Goal: Transaction & Acquisition: Book appointment/travel/reservation

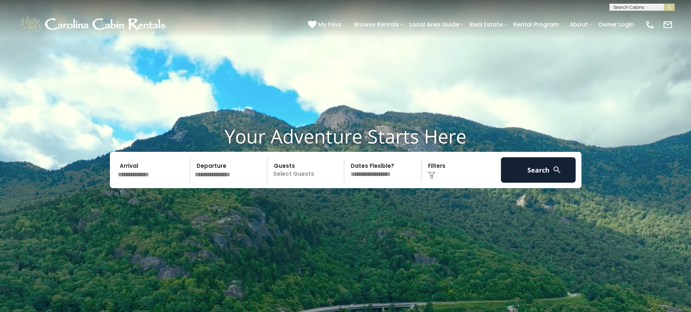
click at [147, 171] on input "text" at bounding box center [152, 169] width 75 height 25
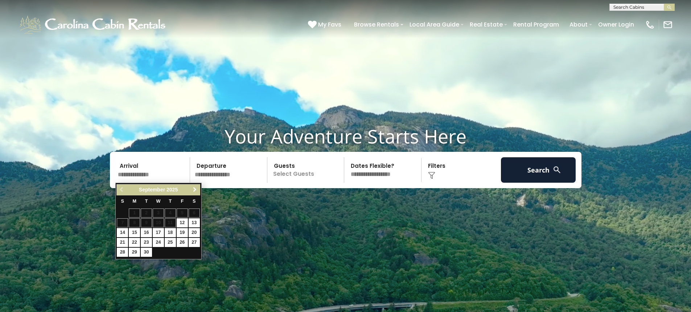
click at [193, 189] on span "Next" at bounding box center [195, 190] width 6 height 6
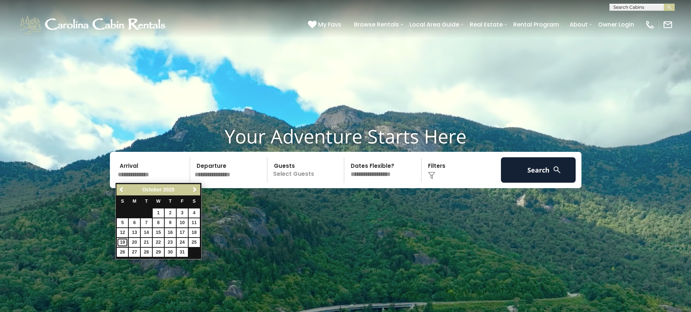
click at [123, 241] on link "19" at bounding box center [122, 242] width 11 height 9
type input "********"
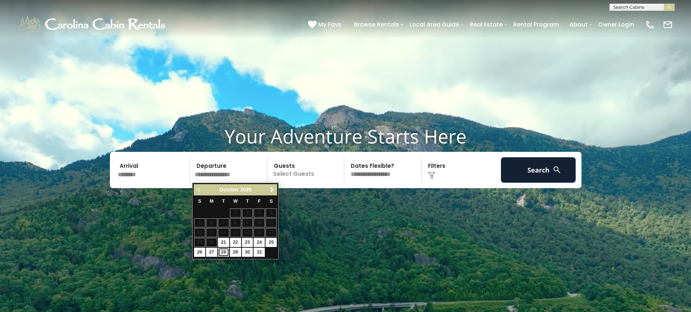
click at [224, 251] on link "28" at bounding box center [223, 252] width 11 height 9
type input "********"
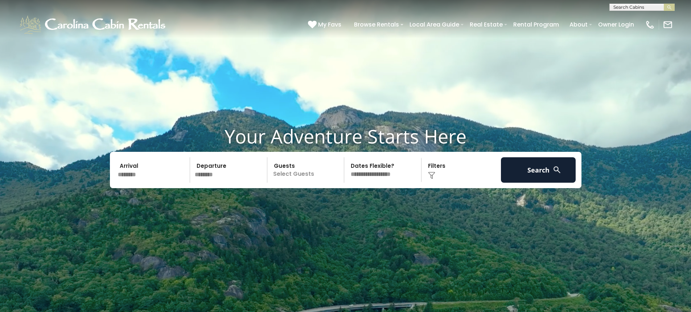
click at [317, 175] on p "Select Guests" at bounding box center [307, 169] width 75 height 25
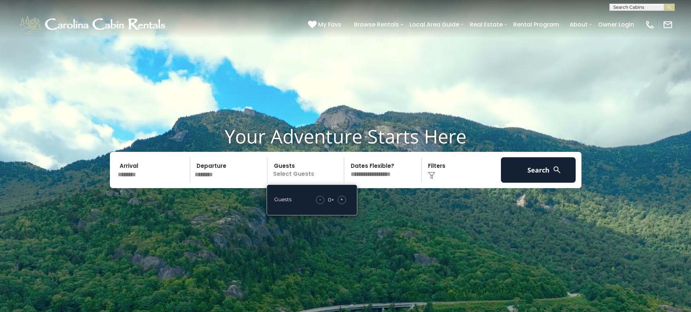
click at [342, 199] on span "+" at bounding box center [341, 199] width 3 height 7
click at [382, 176] on select "**********" at bounding box center [384, 169] width 75 height 25
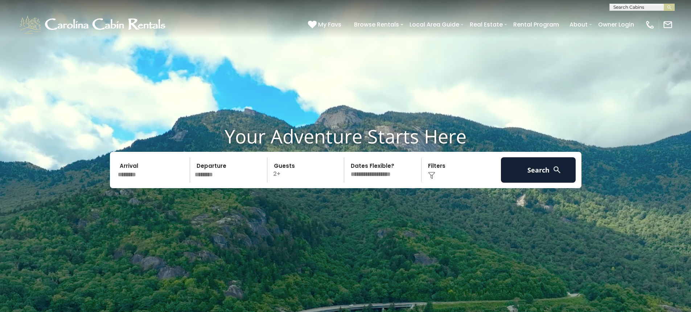
select select "*"
click at [347, 157] on select "**********" at bounding box center [384, 169] width 75 height 25
click at [432, 176] on img at bounding box center [431, 175] width 7 height 7
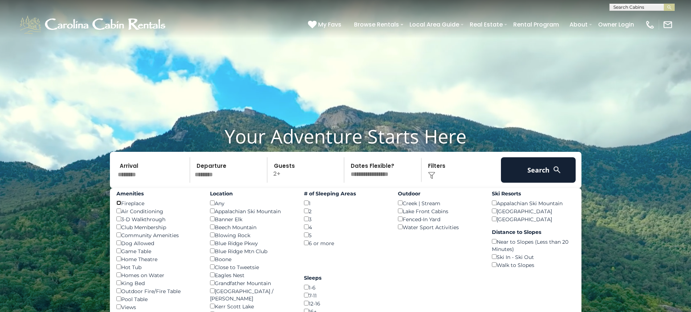
scroll to position [36, 0]
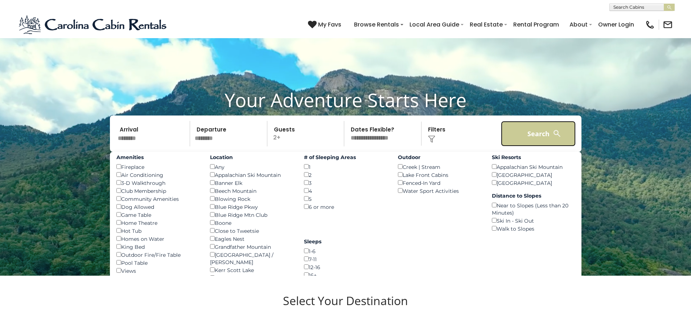
click at [535, 133] on button "Search" at bounding box center [538, 133] width 75 height 25
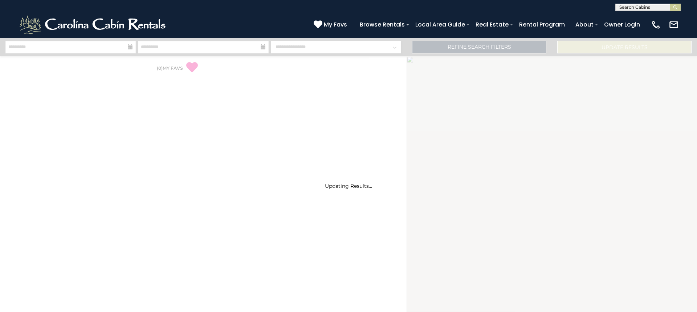
select select "*"
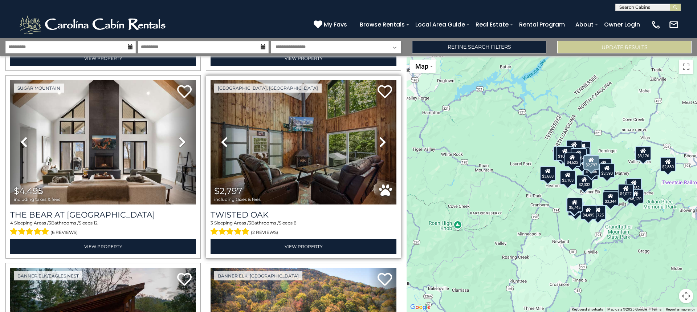
scroll to position [907, 0]
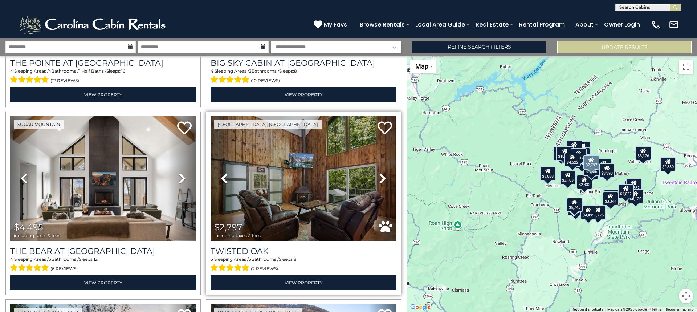
click at [379, 172] on icon at bounding box center [382, 178] width 7 height 12
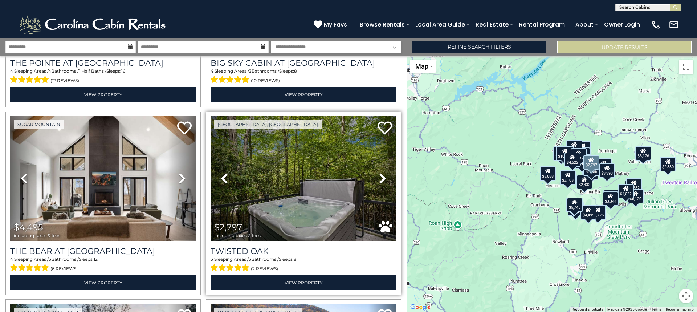
click at [379, 172] on icon at bounding box center [382, 178] width 7 height 12
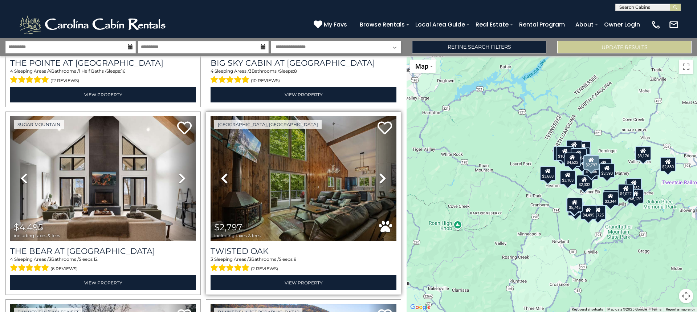
click at [379, 173] on icon at bounding box center [382, 178] width 7 height 12
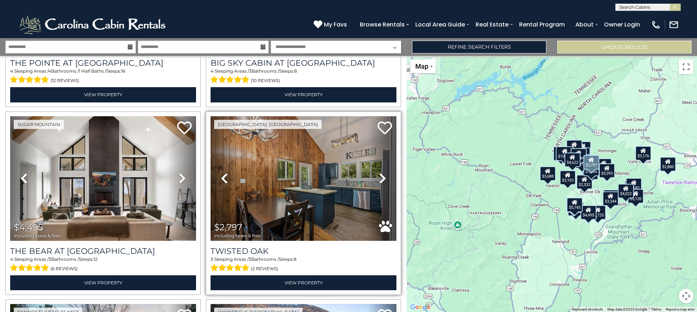
click at [379, 173] on icon at bounding box center [382, 178] width 7 height 12
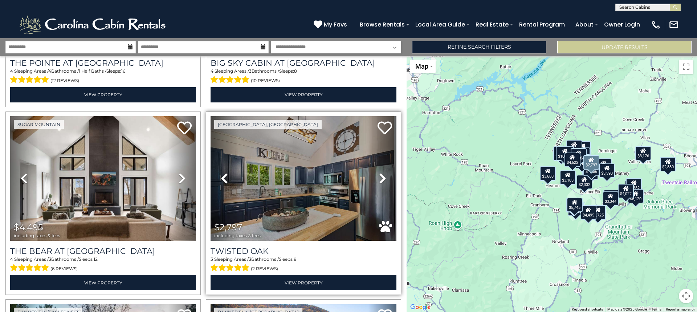
click at [379, 173] on icon at bounding box center [382, 178] width 7 height 12
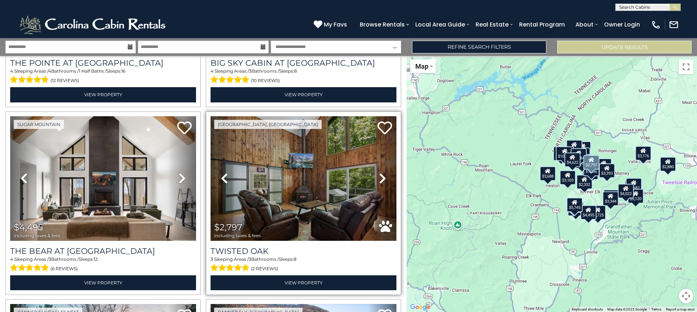
click at [379, 173] on icon at bounding box center [382, 178] width 7 height 12
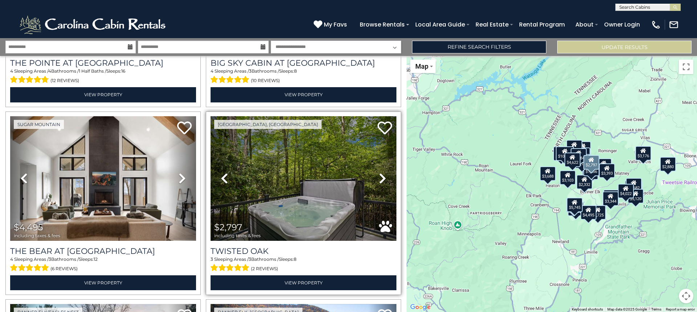
click at [379, 173] on icon at bounding box center [382, 178] width 7 height 12
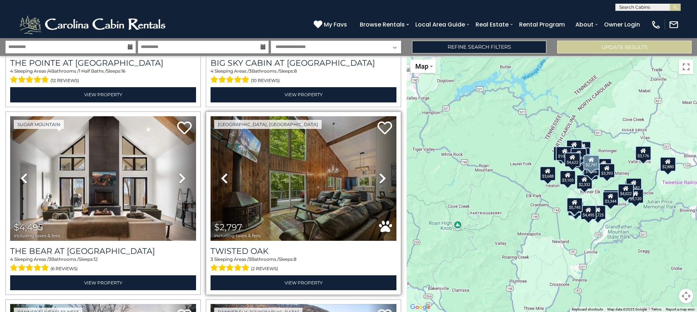
click at [379, 173] on icon at bounding box center [382, 178] width 7 height 12
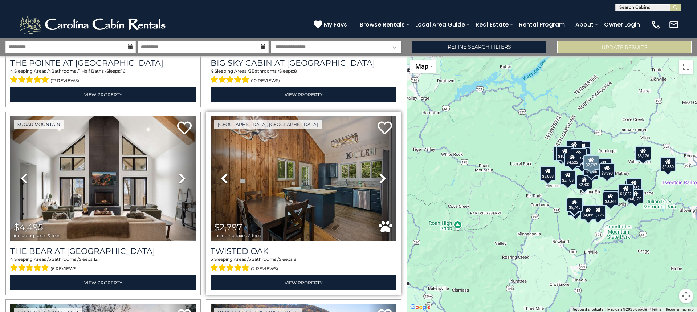
click at [379, 173] on icon at bounding box center [382, 178] width 7 height 12
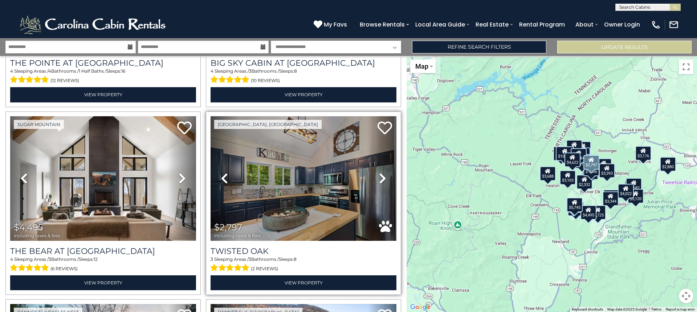
click at [379, 173] on icon at bounding box center [382, 178] width 7 height 12
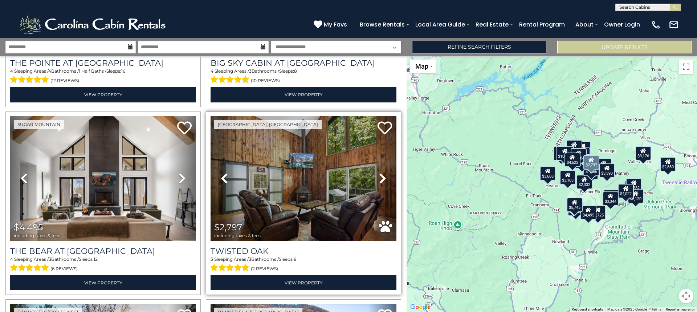
click at [379, 173] on icon at bounding box center [382, 178] width 7 height 12
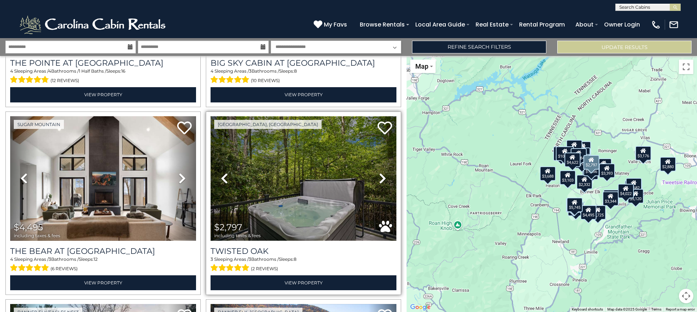
click at [299, 169] on img at bounding box center [304, 178] width 186 height 124
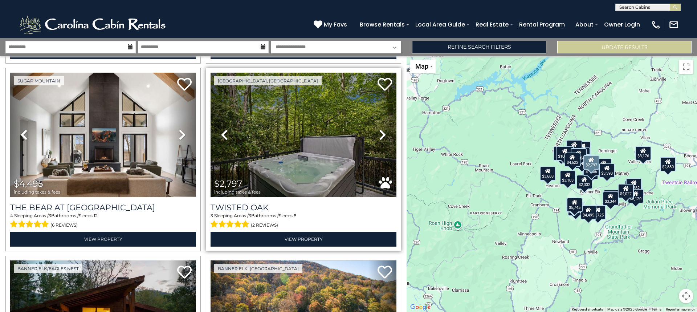
scroll to position [944, 0]
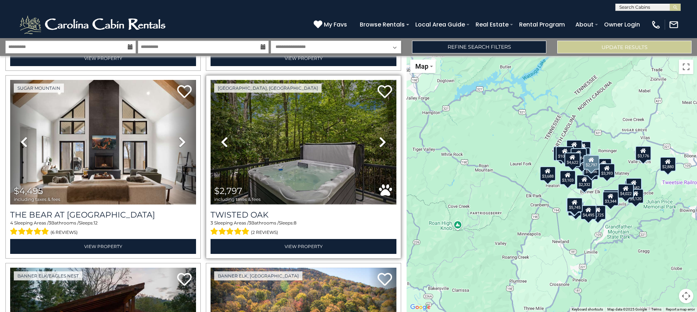
click at [295, 147] on img at bounding box center [304, 142] width 186 height 124
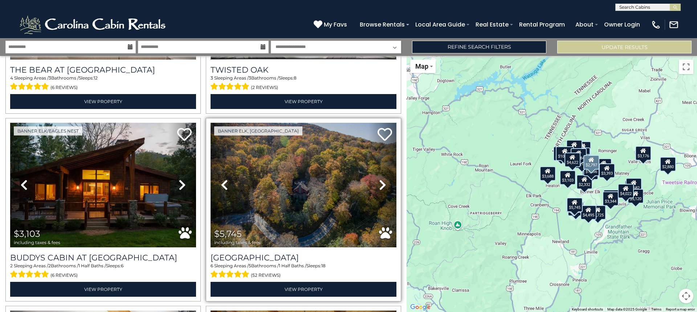
scroll to position [1089, 0]
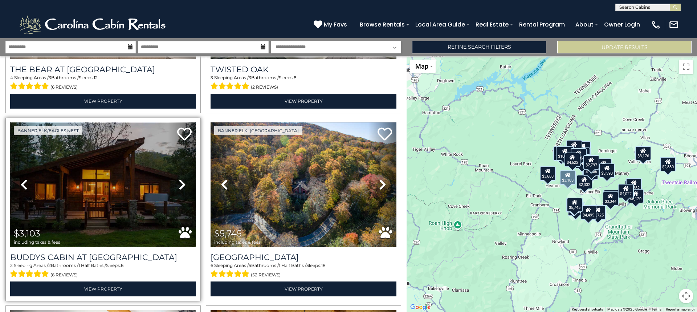
click at [102, 178] on img at bounding box center [103, 184] width 186 height 124
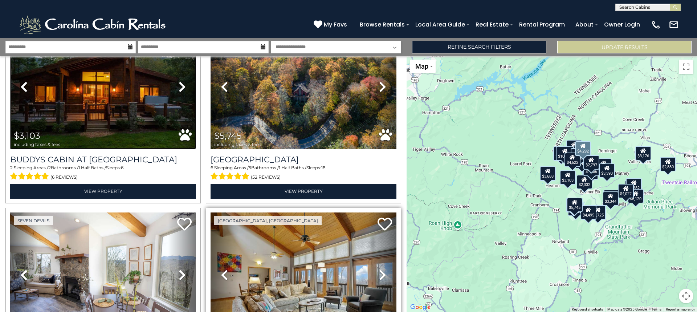
scroll to position [1343, 0]
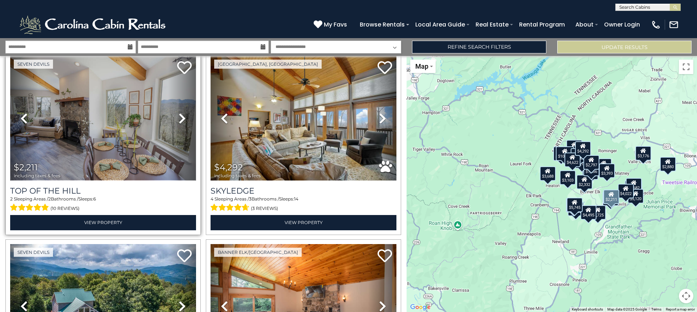
click at [101, 117] on img at bounding box center [103, 118] width 186 height 124
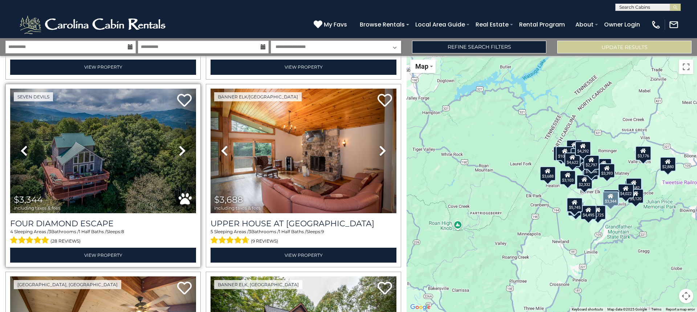
scroll to position [1524, 0]
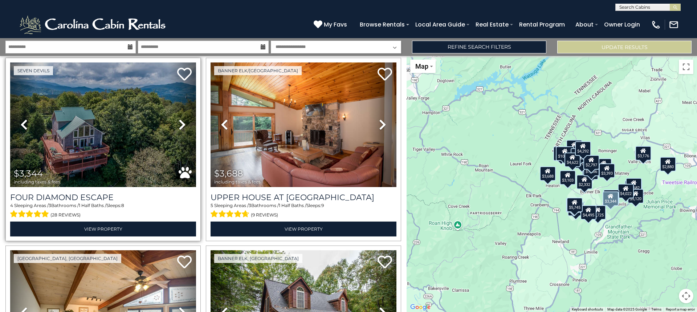
click at [179, 119] on icon at bounding box center [182, 125] width 7 height 12
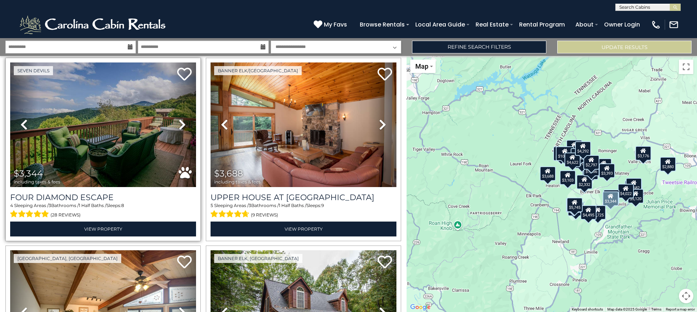
click at [179, 119] on icon at bounding box center [182, 125] width 7 height 12
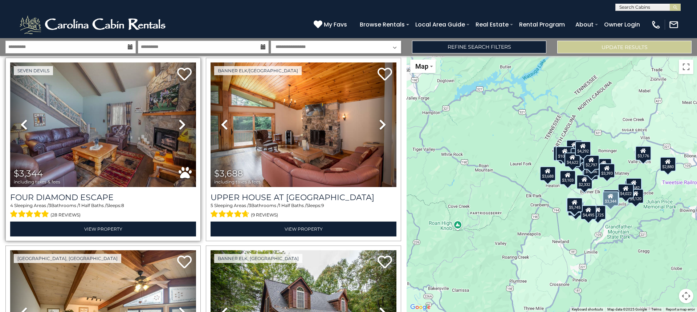
click at [179, 119] on icon at bounding box center [182, 125] width 7 height 12
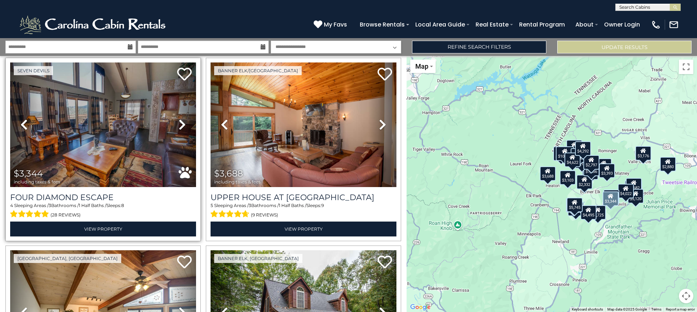
click at [179, 119] on icon at bounding box center [182, 125] width 7 height 12
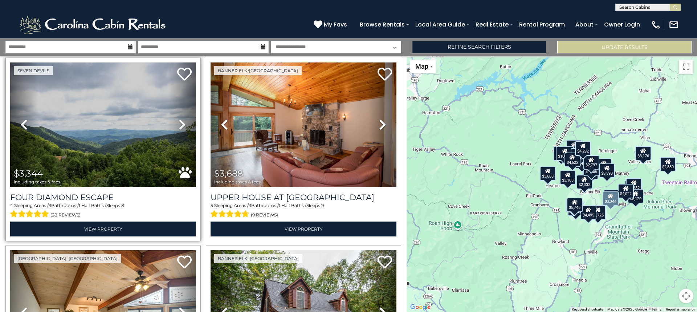
click at [179, 119] on icon at bounding box center [182, 125] width 7 height 12
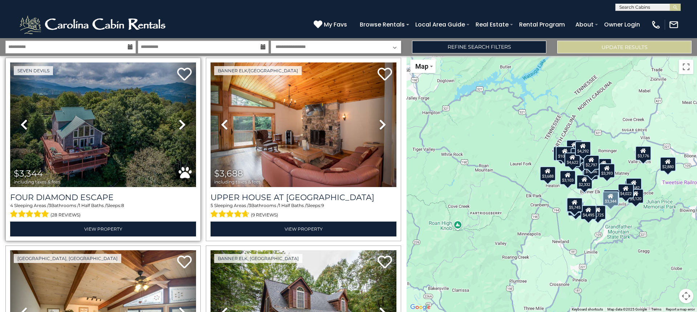
click at [179, 119] on icon at bounding box center [182, 125] width 7 height 12
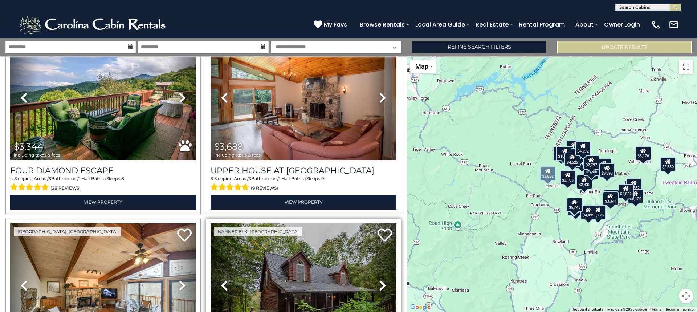
scroll to position [1670, 0]
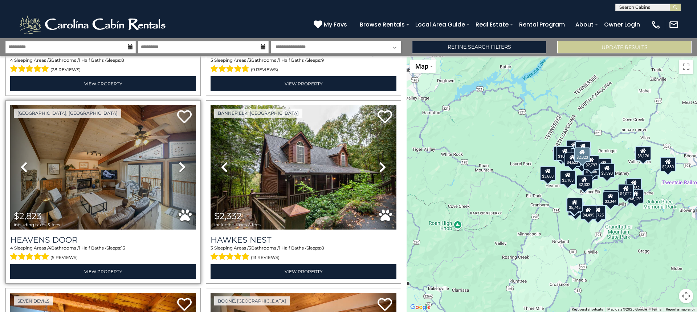
click at [179, 161] on icon at bounding box center [182, 167] width 7 height 12
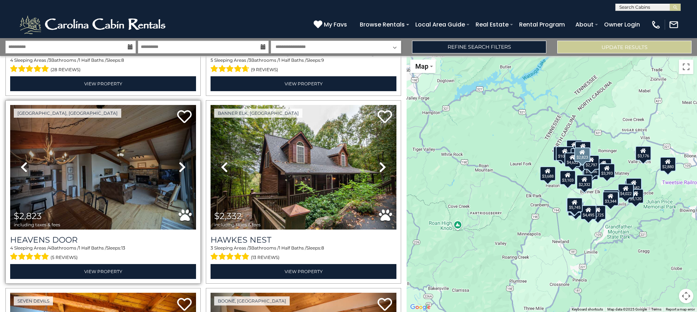
click at [179, 161] on icon at bounding box center [182, 167] width 7 height 12
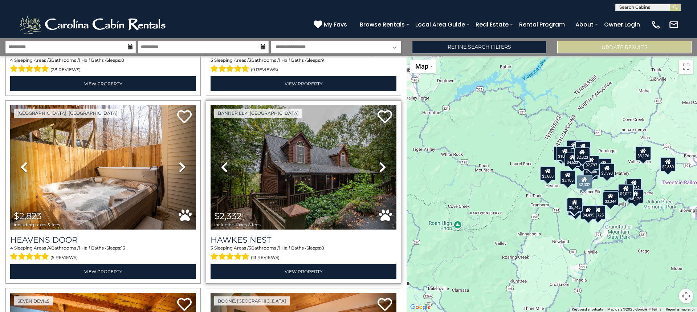
scroll to position [1706, 0]
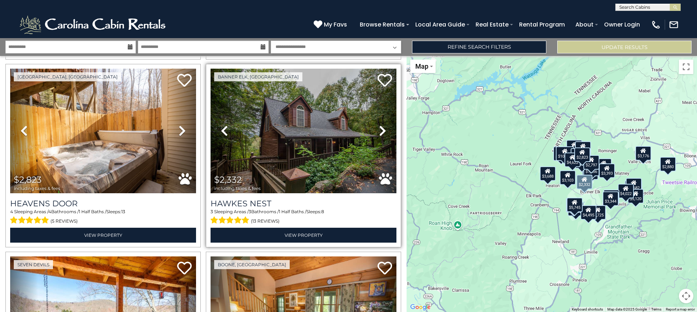
click at [379, 125] on icon at bounding box center [382, 131] width 7 height 12
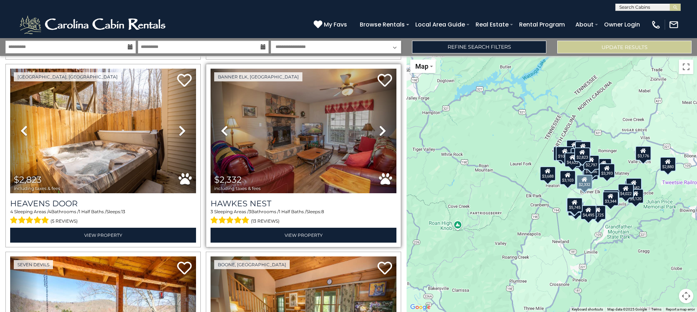
click at [379, 125] on icon at bounding box center [382, 131] width 7 height 12
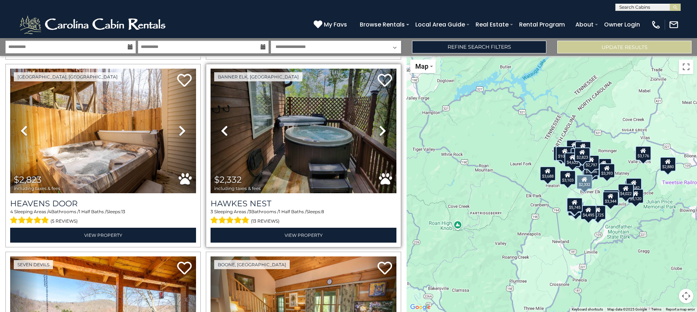
click at [379, 125] on icon at bounding box center [382, 131] width 7 height 12
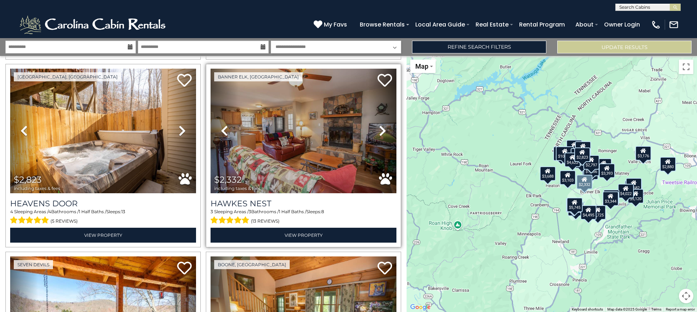
click at [379, 125] on icon at bounding box center [382, 131] width 7 height 12
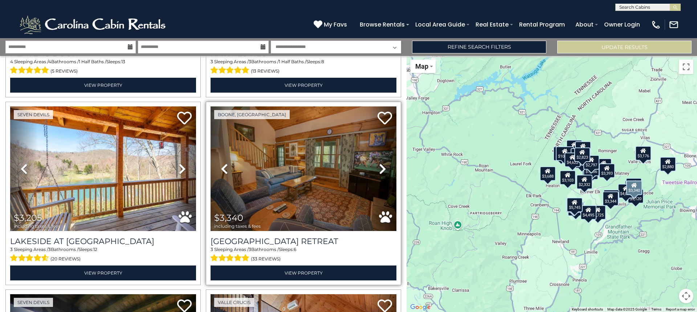
scroll to position [1887, 0]
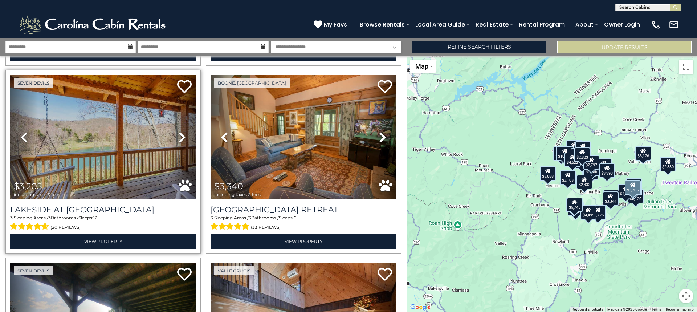
click at [180, 131] on icon at bounding box center [182, 137] width 7 height 12
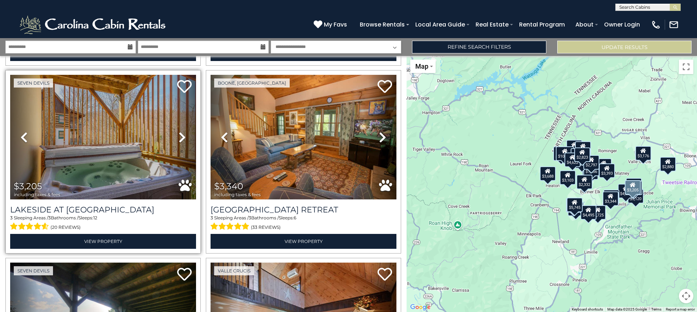
click at [180, 131] on icon at bounding box center [182, 137] width 7 height 12
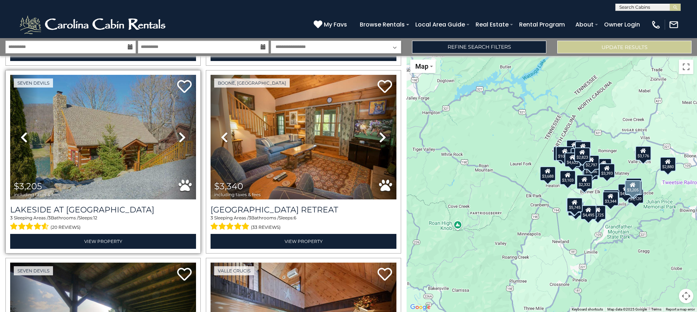
click at [180, 131] on icon at bounding box center [182, 137] width 7 height 12
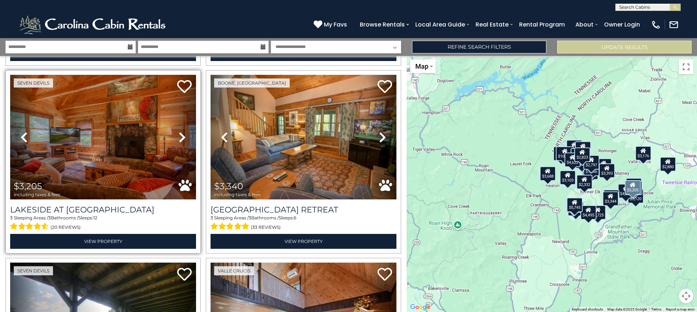
click at [180, 131] on icon at bounding box center [182, 137] width 7 height 12
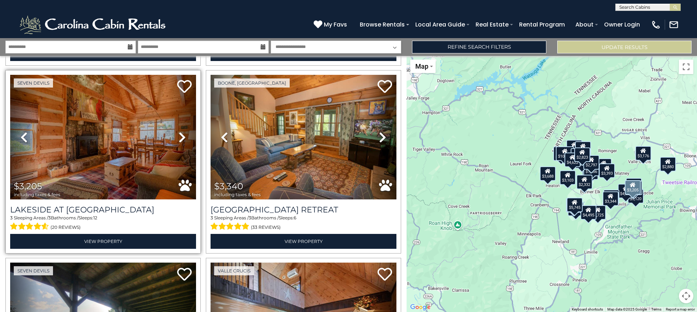
click at [180, 131] on icon at bounding box center [182, 137] width 7 height 12
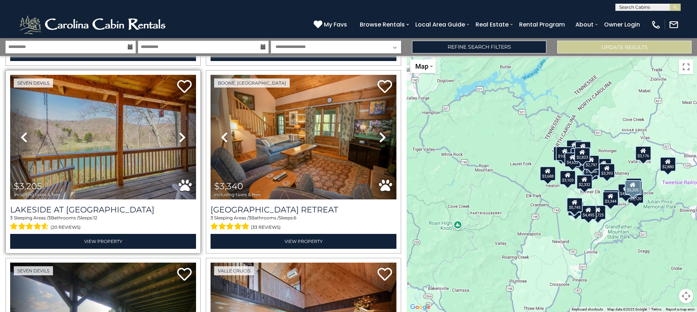
click at [180, 131] on icon at bounding box center [182, 137] width 7 height 12
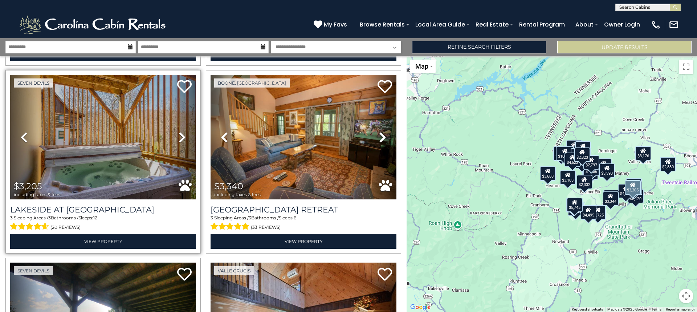
click at [180, 131] on icon at bounding box center [182, 137] width 7 height 12
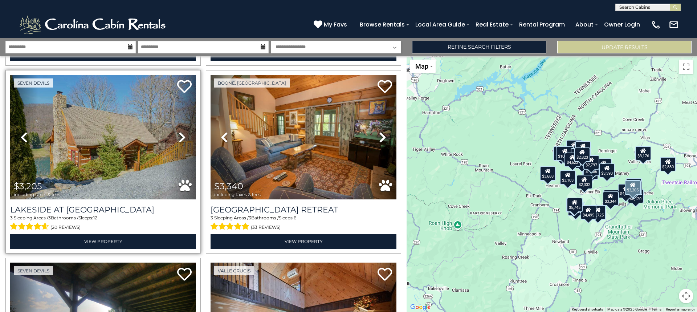
click at [180, 131] on icon at bounding box center [182, 137] width 7 height 12
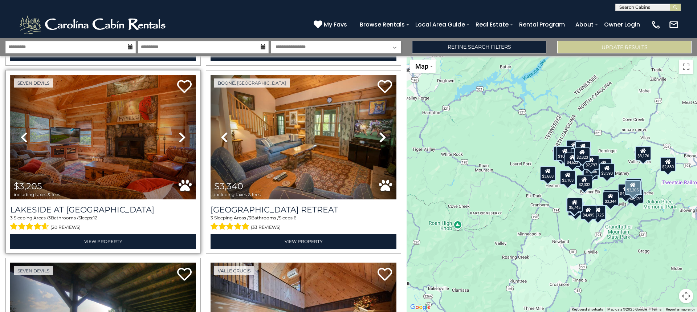
click at [115, 133] on img at bounding box center [103, 137] width 186 height 124
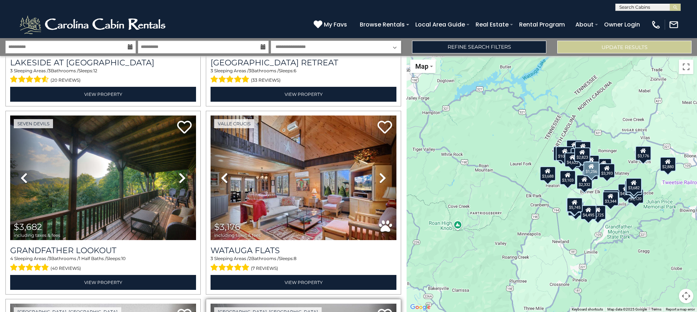
scroll to position [2032, 0]
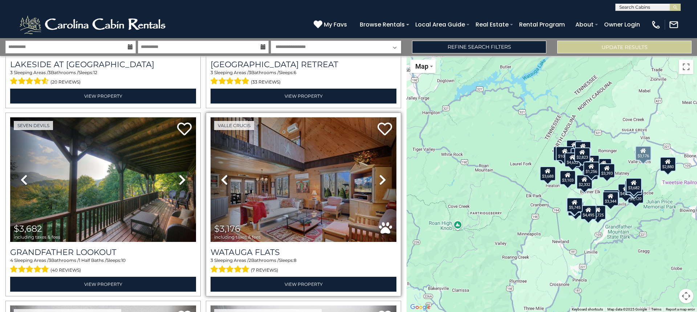
click at [379, 174] on icon at bounding box center [382, 180] width 7 height 12
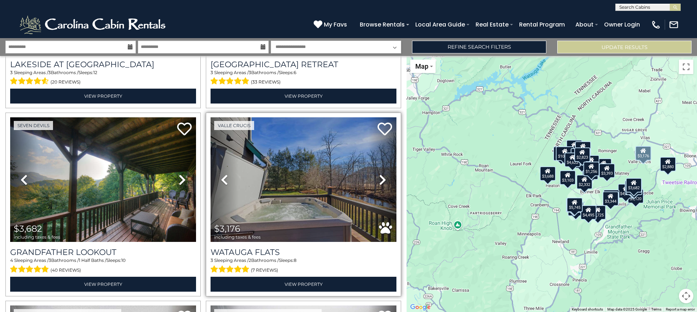
click at [379, 174] on icon at bounding box center [382, 180] width 7 height 12
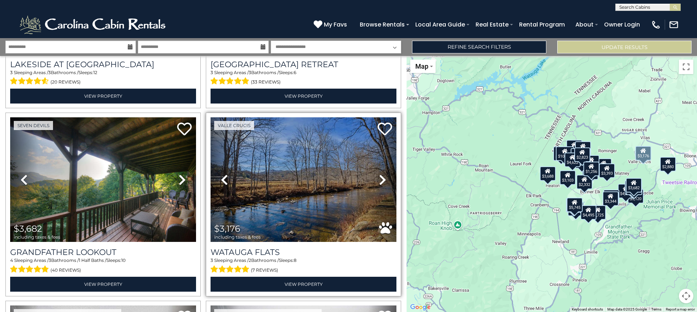
click at [379, 174] on icon at bounding box center [382, 180] width 7 height 12
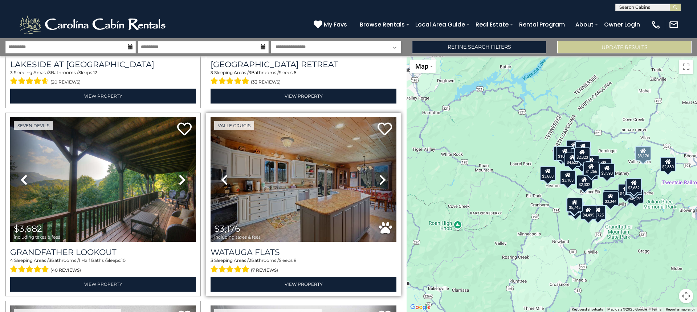
click at [379, 174] on icon at bounding box center [382, 180] width 7 height 12
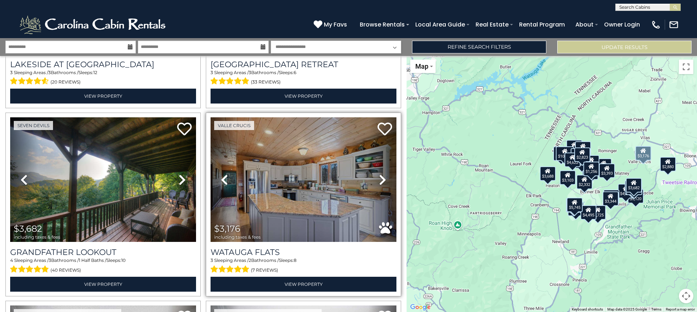
click at [379, 174] on icon at bounding box center [382, 180] width 7 height 12
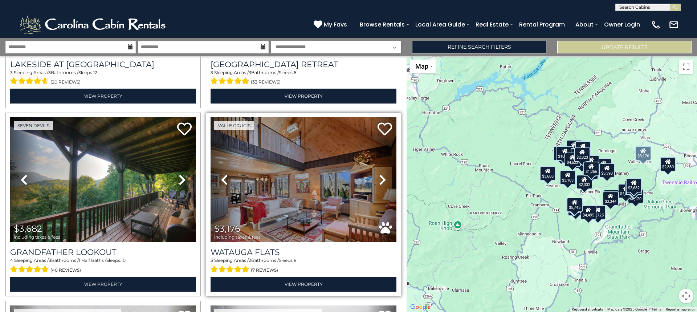
click at [379, 174] on icon at bounding box center [382, 180] width 7 height 12
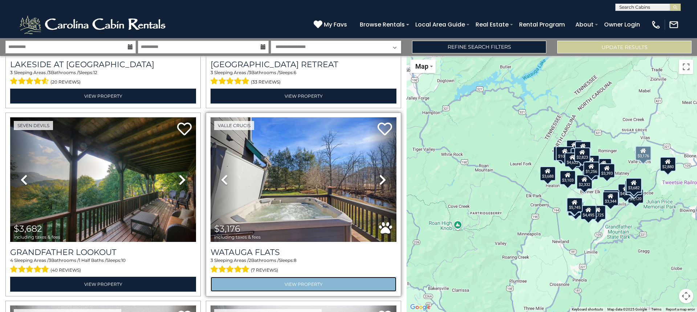
click at [288, 277] on link "View Property" at bounding box center [304, 284] width 186 height 15
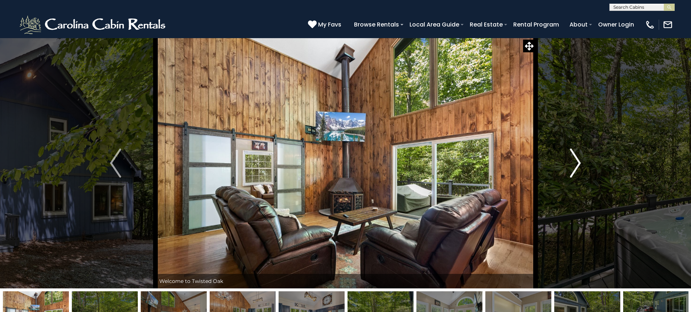
click at [577, 160] on img "Next" at bounding box center [575, 162] width 11 height 29
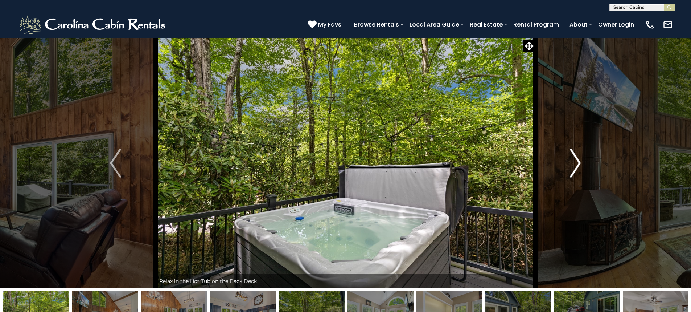
click at [578, 160] on img "Next" at bounding box center [575, 162] width 11 height 29
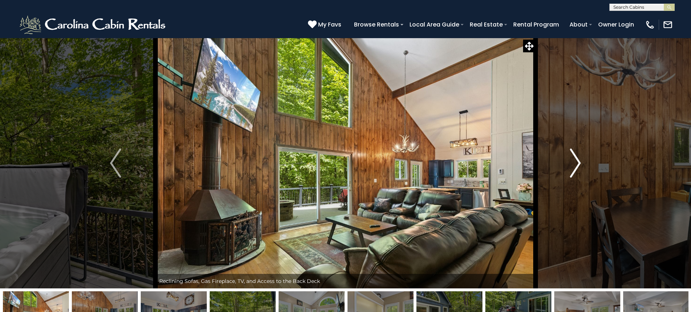
click at [536, 38] on button "Next" at bounding box center [576, 163] width 80 height 250
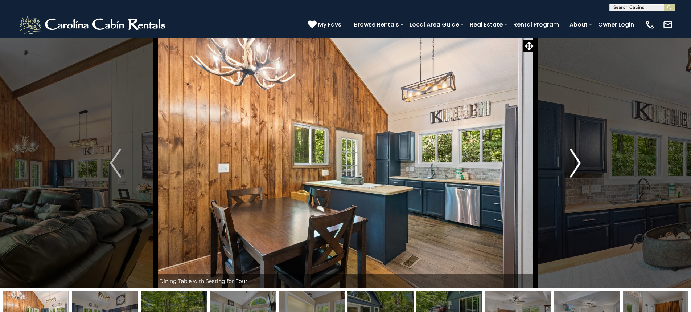
click at [575, 158] on img "Next" at bounding box center [575, 162] width 11 height 29
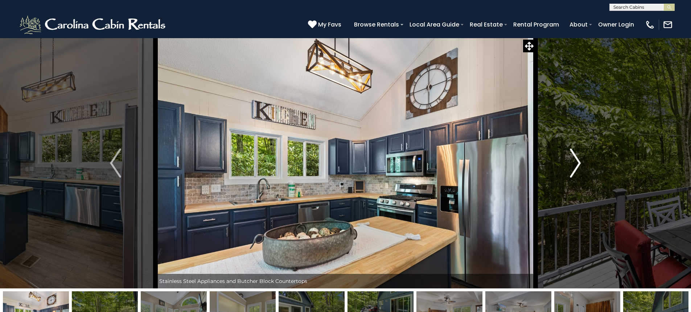
click at [575, 158] on img "Next" at bounding box center [575, 162] width 11 height 29
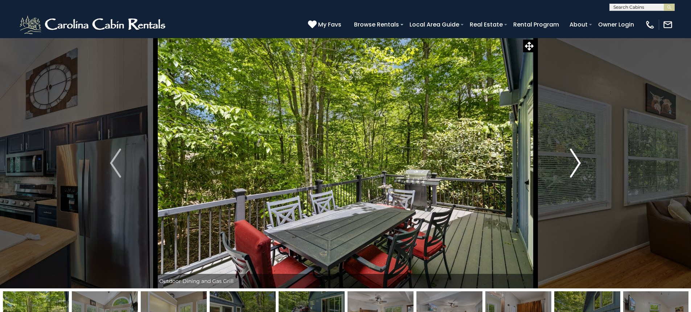
click at [575, 158] on img "Next" at bounding box center [575, 162] width 11 height 29
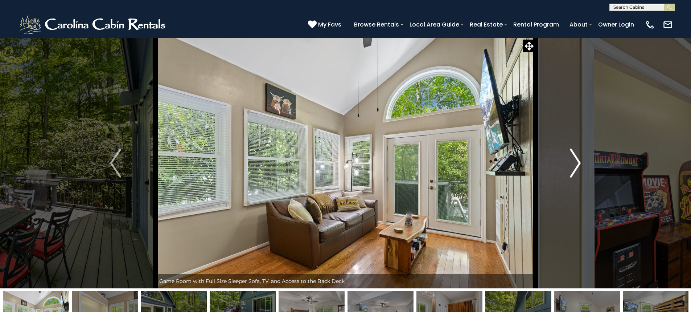
click at [575, 158] on img "Next" at bounding box center [575, 162] width 11 height 29
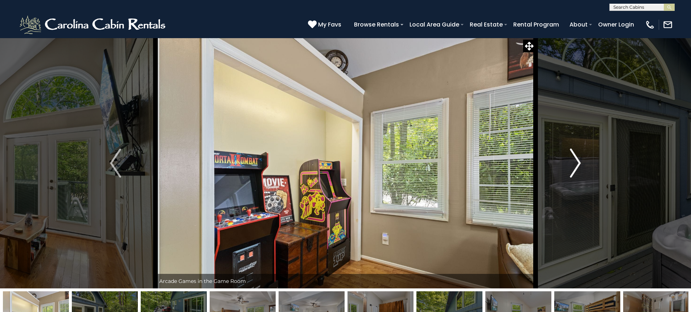
click at [575, 158] on img "Next" at bounding box center [575, 162] width 11 height 29
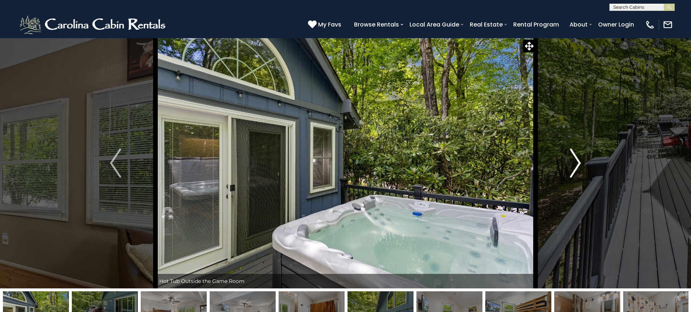
click at [575, 158] on img "Next" at bounding box center [575, 162] width 11 height 29
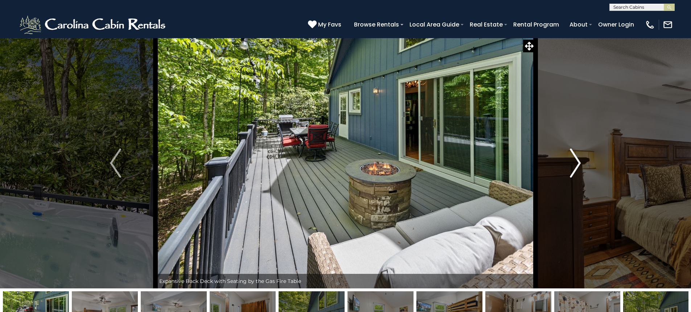
click at [575, 158] on img "Next" at bounding box center [575, 162] width 11 height 29
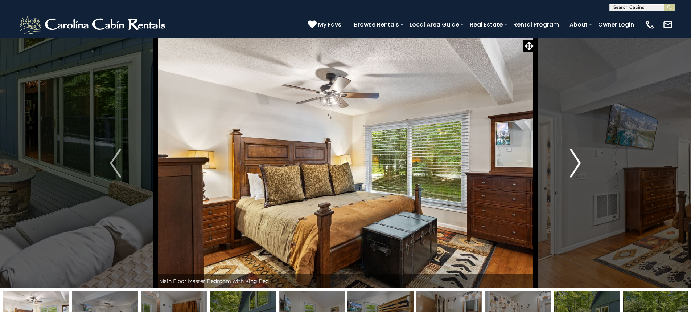
click at [575, 158] on img "Next" at bounding box center [575, 162] width 11 height 29
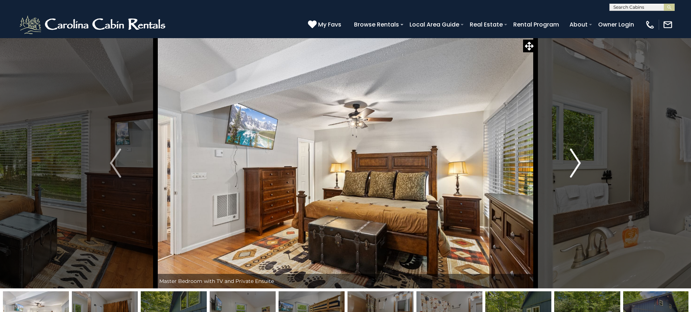
click at [575, 158] on img "Next" at bounding box center [575, 162] width 11 height 29
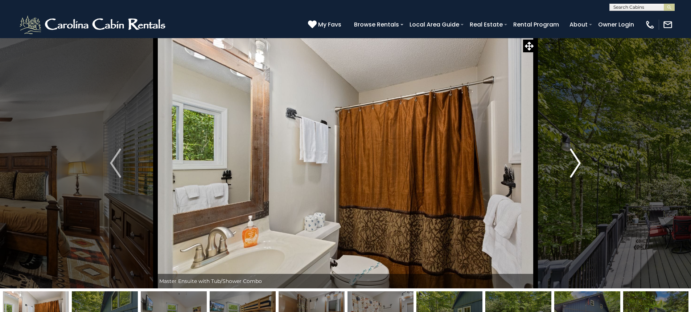
click at [575, 158] on img "Next" at bounding box center [575, 162] width 11 height 29
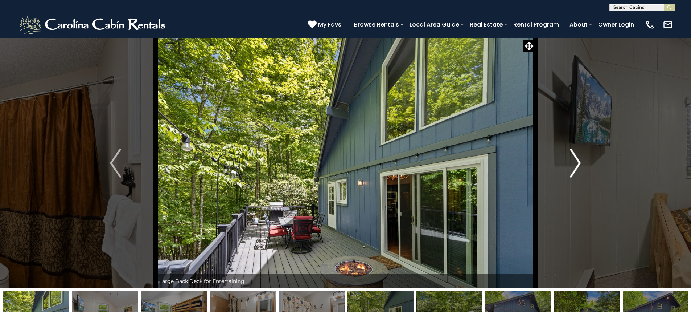
click at [576, 158] on img "Next" at bounding box center [575, 162] width 11 height 29
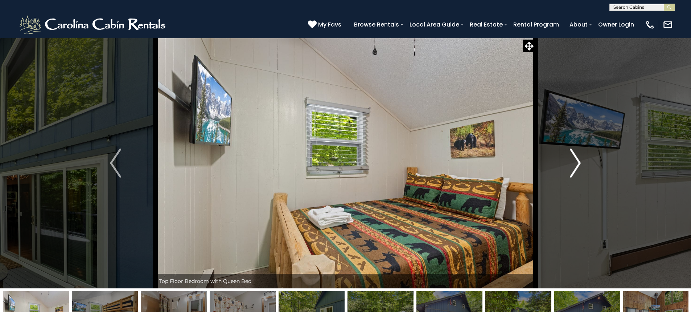
click at [576, 158] on img "Next" at bounding box center [575, 162] width 11 height 29
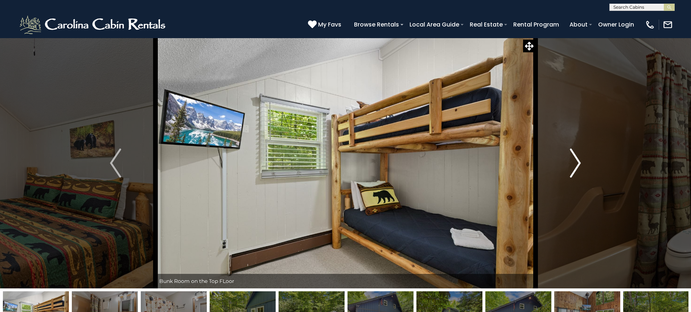
click at [576, 158] on img "Next" at bounding box center [575, 162] width 11 height 29
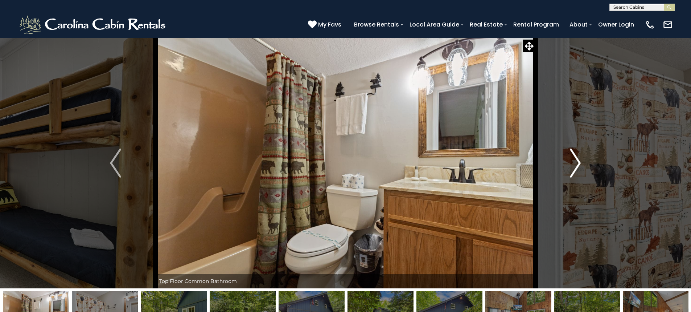
click at [576, 158] on img "Next" at bounding box center [575, 162] width 11 height 29
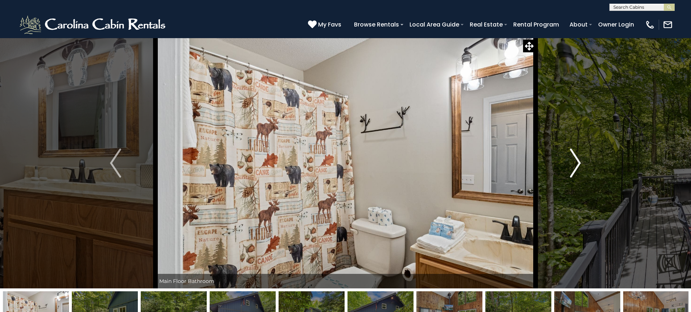
click at [576, 158] on img "Next" at bounding box center [575, 162] width 11 height 29
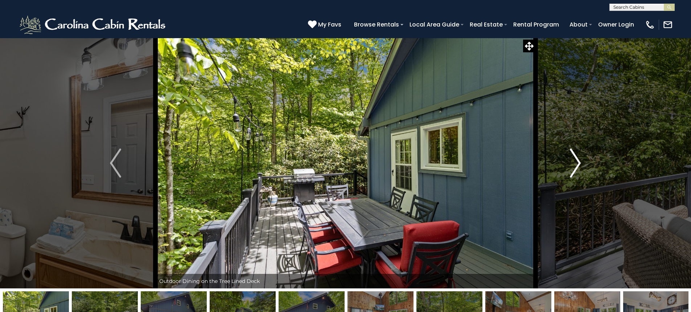
click at [576, 158] on img "Next" at bounding box center [575, 162] width 11 height 29
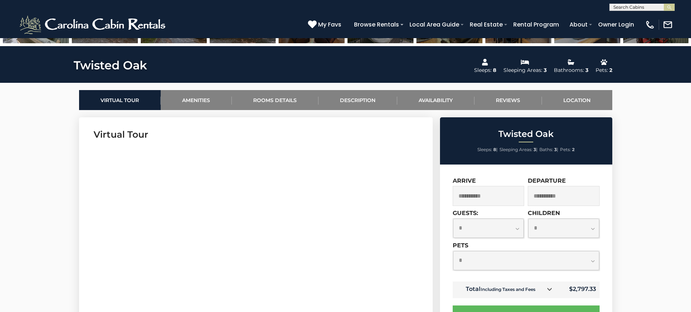
scroll to position [290, 0]
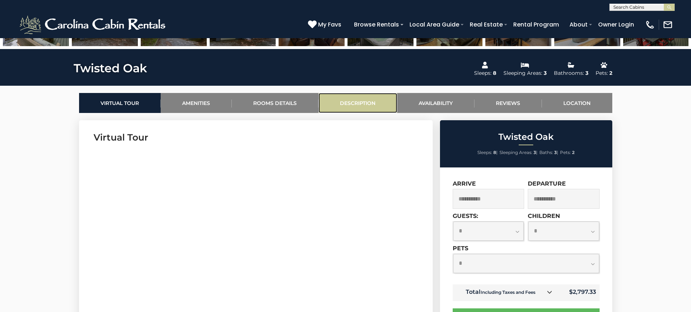
click at [360, 105] on link "Description" at bounding box center [358, 103] width 79 height 20
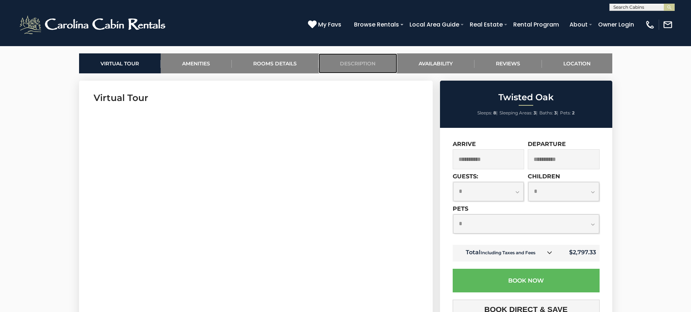
scroll to position [347, 0]
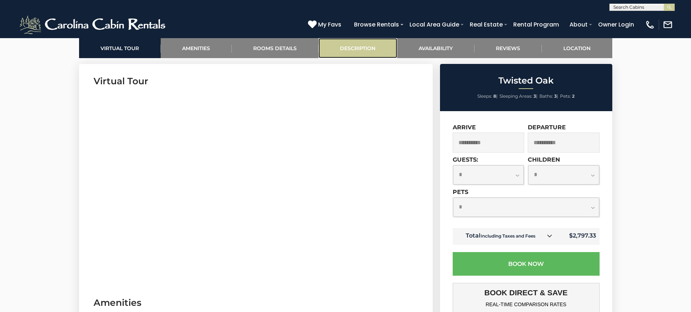
click at [359, 45] on link "Description" at bounding box center [358, 48] width 79 height 20
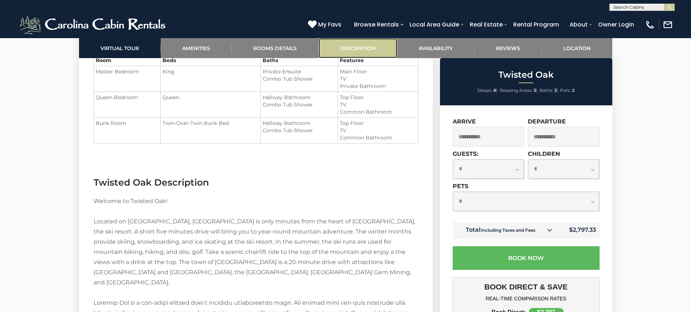
scroll to position [1029, 0]
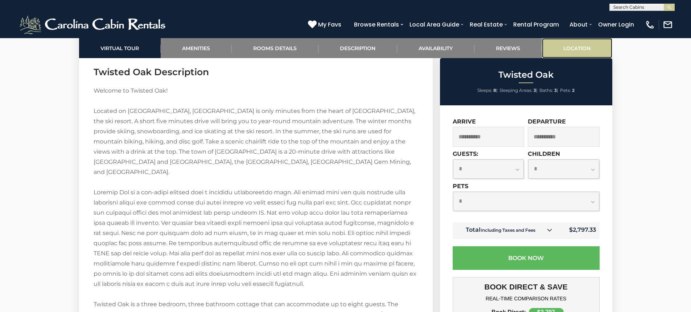
click at [570, 43] on link "Location" at bounding box center [577, 48] width 70 height 20
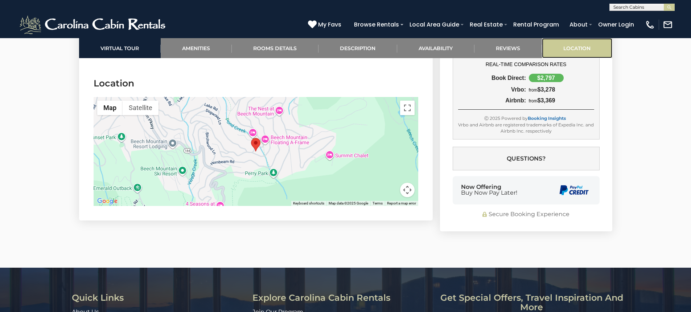
scroll to position [1782, 0]
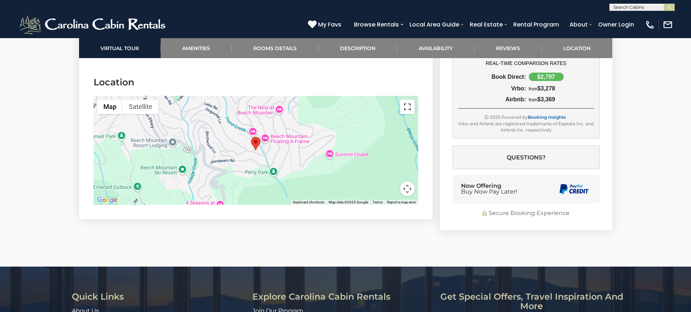
click at [406, 99] on button "Toggle fullscreen view" at bounding box center [407, 106] width 15 height 15
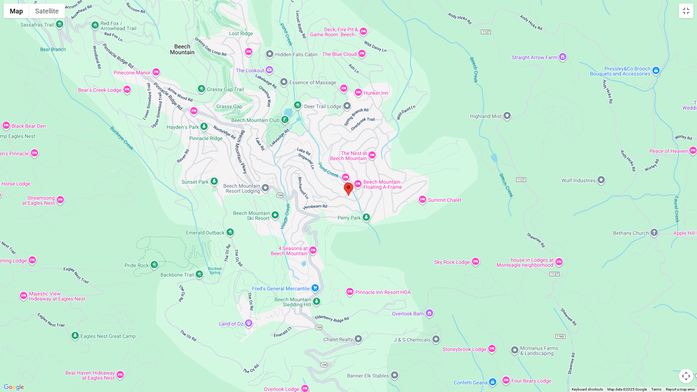
click at [684, 311] on button "Map camera controls" at bounding box center [686, 376] width 15 height 15
click at [651, 311] on button "Move down" at bounding box center [649, 376] width 15 height 15
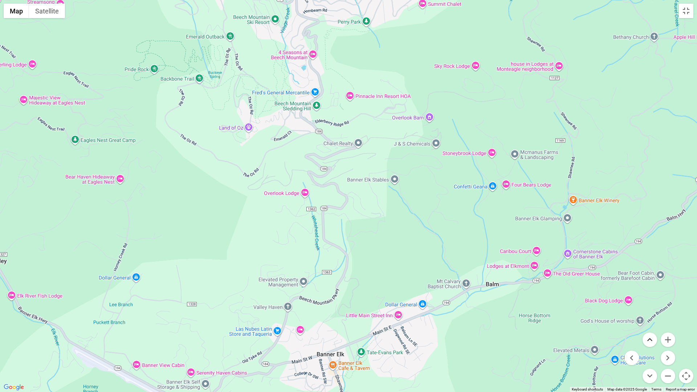
click at [653, 311] on button "Move up" at bounding box center [649, 339] width 15 height 15
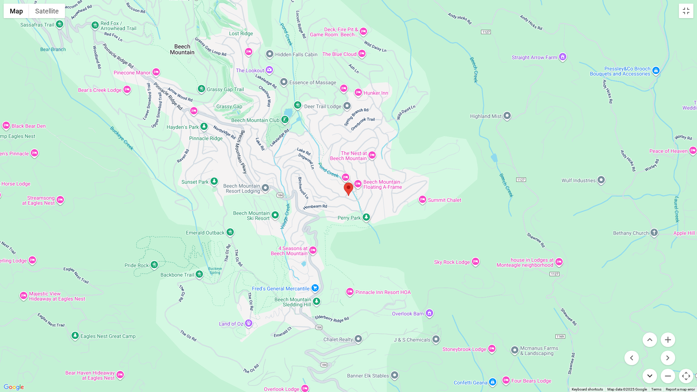
click at [652, 311] on button "Move down" at bounding box center [649, 376] width 15 height 15
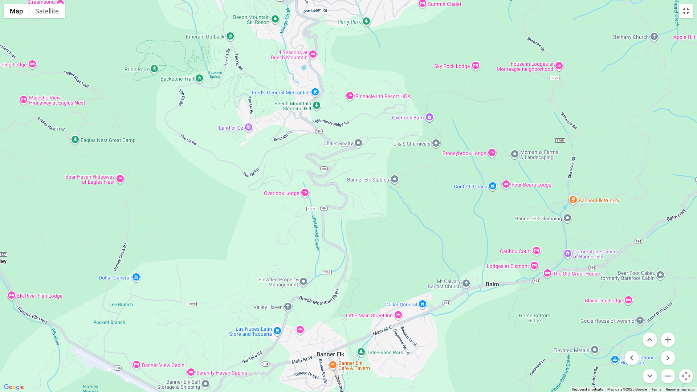
click at [519, 311] on div at bounding box center [348, 196] width 697 height 392
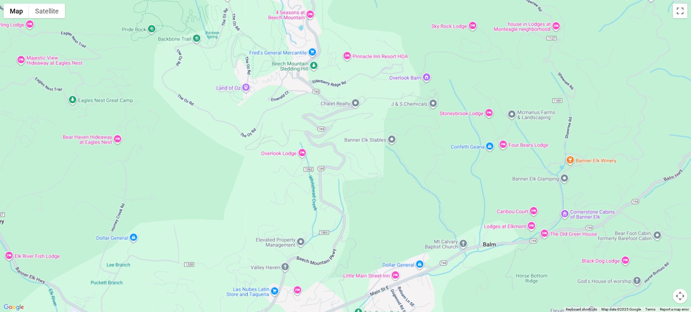
scroll to position [1455, 0]
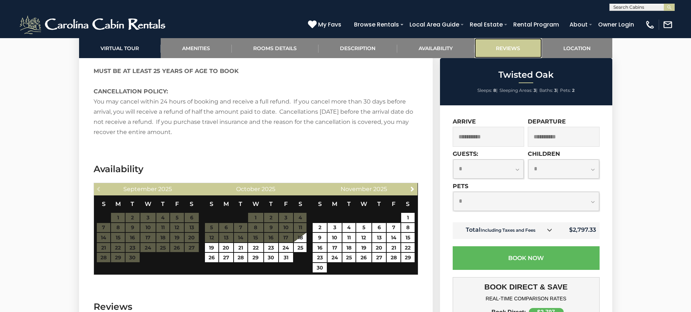
click at [514, 50] on link "Reviews" at bounding box center [509, 48] width 68 height 20
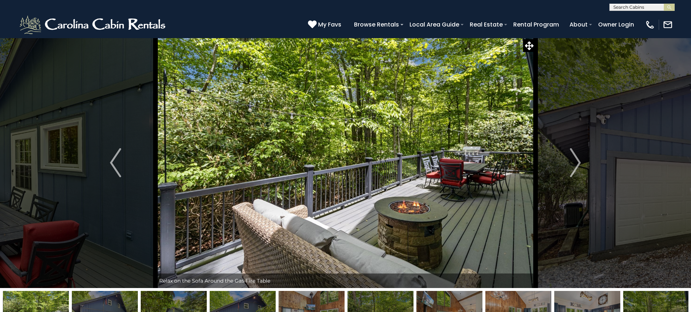
scroll to position [0, 0]
click at [576, 163] on img "Next" at bounding box center [575, 162] width 11 height 29
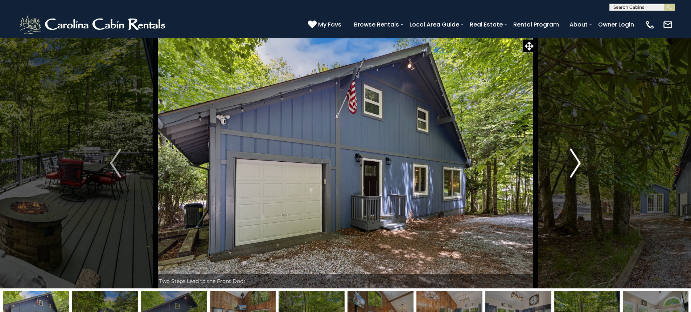
click at [576, 163] on img "Next" at bounding box center [575, 162] width 11 height 29
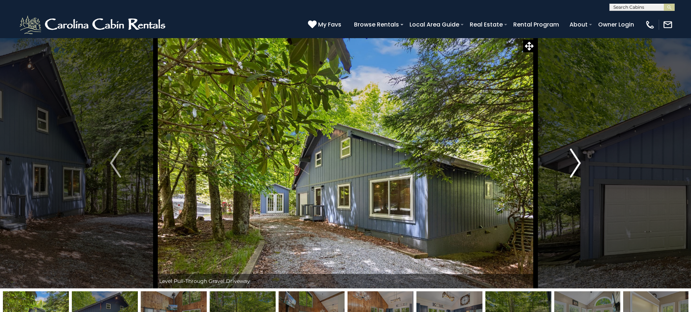
click at [576, 163] on img "Next" at bounding box center [575, 162] width 11 height 29
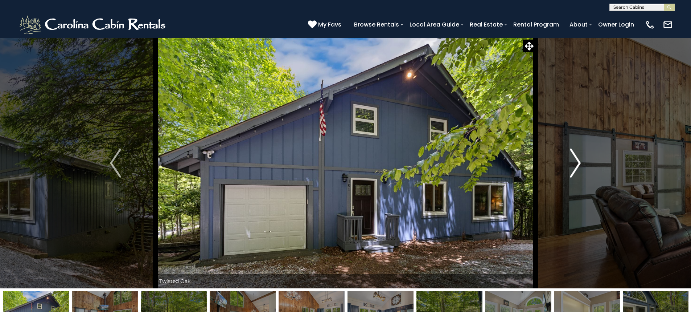
click at [576, 163] on img "Next" at bounding box center [575, 162] width 11 height 29
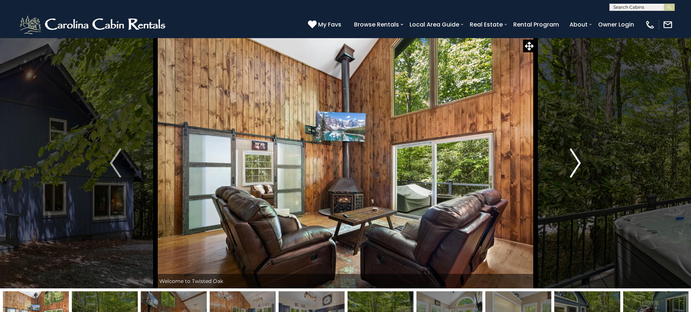
click at [576, 163] on img "Next" at bounding box center [575, 162] width 11 height 29
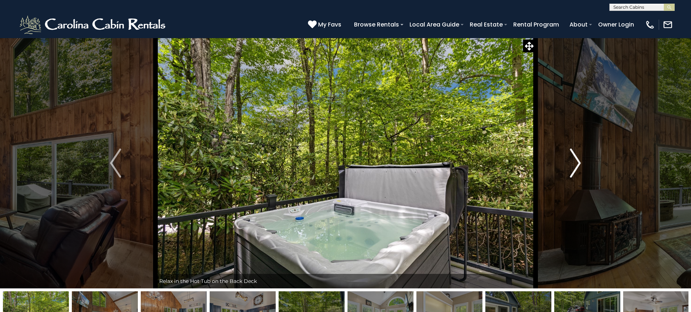
click at [576, 163] on img "Next" at bounding box center [575, 162] width 11 height 29
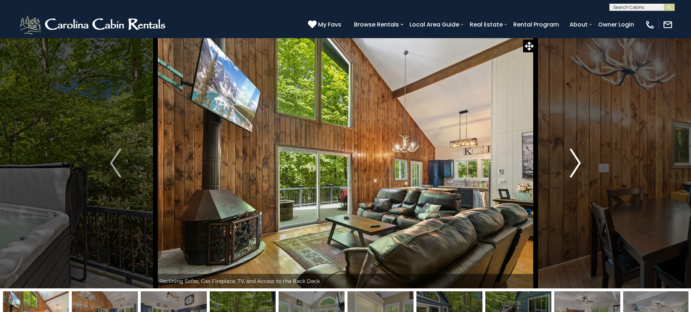
click at [576, 163] on img "Next" at bounding box center [575, 162] width 11 height 29
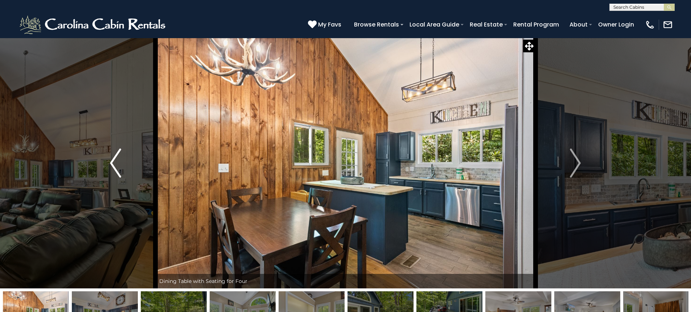
click at [112, 162] on img "Previous" at bounding box center [115, 162] width 11 height 29
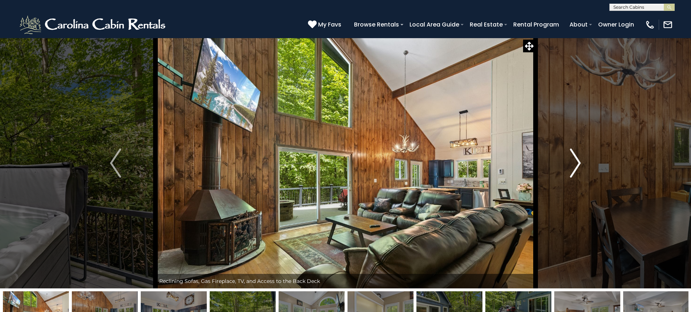
click at [579, 163] on img "Next" at bounding box center [575, 162] width 11 height 29
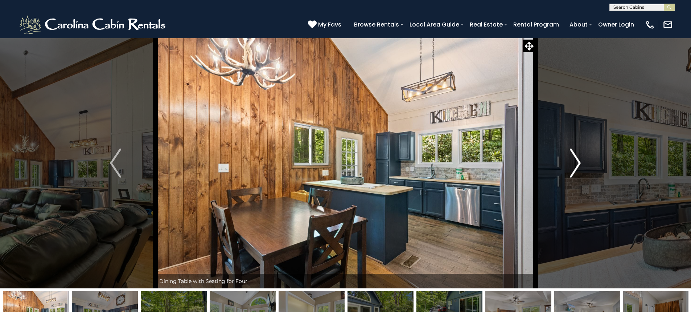
click at [579, 163] on img "Next" at bounding box center [575, 162] width 11 height 29
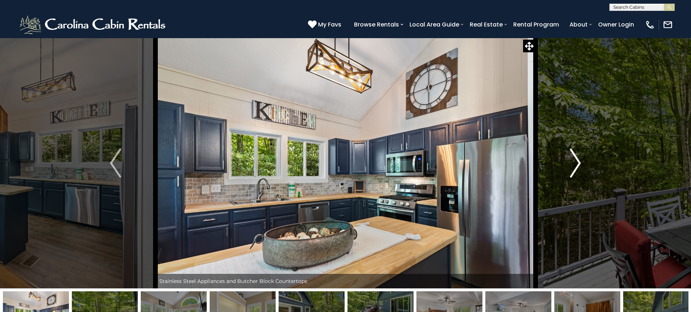
click at [579, 163] on img "Next" at bounding box center [575, 162] width 11 height 29
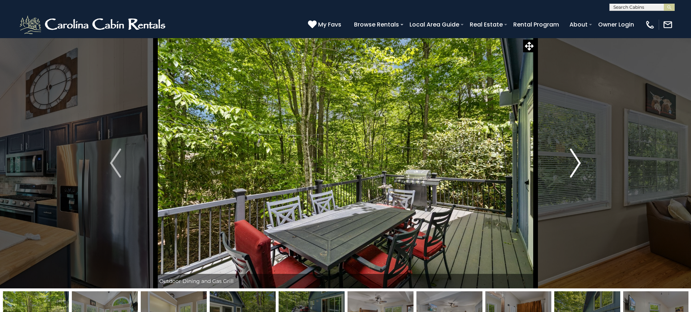
click at [579, 163] on img "Next" at bounding box center [575, 162] width 11 height 29
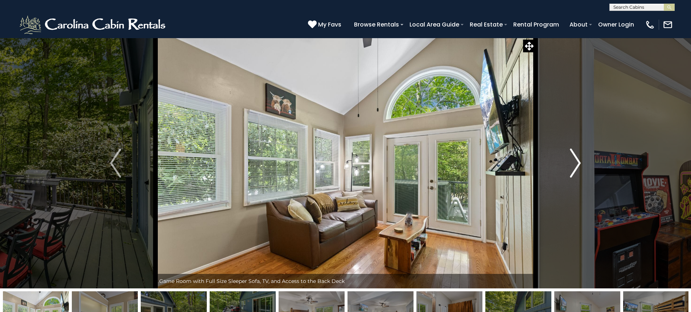
click at [579, 163] on img "Next" at bounding box center [575, 162] width 11 height 29
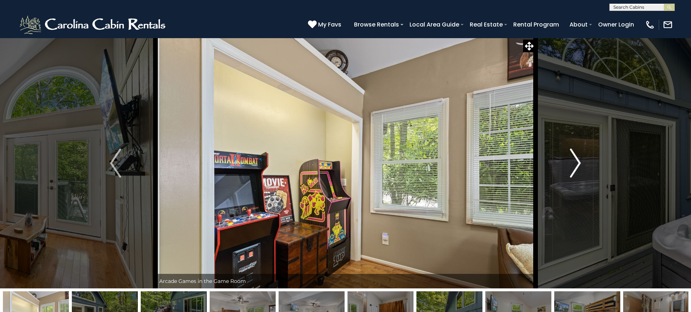
click at [579, 163] on img "Next" at bounding box center [575, 162] width 11 height 29
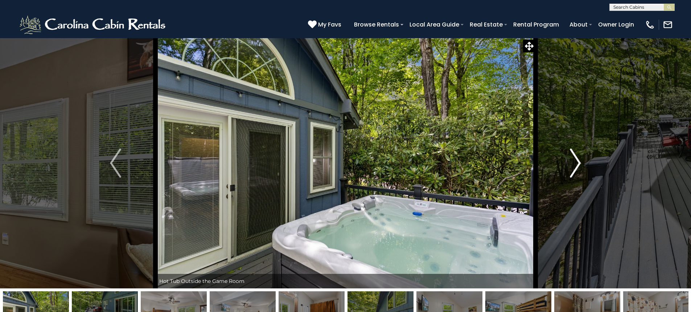
click at [578, 162] on img "Next" at bounding box center [575, 162] width 11 height 29
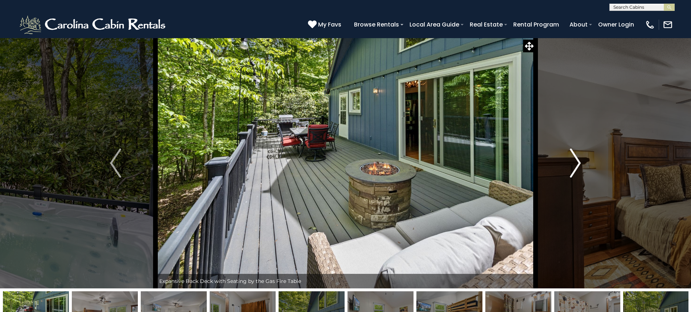
click at [578, 162] on img "Next" at bounding box center [575, 162] width 11 height 29
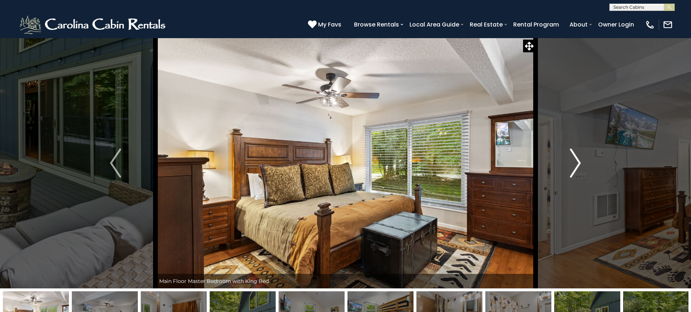
click at [578, 162] on img "Next" at bounding box center [575, 162] width 11 height 29
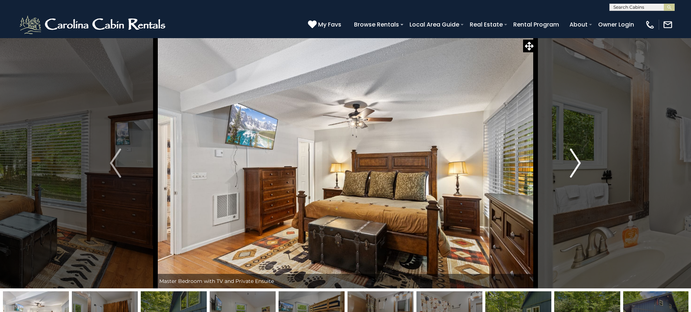
click at [578, 162] on img "Next" at bounding box center [575, 162] width 11 height 29
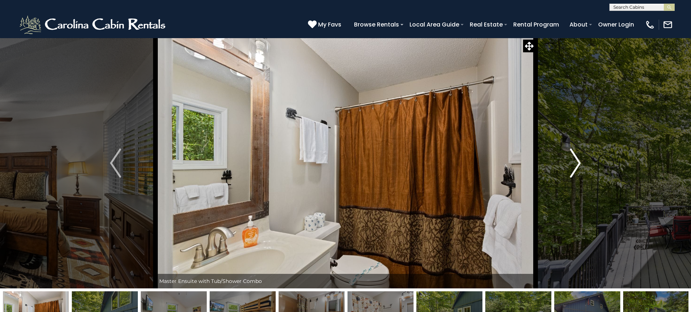
click at [578, 162] on img "Next" at bounding box center [575, 162] width 11 height 29
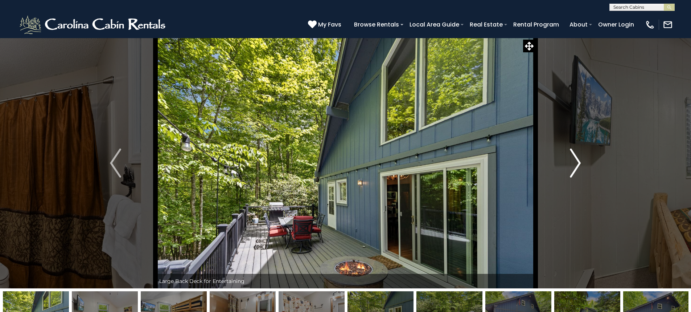
click at [578, 162] on img "Next" at bounding box center [575, 162] width 11 height 29
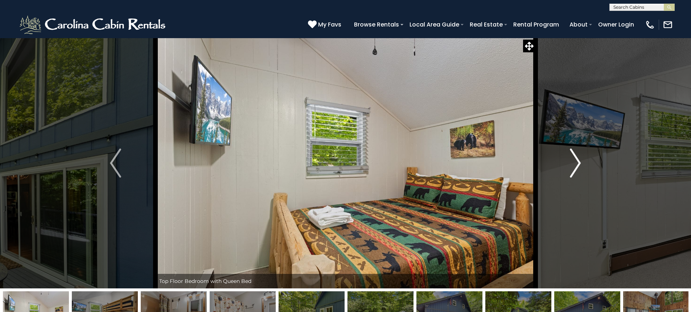
click at [578, 162] on img "Next" at bounding box center [575, 162] width 11 height 29
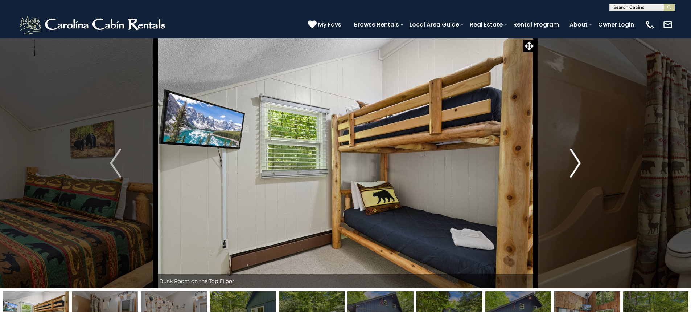
click at [579, 162] on img "Next" at bounding box center [575, 162] width 11 height 29
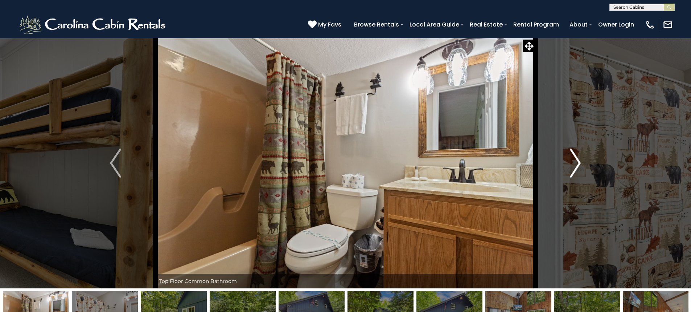
click at [579, 162] on img "Next" at bounding box center [575, 162] width 11 height 29
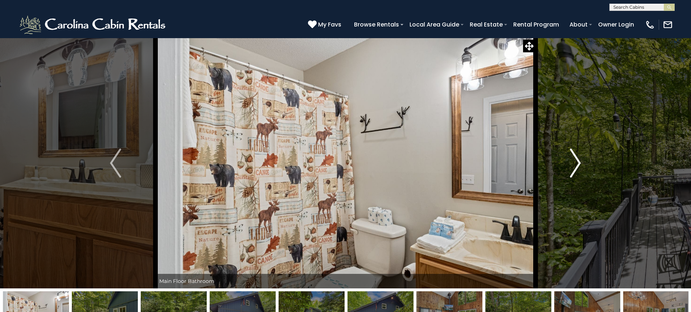
click at [574, 163] on img "Next" at bounding box center [575, 162] width 11 height 29
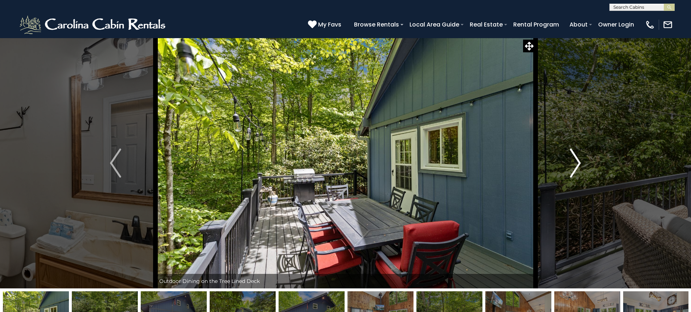
click at [574, 163] on img "Next" at bounding box center [575, 162] width 11 height 29
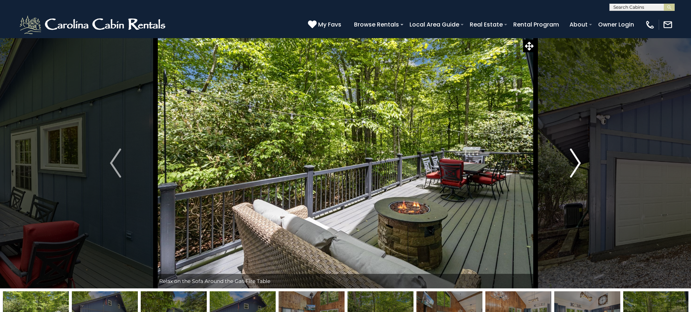
click at [574, 163] on img "Next" at bounding box center [575, 162] width 11 height 29
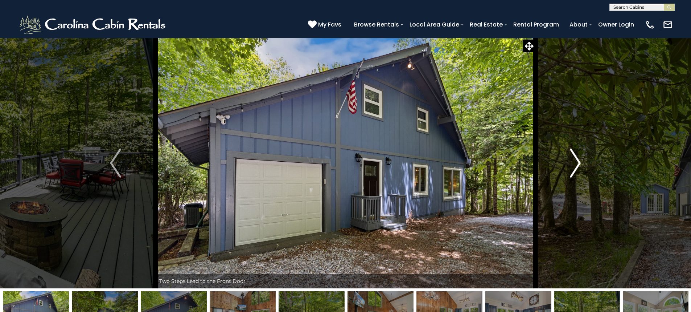
click at [574, 163] on img "Next" at bounding box center [575, 162] width 11 height 29
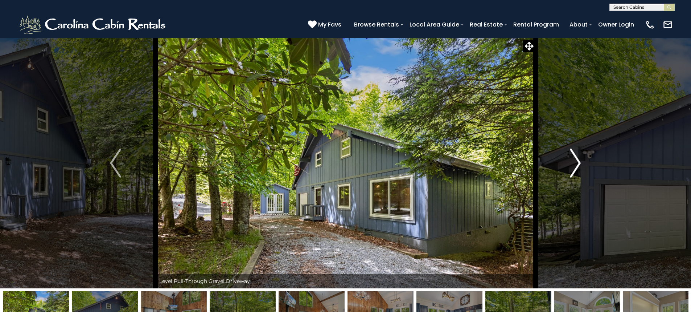
click at [579, 163] on img "Next" at bounding box center [575, 162] width 11 height 29
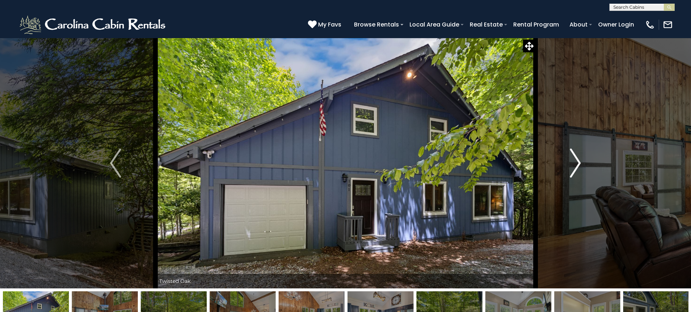
click at [579, 163] on img "Next" at bounding box center [575, 162] width 11 height 29
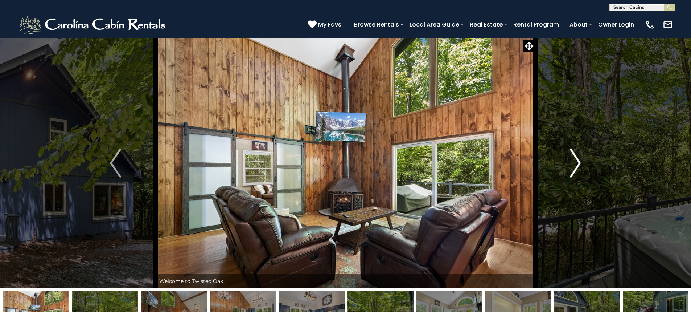
click at [579, 163] on img "Next" at bounding box center [575, 162] width 11 height 29
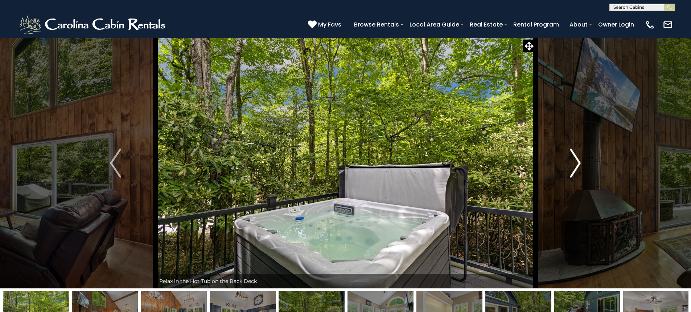
click at [579, 163] on img "Next" at bounding box center [575, 162] width 11 height 29
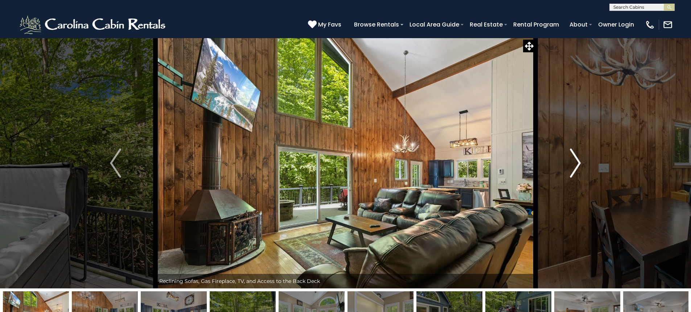
click at [579, 163] on img "Next" at bounding box center [575, 162] width 11 height 29
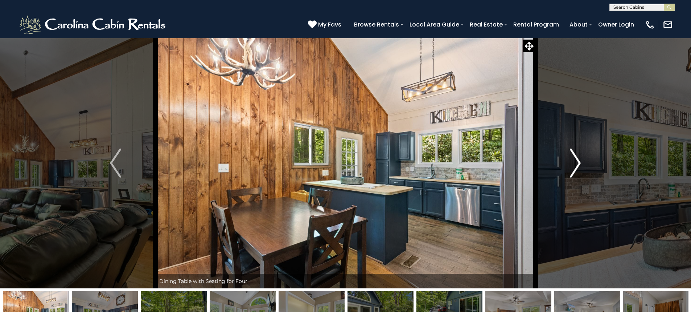
click at [579, 163] on img "Next" at bounding box center [575, 162] width 11 height 29
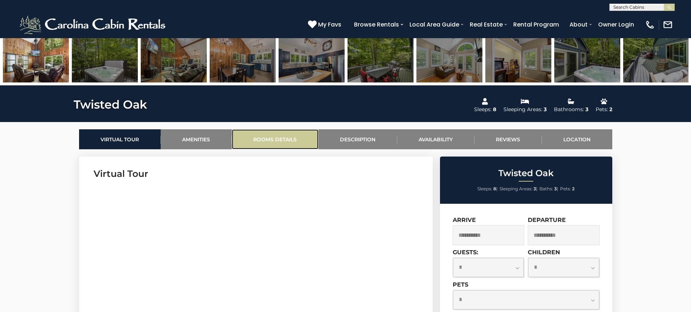
click at [272, 140] on link "Rooms Details" at bounding box center [275, 139] width 87 height 20
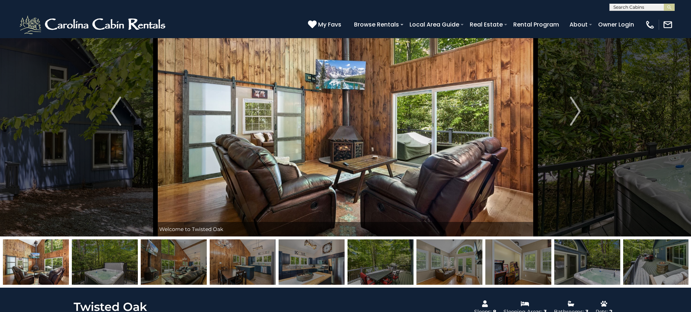
scroll to position [16, 0]
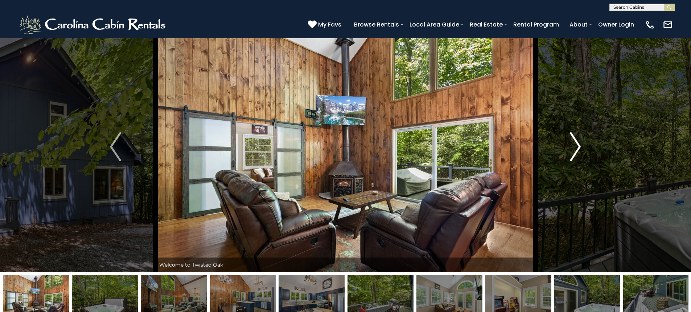
click at [576, 146] on img "Next" at bounding box center [575, 146] width 11 height 29
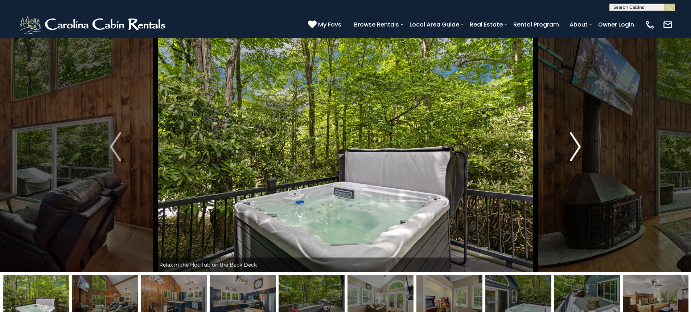
click at [576, 146] on img "Next" at bounding box center [575, 146] width 11 height 29
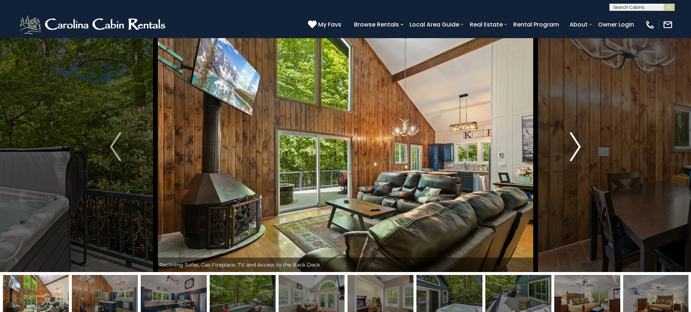
click at [576, 146] on img "Next" at bounding box center [575, 146] width 11 height 29
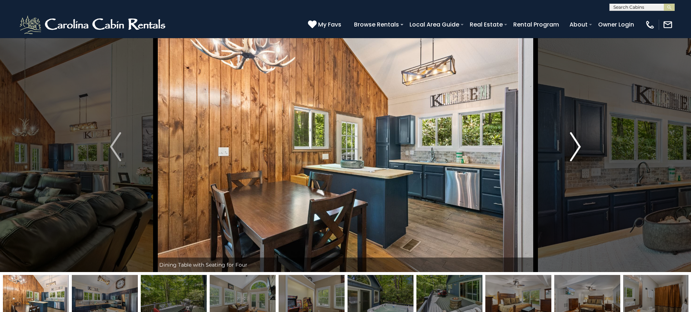
click at [576, 146] on img "Next" at bounding box center [575, 146] width 11 height 29
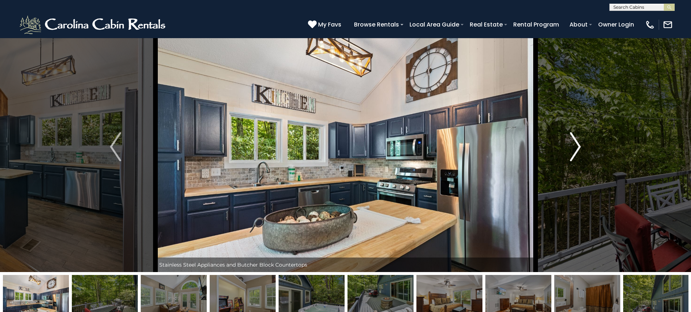
click at [576, 146] on img "Next" at bounding box center [575, 146] width 11 height 29
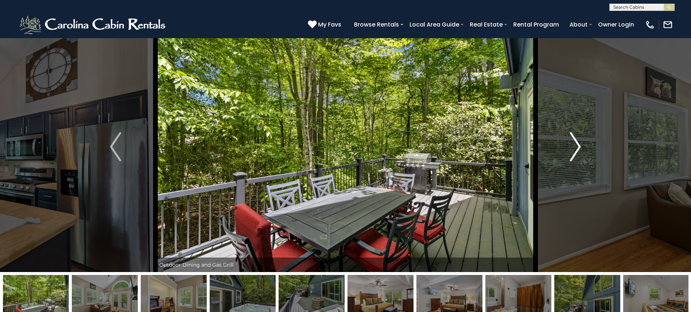
click at [576, 146] on img "Next" at bounding box center [575, 146] width 11 height 29
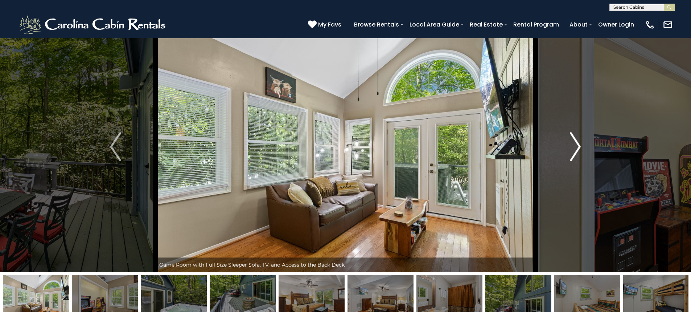
click at [576, 146] on img "Next" at bounding box center [575, 146] width 11 height 29
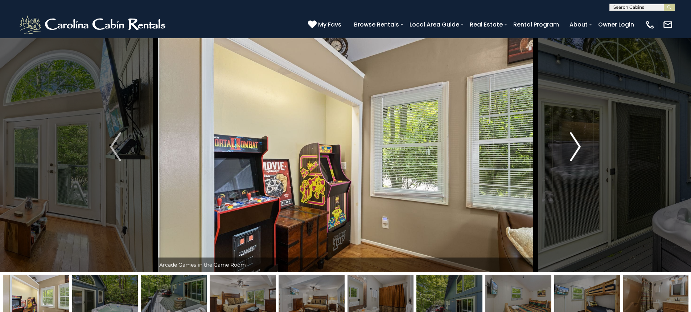
click at [576, 146] on img "Next" at bounding box center [575, 146] width 11 height 29
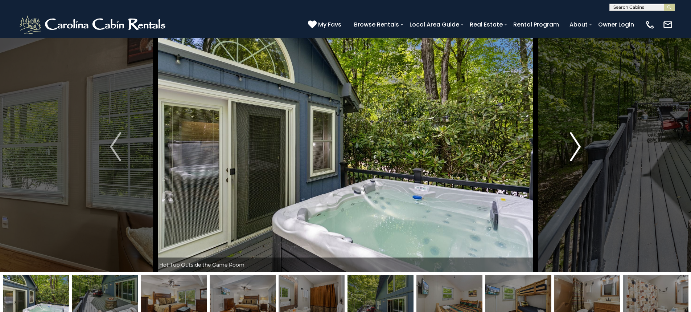
click at [576, 146] on img "Next" at bounding box center [575, 146] width 11 height 29
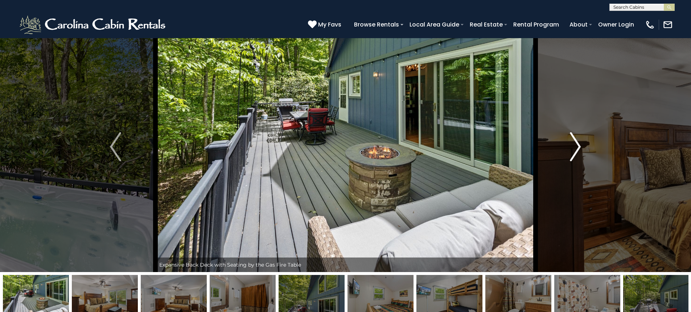
click at [576, 146] on img "Next" at bounding box center [575, 146] width 11 height 29
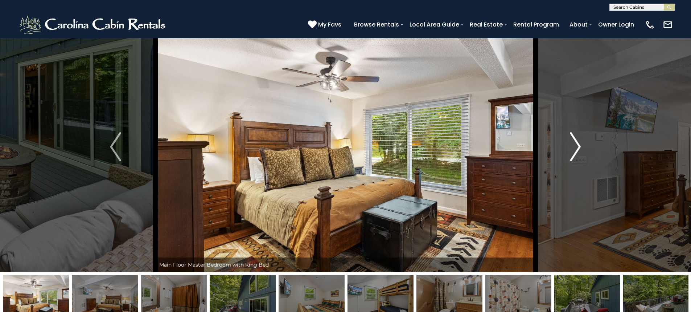
click at [576, 146] on img "Next" at bounding box center [575, 146] width 11 height 29
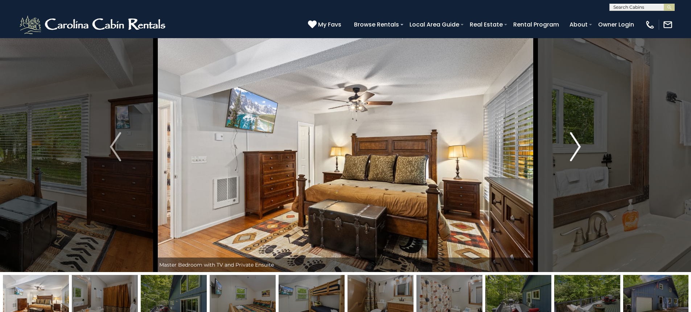
click at [579, 142] on img "Next" at bounding box center [575, 146] width 11 height 29
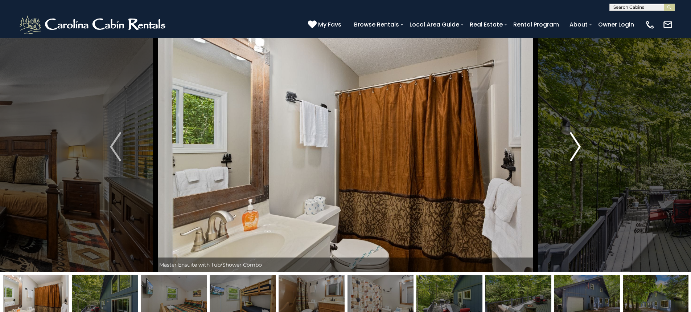
click at [578, 142] on img "Next" at bounding box center [575, 146] width 11 height 29
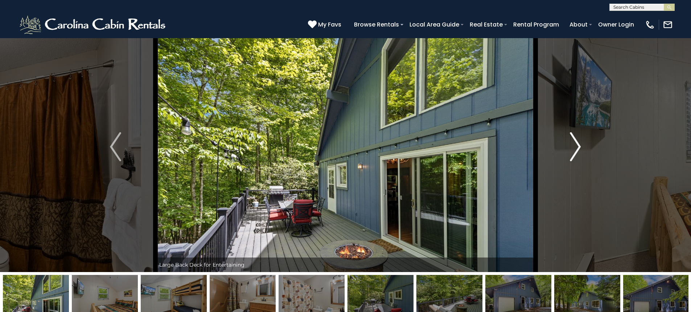
click at [578, 142] on img "Next" at bounding box center [575, 146] width 11 height 29
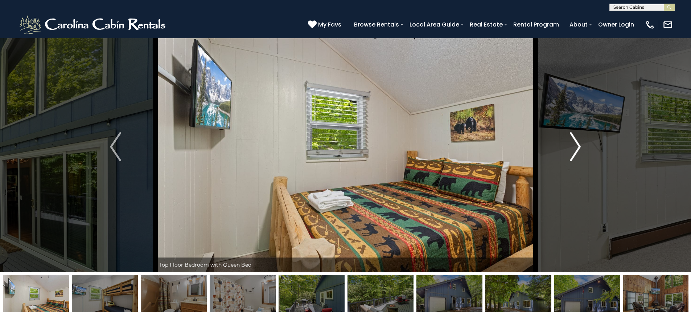
click at [578, 142] on img "Next" at bounding box center [575, 146] width 11 height 29
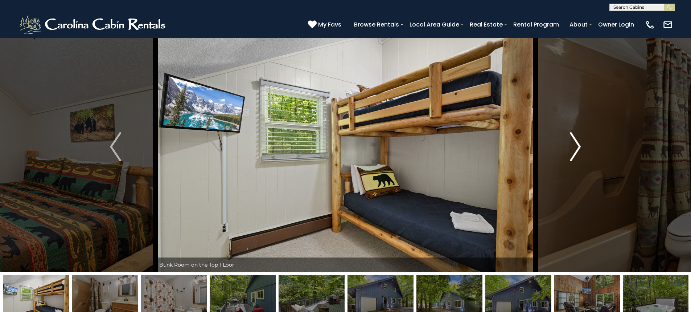
click at [578, 142] on img "Next" at bounding box center [575, 146] width 11 height 29
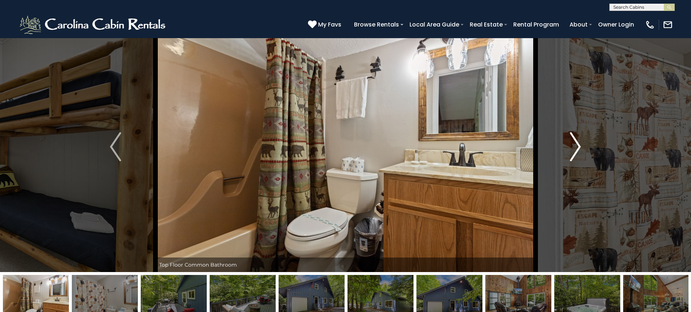
click at [578, 142] on img "Next" at bounding box center [575, 146] width 11 height 29
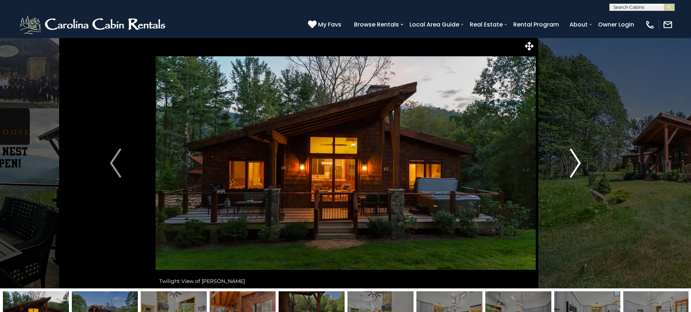
click at [576, 159] on img "Next" at bounding box center [575, 162] width 11 height 29
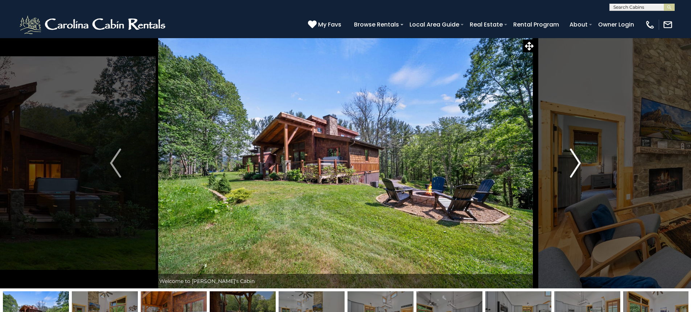
click at [575, 159] on img "Next" at bounding box center [575, 162] width 11 height 29
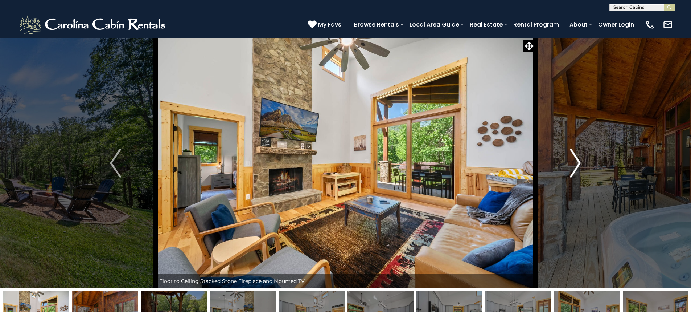
click at [575, 159] on img "Next" at bounding box center [575, 162] width 11 height 29
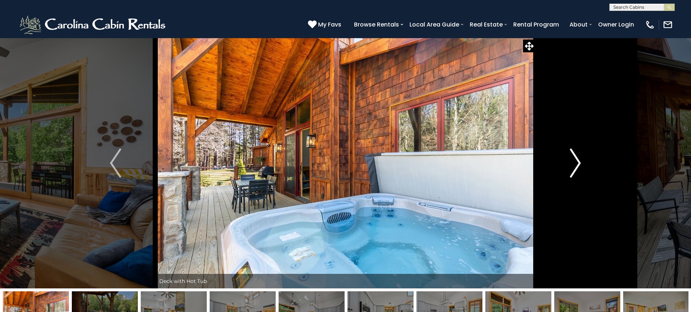
click at [575, 160] on img "Next" at bounding box center [575, 162] width 11 height 29
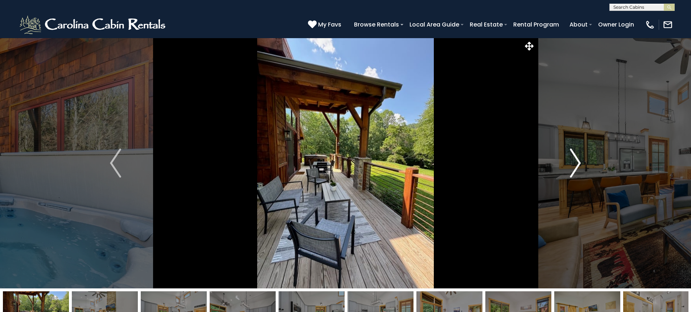
click at [575, 160] on img "Next" at bounding box center [575, 162] width 11 height 29
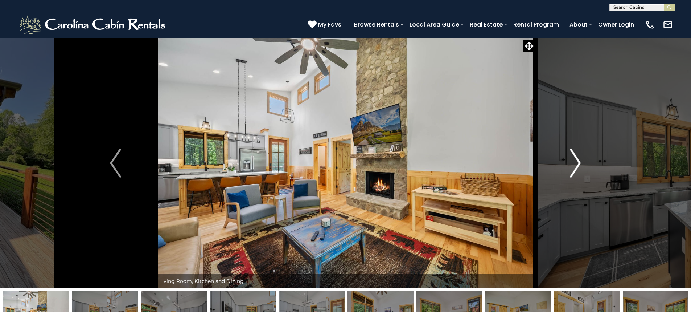
click at [575, 160] on img "Next" at bounding box center [575, 162] width 11 height 29
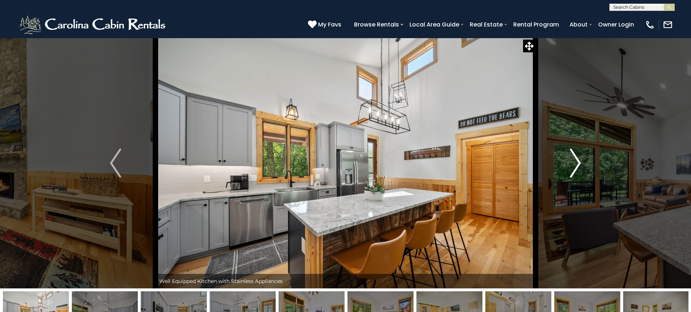
click at [575, 160] on img "Next" at bounding box center [575, 162] width 11 height 29
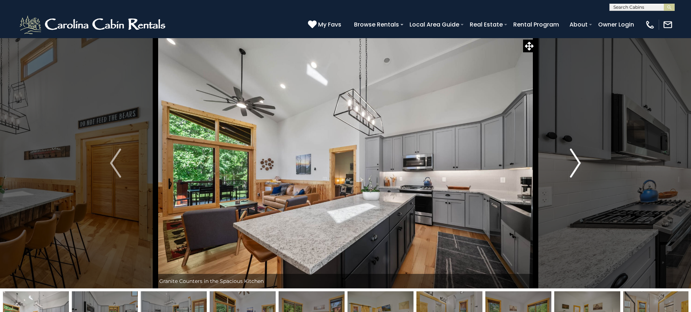
click at [575, 160] on img "Next" at bounding box center [575, 162] width 11 height 29
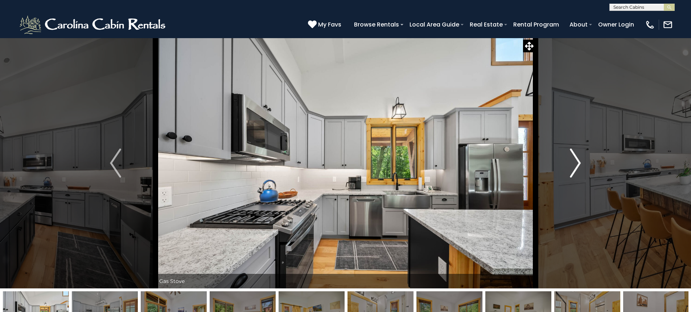
click at [575, 160] on img "Next" at bounding box center [575, 162] width 11 height 29
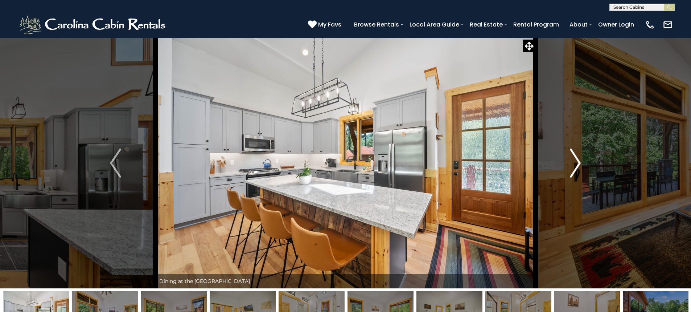
click at [575, 160] on img "Next" at bounding box center [575, 162] width 11 height 29
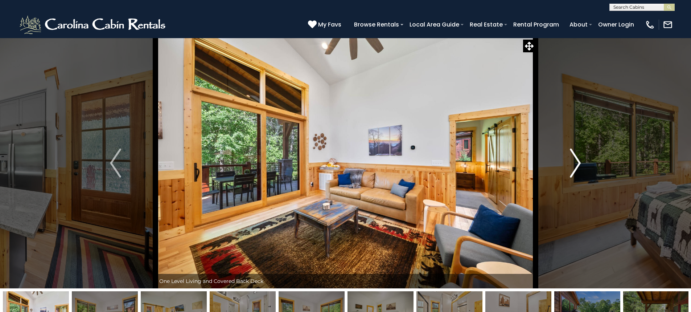
click at [575, 160] on img "Next" at bounding box center [575, 162] width 11 height 29
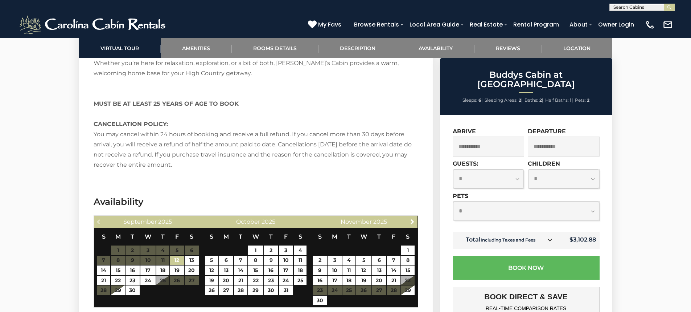
scroll to position [1778, 0]
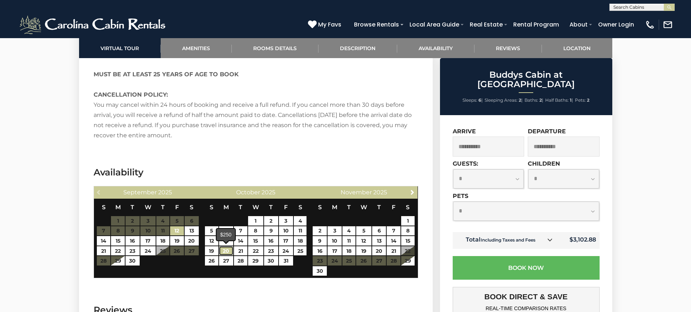
click at [225, 250] on link "20" at bounding box center [226, 250] width 14 height 9
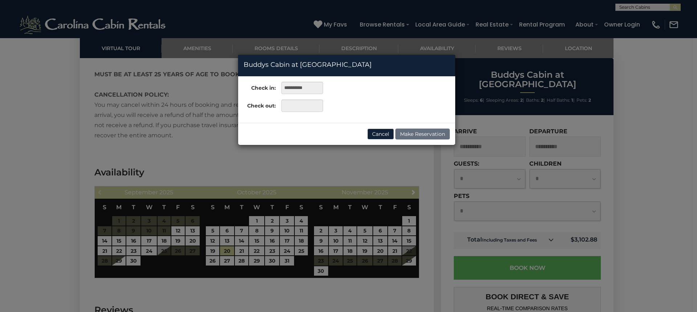
click at [257, 260] on div "**********" at bounding box center [348, 156] width 697 height 312
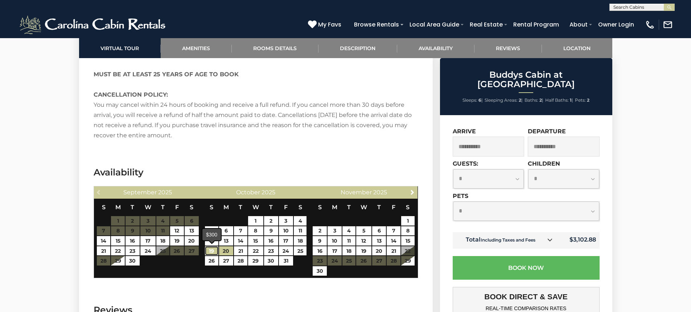
click at [211, 249] on link "19" at bounding box center [211, 250] width 13 height 9
type input "**********"
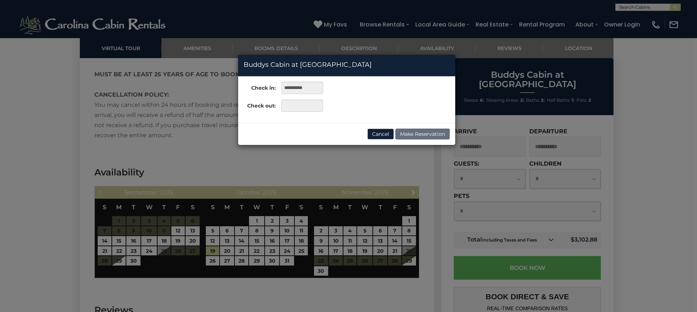
click at [241, 259] on div "**********" at bounding box center [348, 156] width 697 height 312
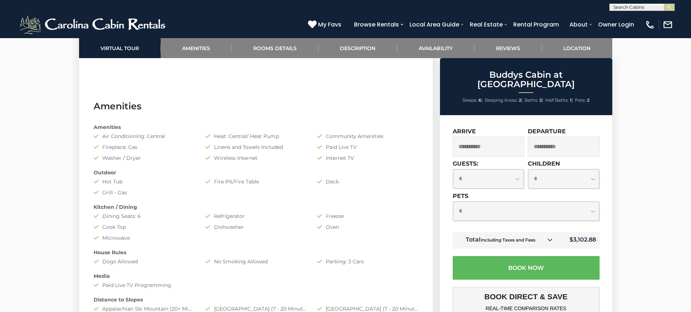
scroll to position [544, 0]
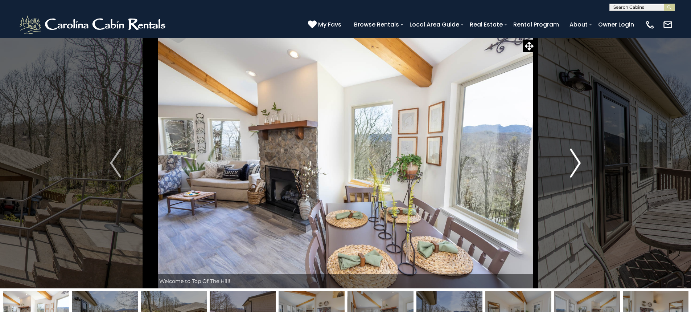
click at [573, 169] on img "Next" at bounding box center [575, 162] width 11 height 29
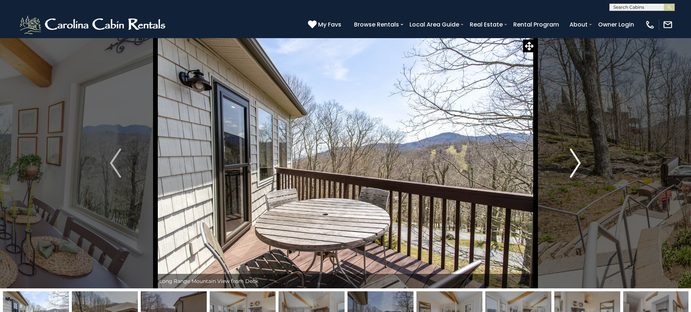
click at [573, 169] on img "Next" at bounding box center [575, 162] width 11 height 29
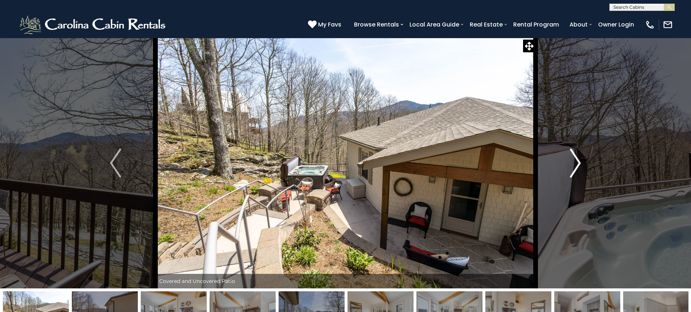
click at [573, 169] on img "Next" at bounding box center [575, 162] width 11 height 29
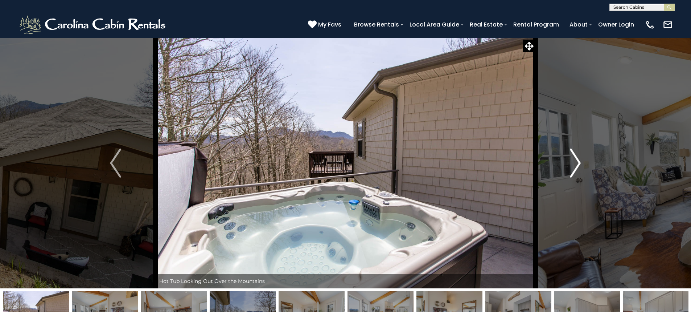
click at [574, 169] on img "Next" at bounding box center [575, 162] width 11 height 29
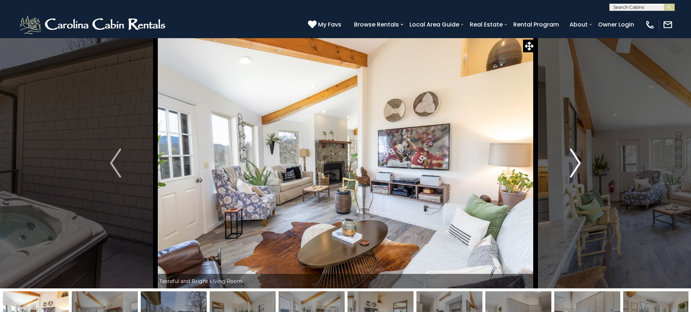
click at [575, 169] on img "Next" at bounding box center [575, 162] width 11 height 29
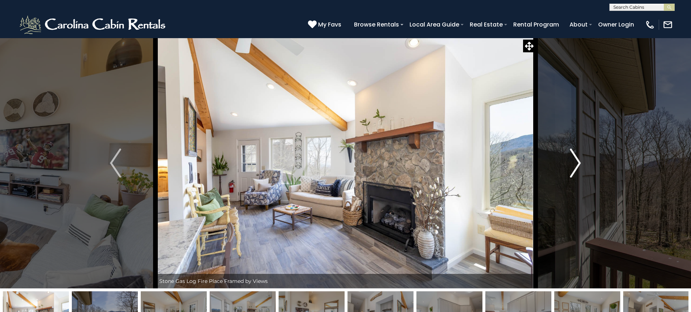
click at [575, 169] on img "Next" at bounding box center [575, 162] width 11 height 29
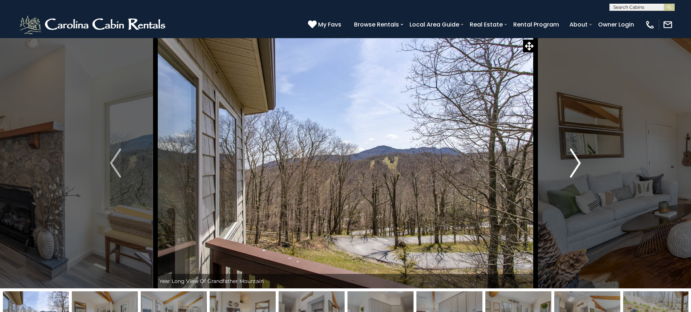
click at [575, 169] on img "Next" at bounding box center [575, 162] width 11 height 29
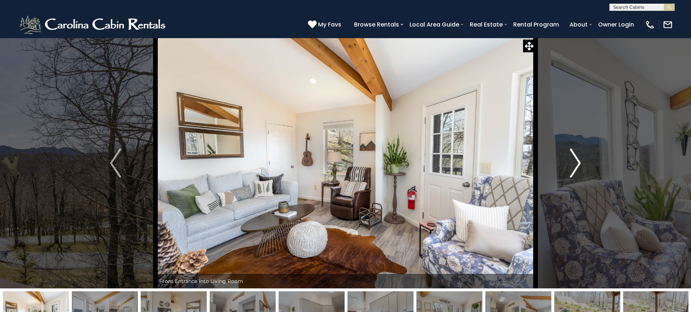
click at [575, 169] on img "Next" at bounding box center [575, 162] width 11 height 29
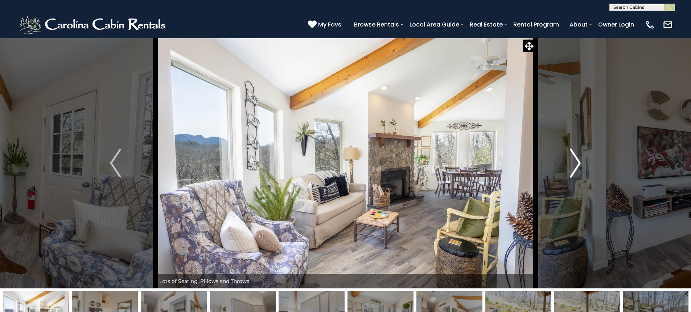
click at [575, 169] on img "Next" at bounding box center [575, 162] width 11 height 29
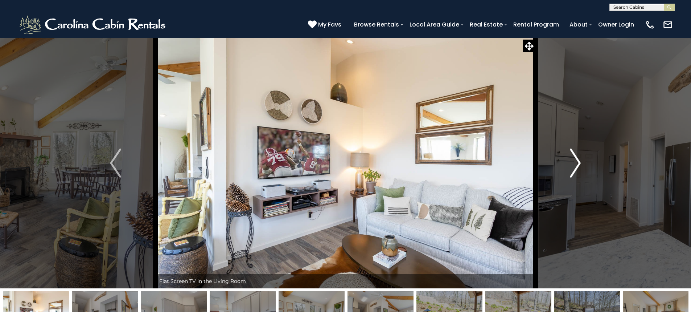
click at [573, 168] on img "Next" at bounding box center [575, 162] width 11 height 29
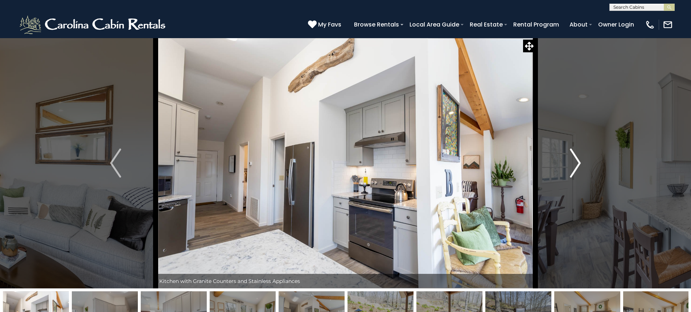
click at [573, 168] on img "Next" at bounding box center [575, 162] width 11 height 29
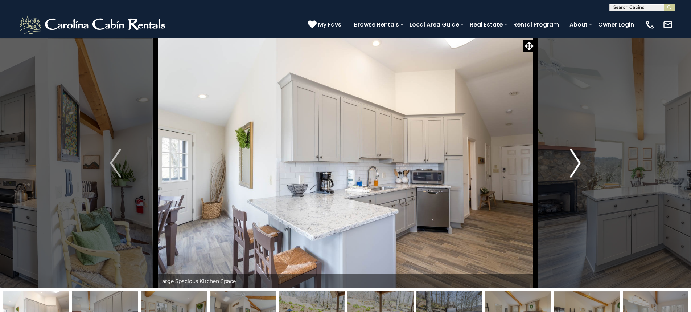
click at [573, 168] on img "Next" at bounding box center [575, 162] width 11 height 29
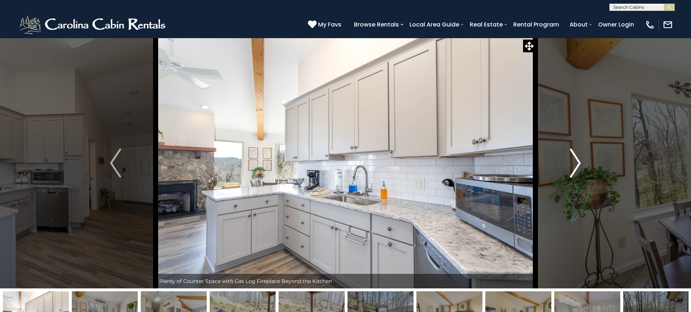
click at [573, 168] on img "Next" at bounding box center [575, 162] width 11 height 29
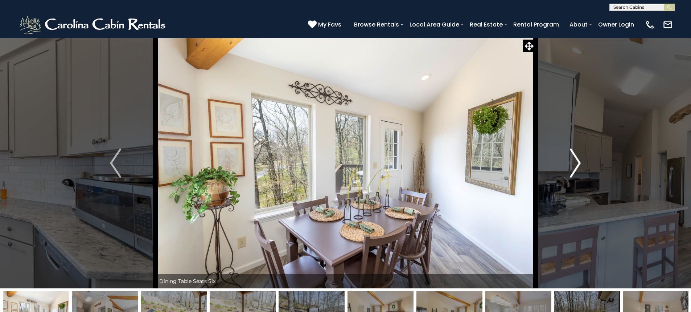
click at [573, 168] on img "Next" at bounding box center [575, 162] width 11 height 29
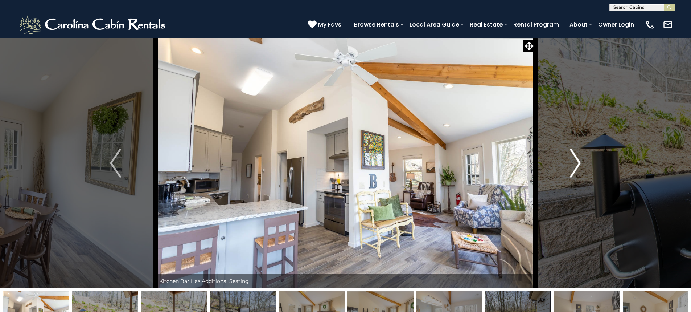
click at [573, 168] on img "Next" at bounding box center [575, 162] width 11 height 29
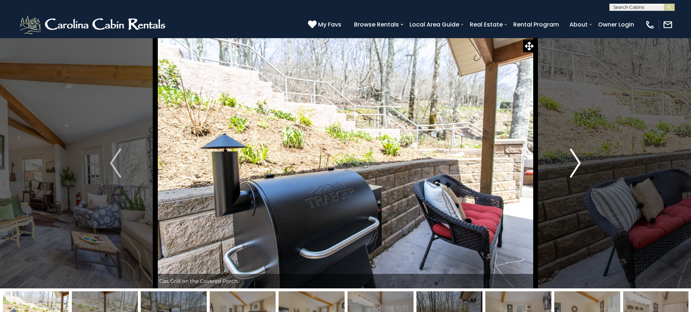
click at [573, 168] on img "Next" at bounding box center [575, 162] width 11 height 29
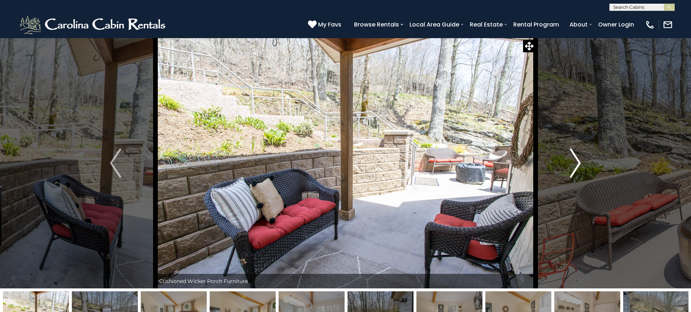
click at [573, 168] on img "Next" at bounding box center [575, 162] width 11 height 29
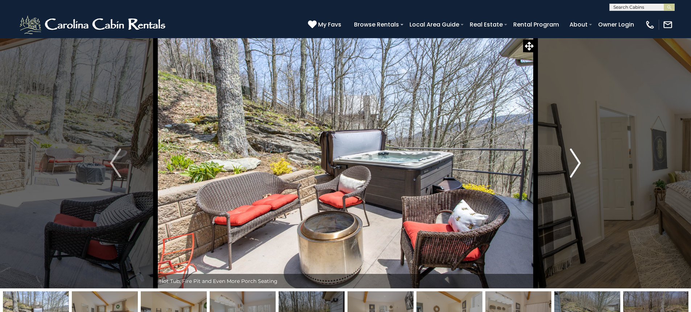
click at [573, 168] on img "Next" at bounding box center [575, 162] width 11 height 29
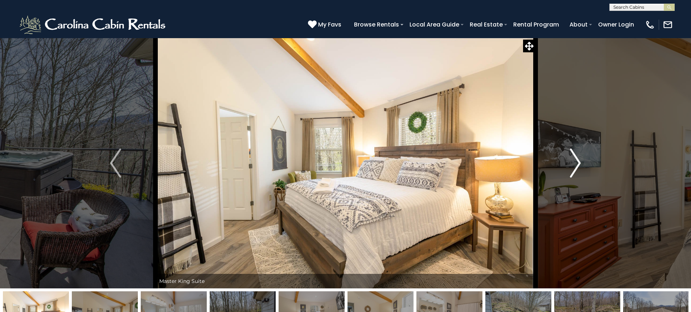
click at [573, 168] on img "Next" at bounding box center [575, 162] width 11 height 29
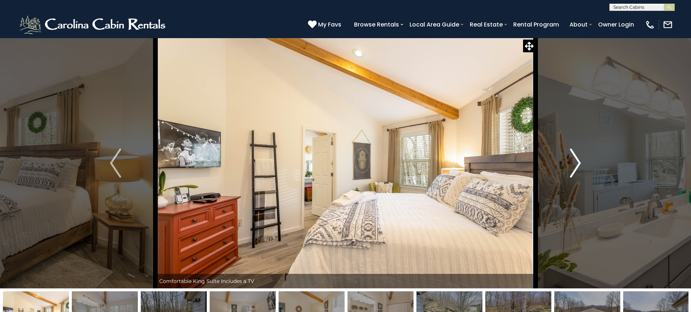
click at [573, 168] on img "Next" at bounding box center [575, 162] width 11 height 29
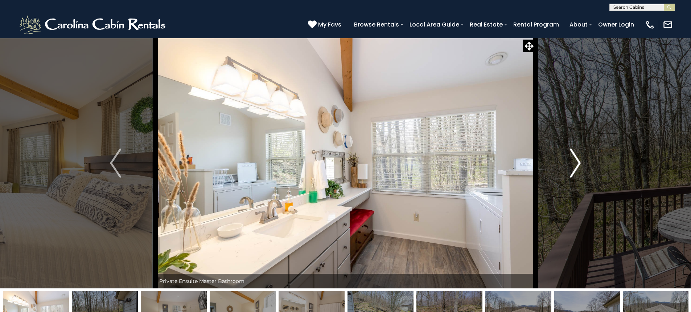
click at [573, 168] on img "Next" at bounding box center [575, 162] width 11 height 29
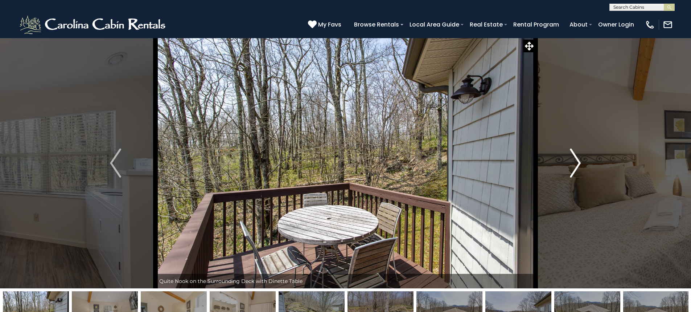
click at [573, 168] on img "Next" at bounding box center [575, 162] width 11 height 29
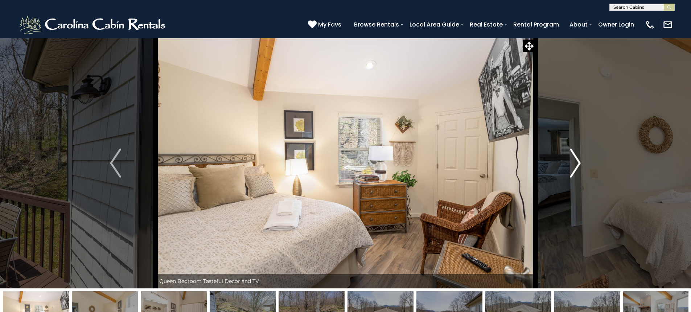
click at [573, 168] on img "Next" at bounding box center [575, 162] width 11 height 29
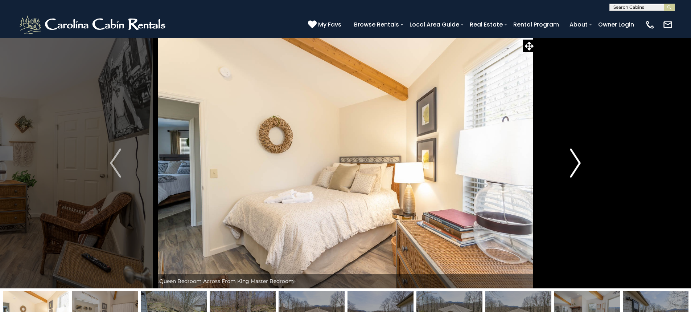
click at [573, 168] on img "Next" at bounding box center [575, 162] width 11 height 29
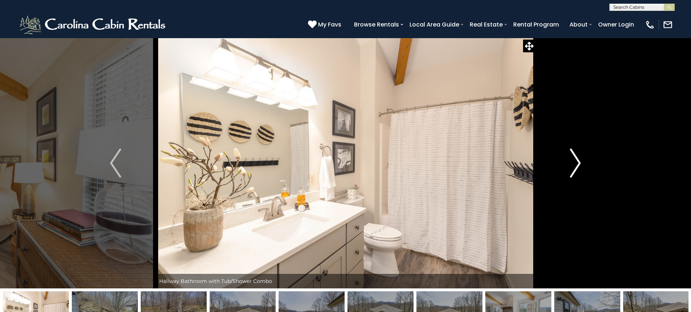
click at [573, 168] on img "Next" at bounding box center [575, 162] width 11 height 29
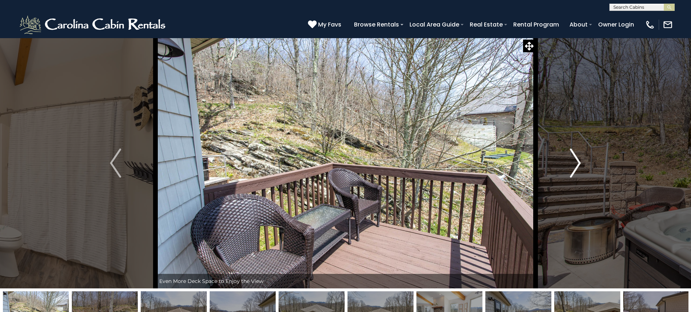
click at [573, 168] on img "Next" at bounding box center [575, 162] width 11 height 29
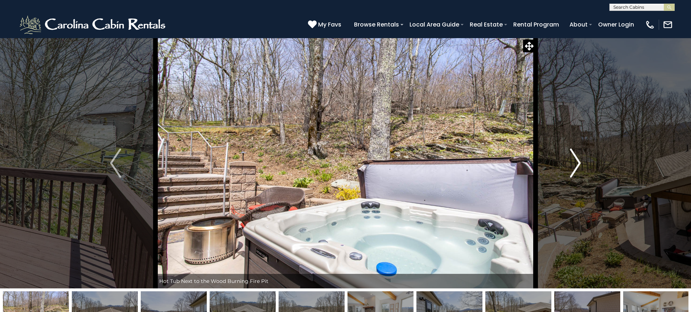
click at [573, 168] on img "Next" at bounding box center [575, 162] width 11 height 29
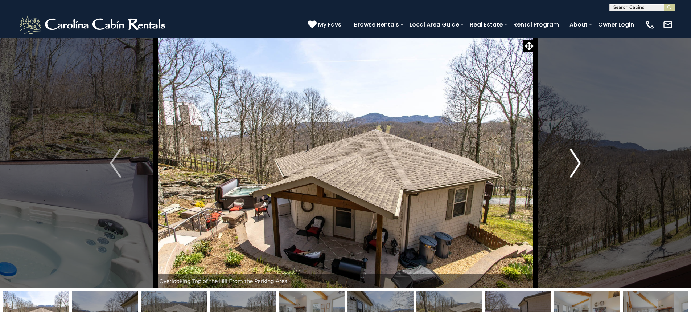
click at [573, 168] on img "Next" at bounding box center [575, 162] width 11 height 29
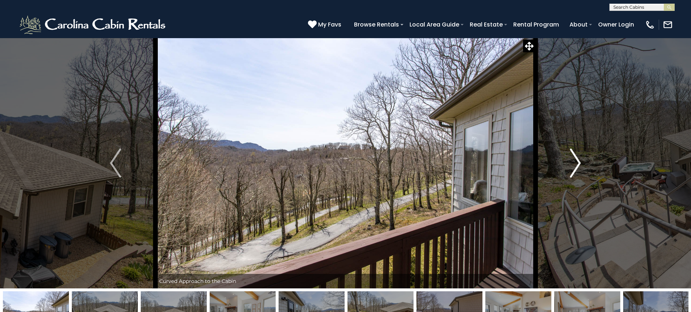
click at [576, 168] on img "Next" at bounding box center [575, 162] width 11 height 29
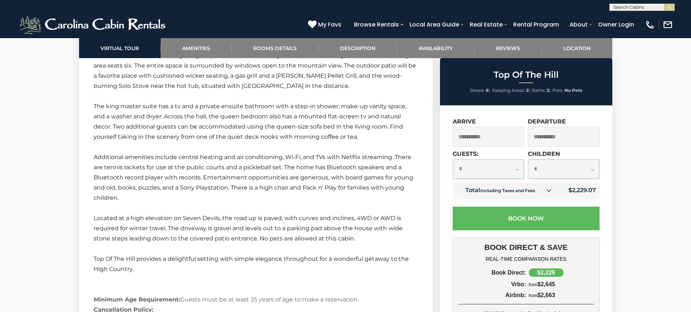
scroll to position [907, 0]
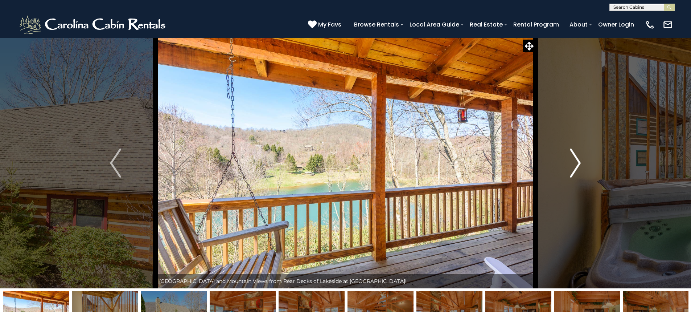
click at [576, 165] on img "Next" at bounding box center [575, 162] width 11 height 29
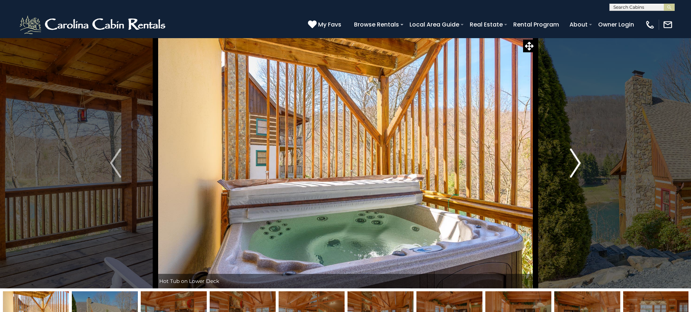
click at [576, 165] on img "Next" at bounding box center [575, 162] width 11 height 29
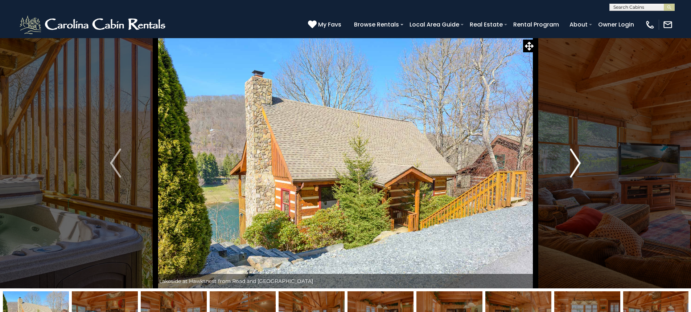
click at [576, 165] on img "Next" at bounding box center [575, 162] width 11 height 29
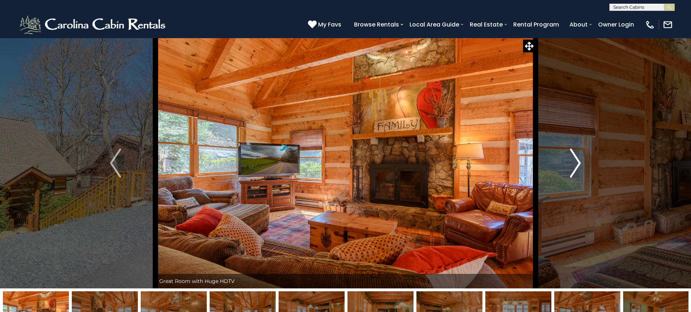
click at [576, 165] on img "Next" at bounding box center [575, 162] width 11 height 29
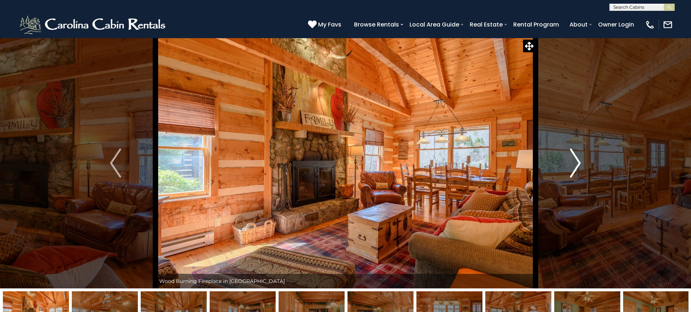
click at [576, 165] on img "Next" at bounding box center [575, 162] width 11 height 29
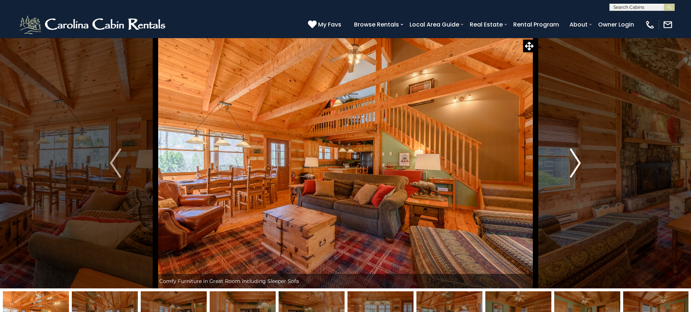
click at [576, 165] on img "Next" at bounding box center [575, 162] width 11 height 29
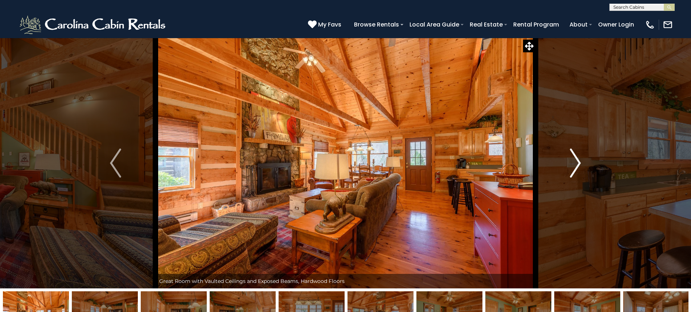
click at [576, 165] on img "Next" at bounding box center [575, 162] width 11 height 29
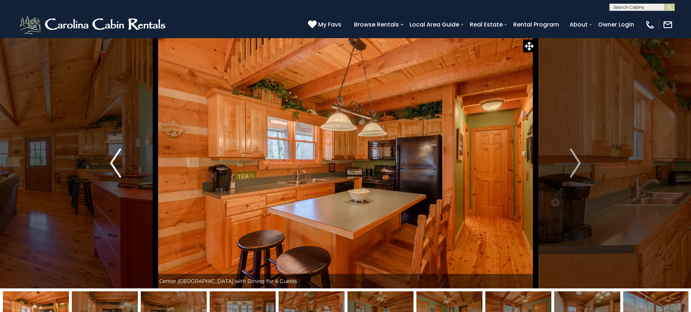
click at [114, 162] on img "Previous" at bounding box center [115, 162] width 11 height 29
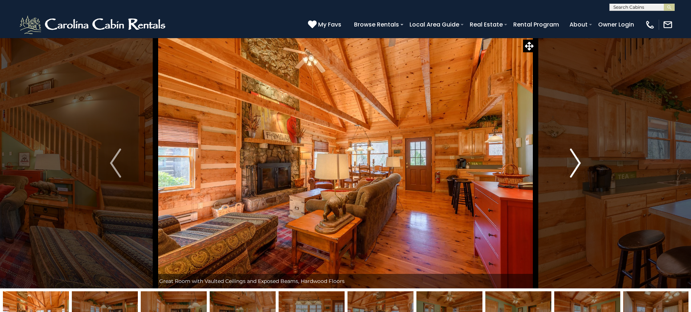
click at [577, 160] on img "Next" at bounding box center [575, 162] width 11 height 29
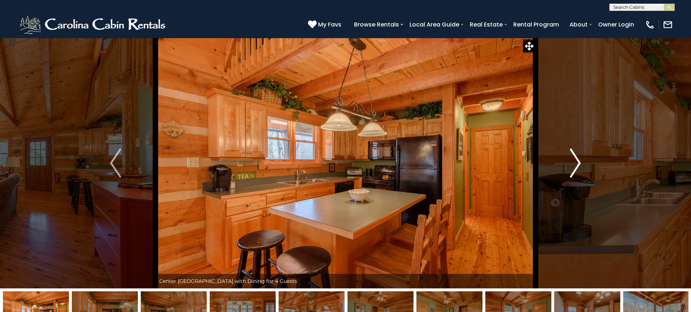
click at [577, 160] on img "Next" at bounding box center [575, 162] width 11 height 29
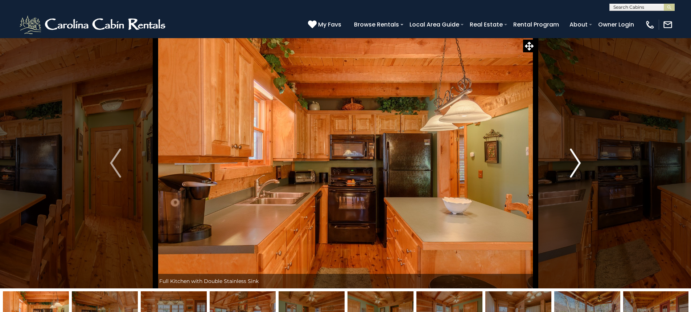
click at [577, 160] on img "Next" at bounding box center [575, 162] width 11 height 29
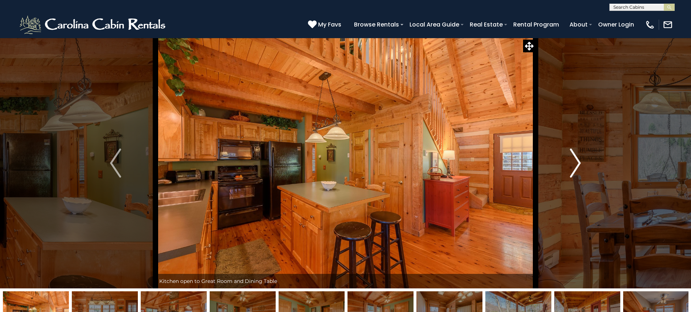
click at [577, 160] on img "Next" at bounding box center [575, 162] width 11 height 29
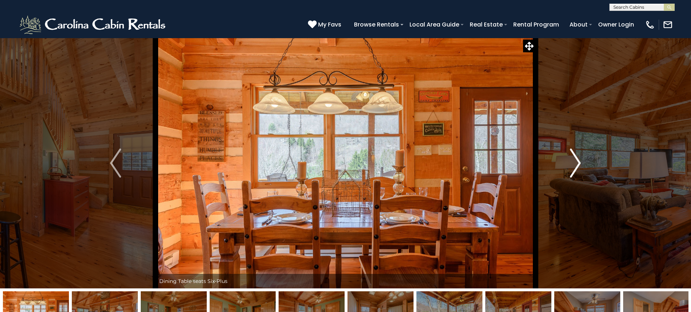
click at [577, 160] on img "Next" at bounding box center [575, 162] width 11 height 29
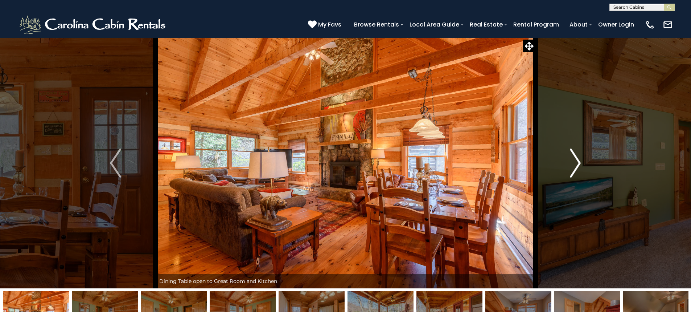
click at [577, 160] on img "Next" at bounding box center [575, 162] width 11 height 29
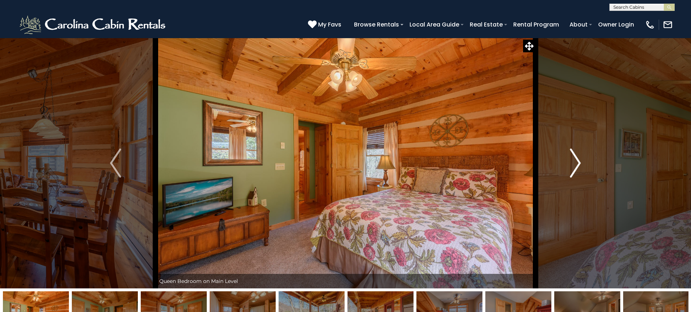
click at [577, 160] on img "Next" at bounding box center [575, 162] width 11 height 29
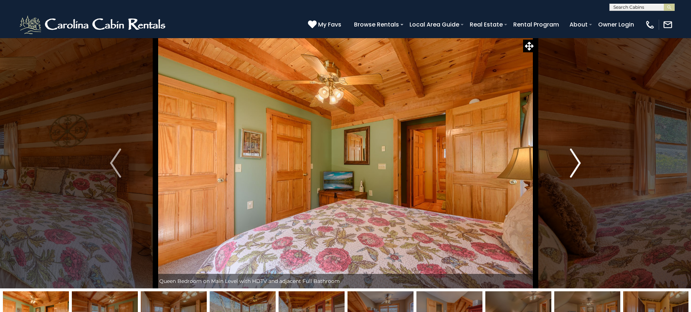
click at [577, 160] on img "Next" at bounding box center [575, 162] width 11 height 29
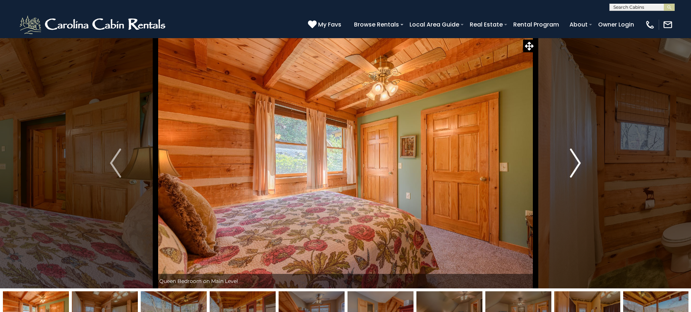
click at [577, 160] on img "Next" at bounding box center [575, 162] width 11 height 29
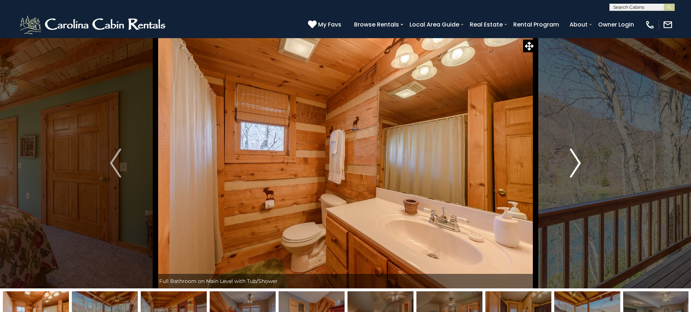
click at [577, 160] on img "Next" at bounding box center [575, 162] width 11 height 29
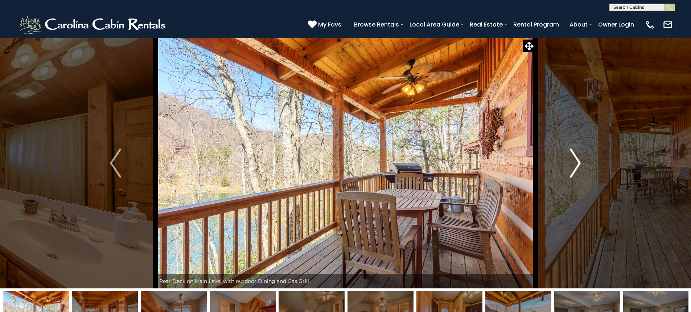
click at [577, 160] on img "Next" at bounding box center [575, 162] width 11 height 29
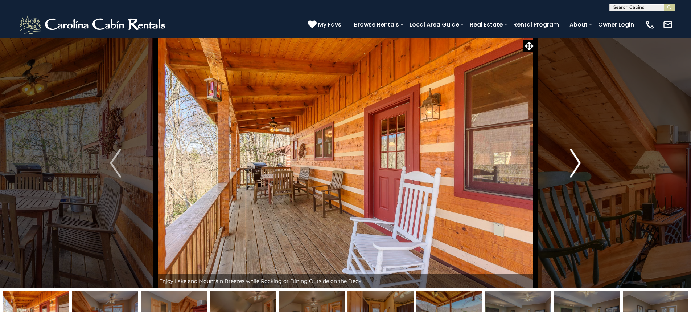
click at [577, 160] on img "Next" at bounding box center [575, 162] width 11 height 29
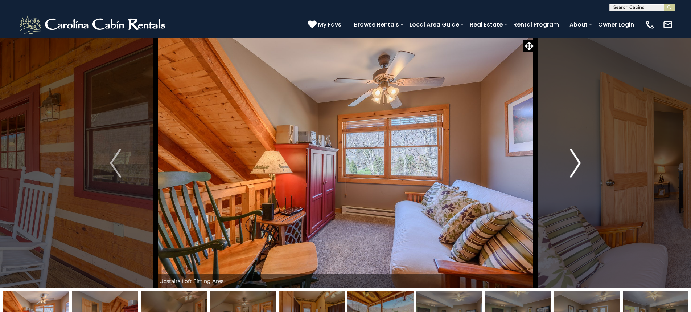
click at [577, 160] on img "Next" at bounding box center [575, 162] width 11 height 29
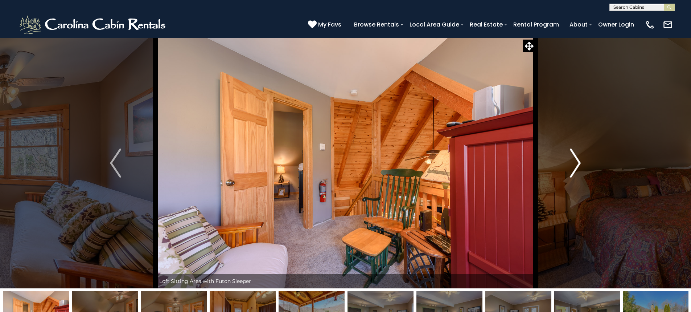
click at [577, 160] on img "Next" at bounding box center [575, 162] width 11 height 29
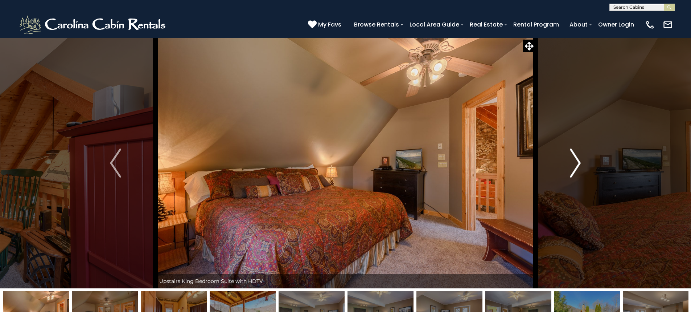
click at [577, 160] on img "Next" at bounding box center [575, 162] width 11 height 29
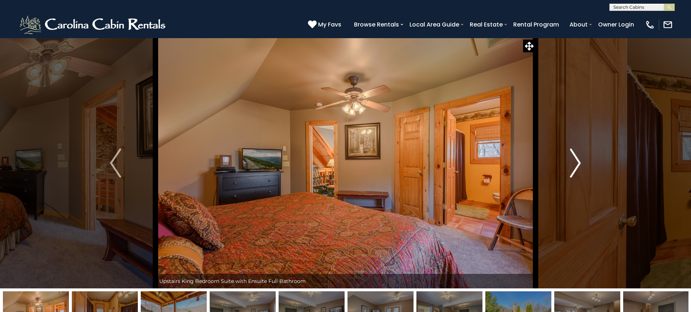
click at [577, 160] on img "Next" at bounding box center [575, 162] width 11 height 29
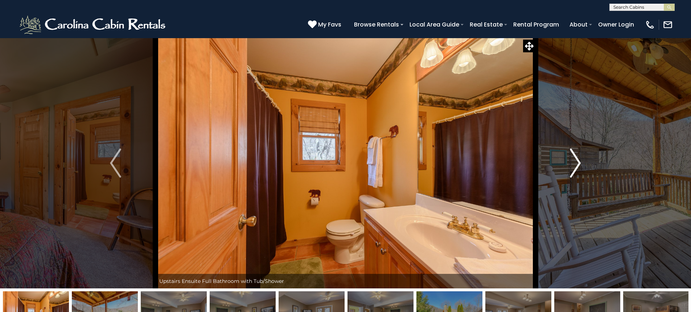
click at [577, 160] on img "Next" at bounding box center [575, 162] width 11 height 29
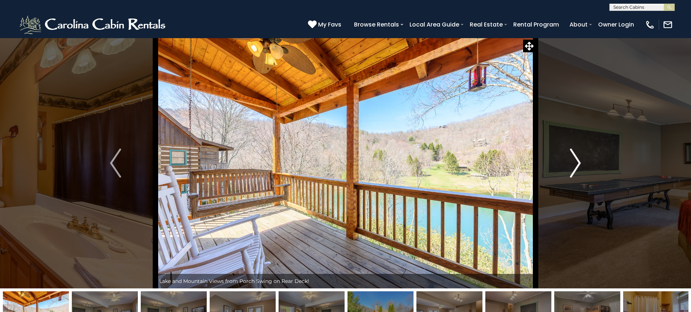
click at [577, 160] on img "Next" at bounding box center [575, 162] width 11 height 29
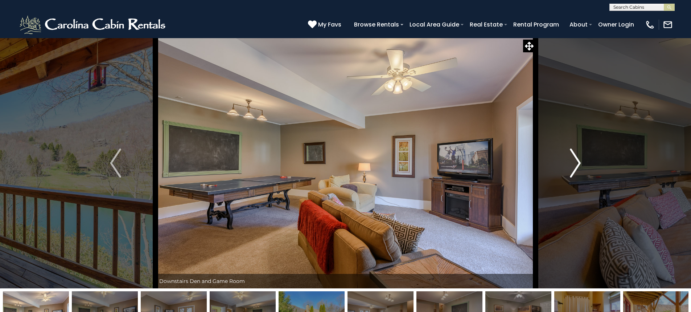
click at [577, 160] on img "Next" at bounding box center [575, 162] width 11 height 29
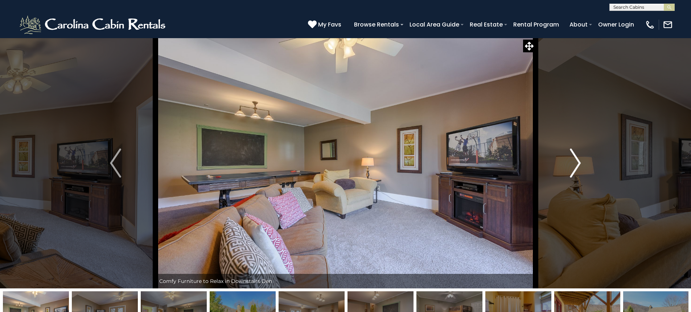
click at [577, 160] on img "Next" at bounding box center [575, 162] width 11 height 29
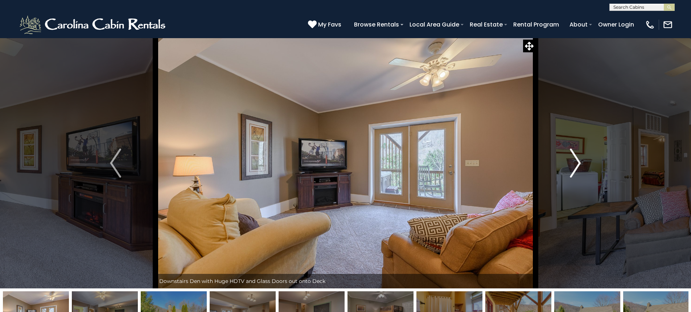
click at [577, 160] on img "Next" at bounding box center [575, 162] width 11 height 29
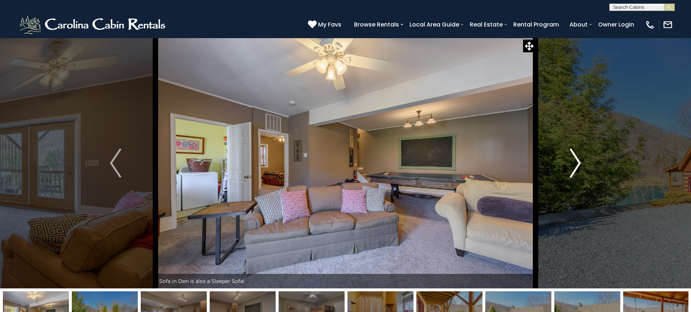
click at [577, 160] on img "Next" at bounding box center [575, 162] width 11 height 29
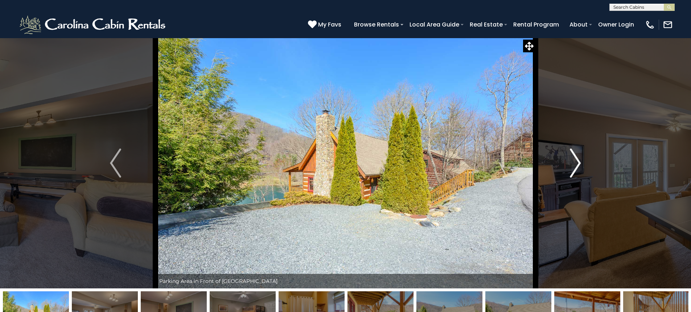
click at [577, 160] on img "Next" at bounding box center [575, 162] width 11 height 29
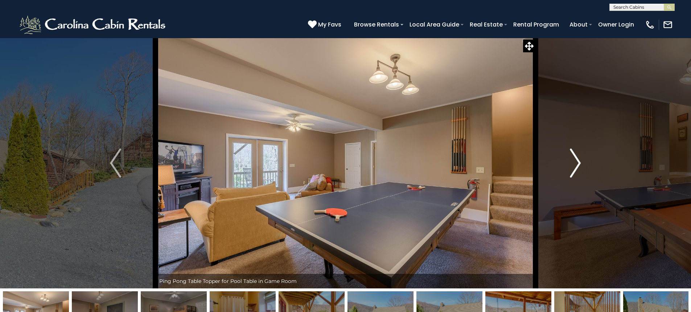
click at [577, 160] on img "Next" at bounding box center [575, 162] width 11 height 29
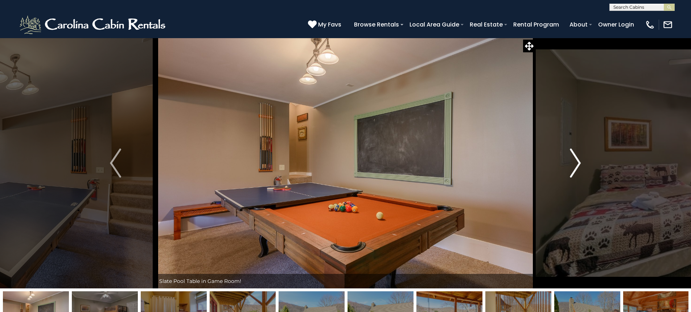
click at [577, 160] on img "Next" at bounding box center [575, 162] width 11 height 29
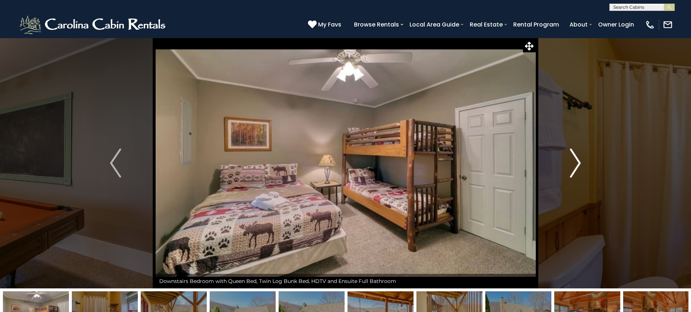
click at [577, 160] on img "Next" at bounding box center [575, 162] width 11 height 29
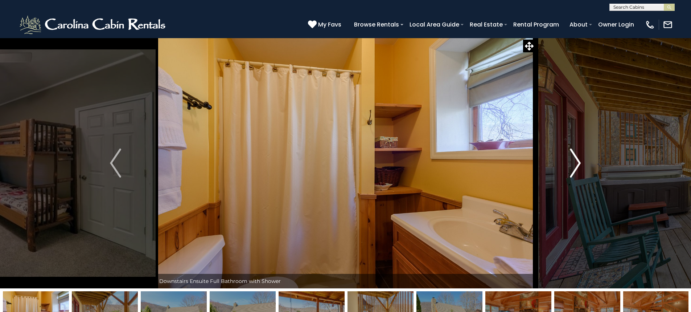
click at [577, 160] on img "Next" at bounding box center [575, 162] width 11 height 29
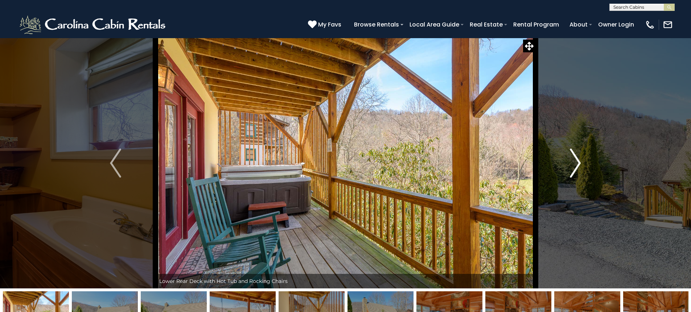
click at [577, 160] on img "Next" at bounding box center [575, 162] width 11 height 29
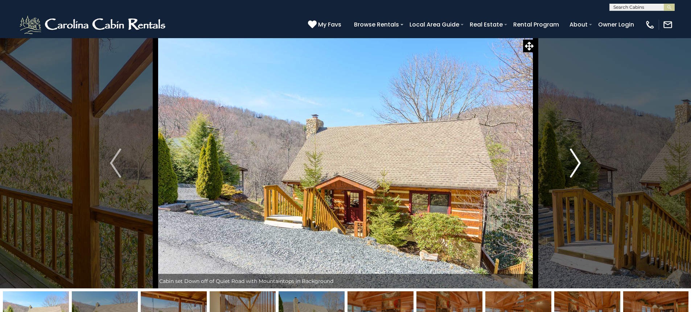
click at [577, 160] on img "Next" at bounding box center [575, 162] width 11 height 29
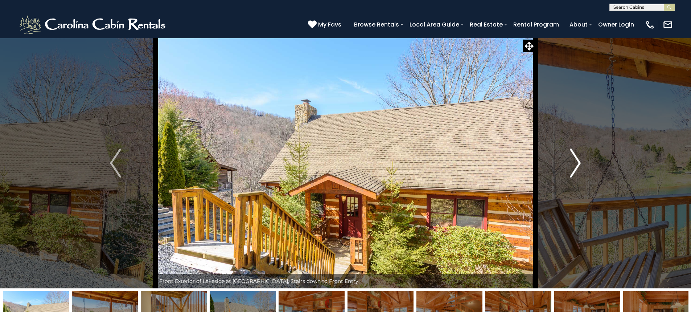
click at [576, 161] on img "Next" at bounding box center [575, 162] width 11 height 29
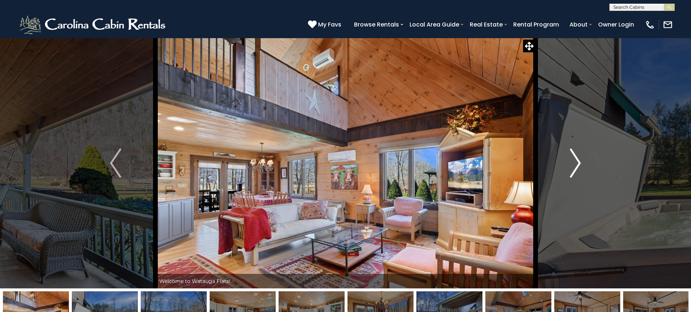
click at [576, 161] on img "Next" at bounding box center [575, 162] width 11 height 29
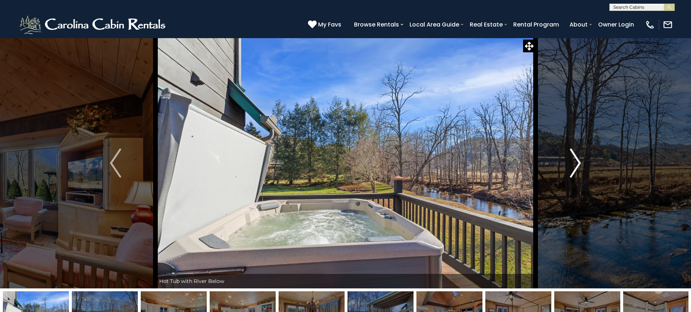
click at [575, 161] on img "Next" at bounding box center [575, 162] width 11 height 29
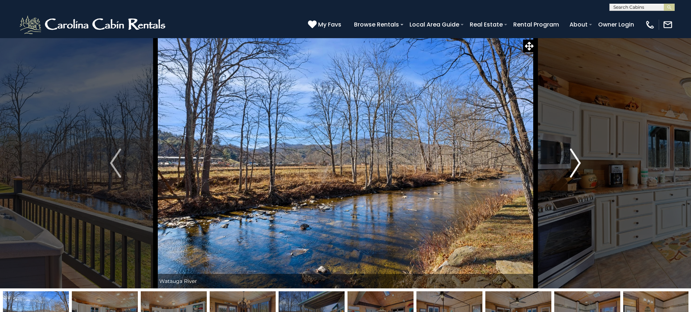
click at [575, 161] on img "Next" at bounding box center [575, 162] width 11 height 29
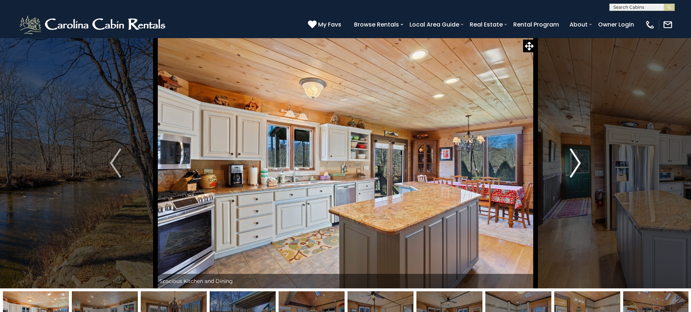
click at [575, 161] on img "Next" at bounding box center [575, 162] width 11 height 29
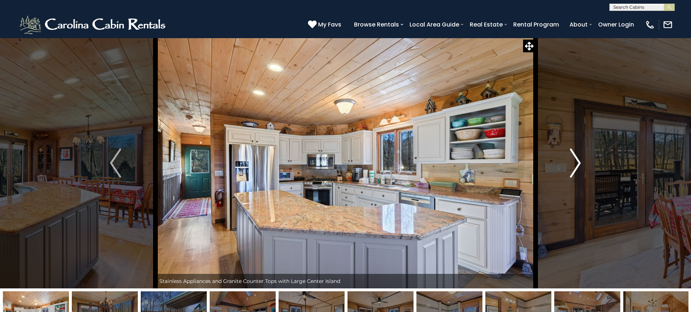
click at [575, 161] on img "Next" at bounding box center [575, 162] width 11 height 29
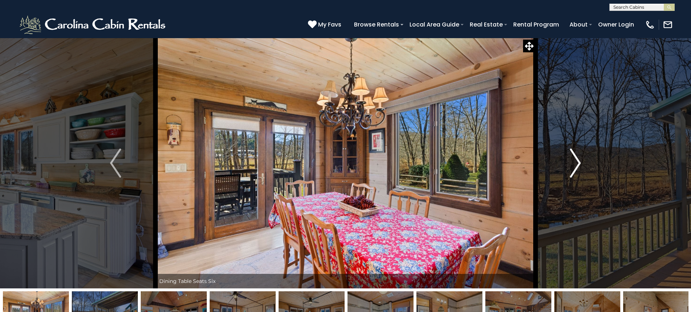
click at [575, 161] on img "Next" at bounding box center [575, 162] width 11 height 29
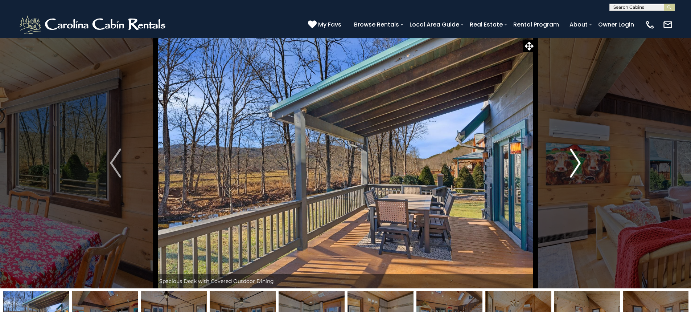
click at [575, 161] on img "Next" at bounding box center [575, 162] width 11 height 29
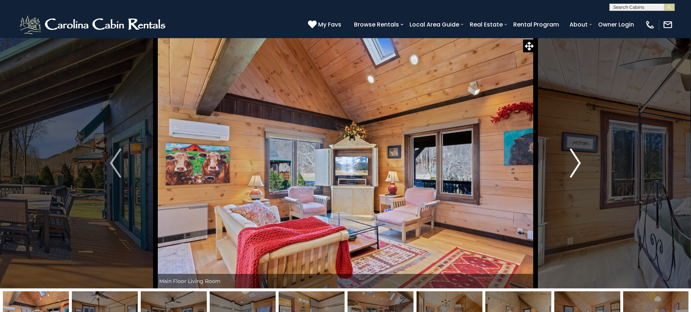
click at [575, 161] on img "Next" at bounding box center [575, 162] width 11 height 29
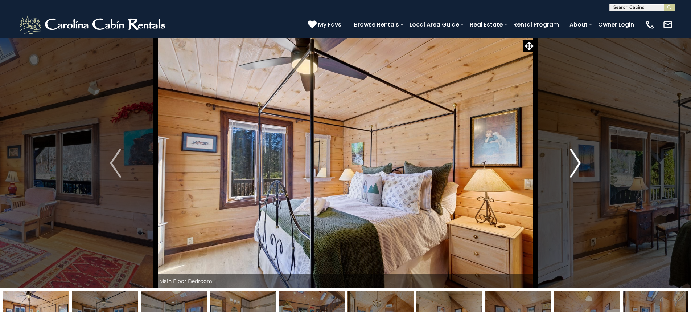
click at [575, 161] on img "Next" at bounding box center [575, 162] width 11 height 29
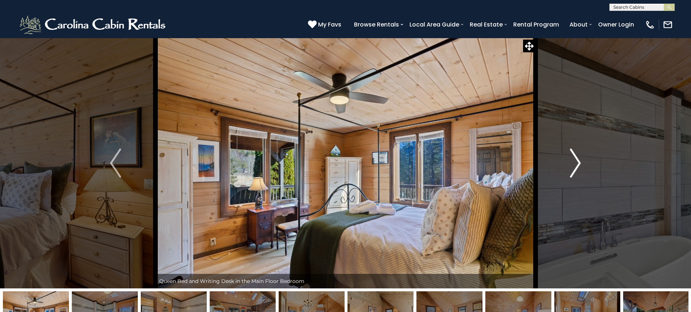
click at [575, 161] on img "Next" at bounding box center [575, 162] width 11 height 29
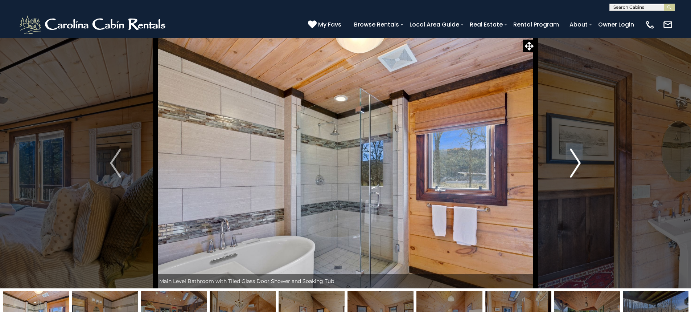
click at [575, 161] on img "Next" at bounding box center [575, 162] width 11 height 29
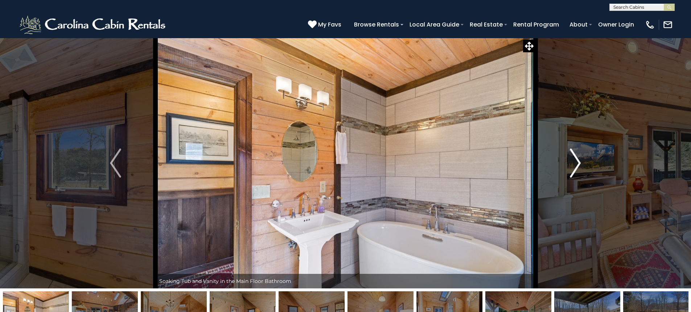
click at [575, 161] on img "Next" at bounding box center [575, 162] width 11 height 29
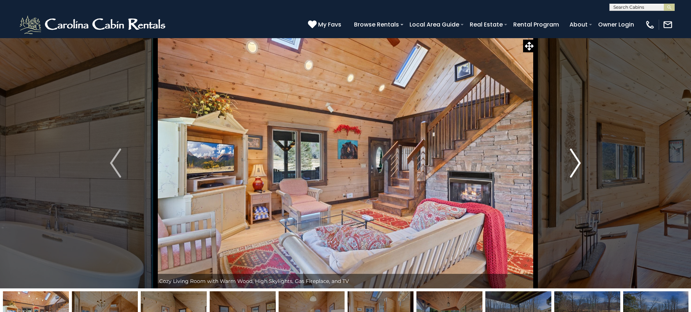
click at [575, 161] on img "Next" at bounding box center [575, 162] width 11 height 29
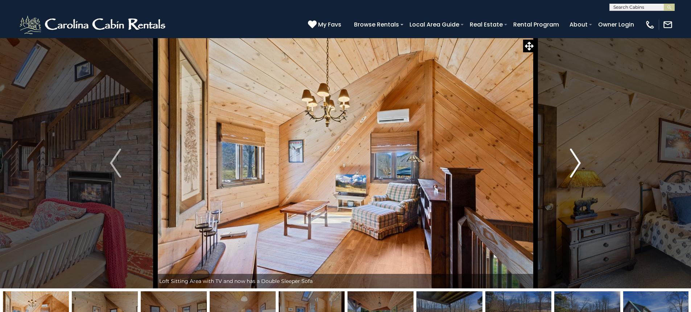
click at [575, 161] on img "Next" at bounding box center [575, 162] width 11 height 29
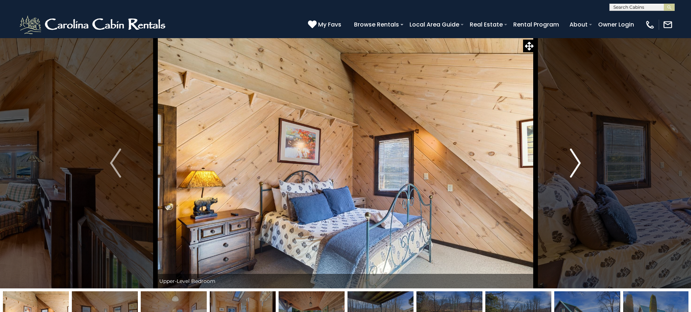
click at [575, 161] on img "Next" at bounding box center [575, 162] width 11 height 29
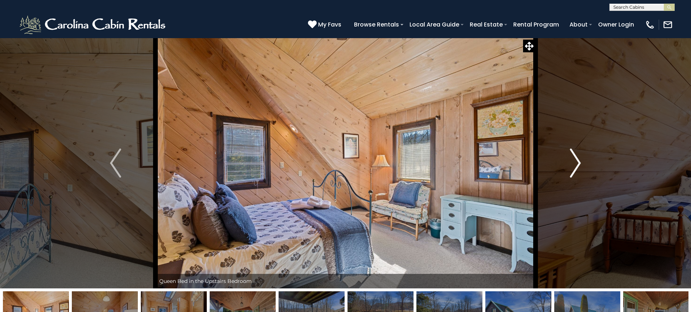
click at [580, 163] on img "Next" at bounding box center [575, 162] width 11 height 29
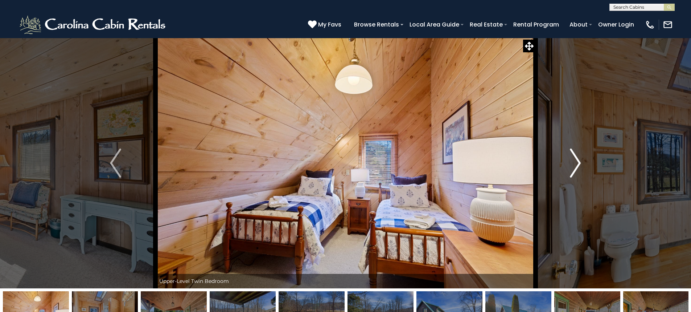
click at [580, 163] on img "Next" at bounding box center [575, 162] width 11 height 29
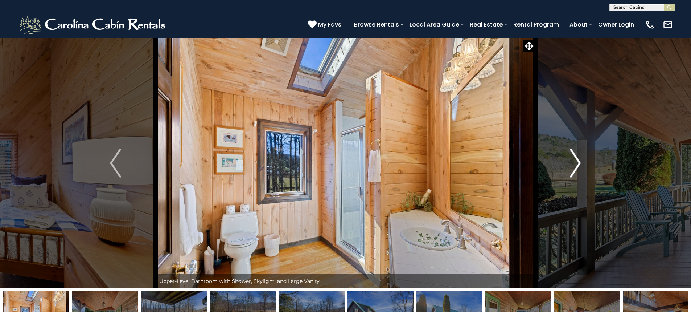
click at [580, 163] on img "Next" at bounding box center [575, 162] width 11 height 29
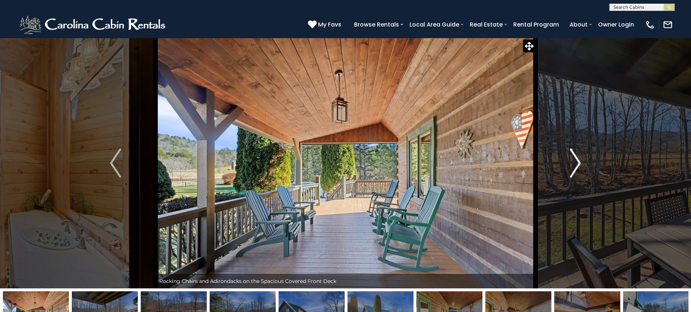
click at [580, 163] on img "Next" at bounding box center [575, 162] width 11 height 29
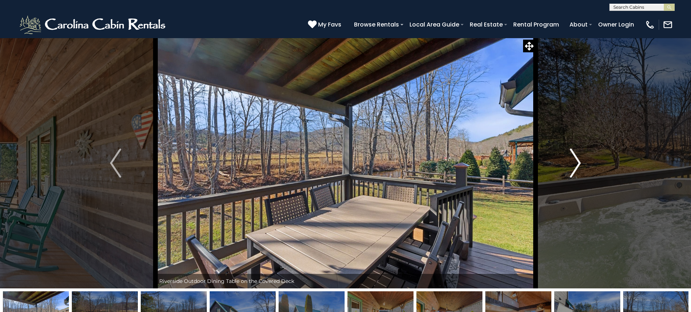
click at [580, 163] on img "Next" at bounding box center [575, 162] width 11 height 29
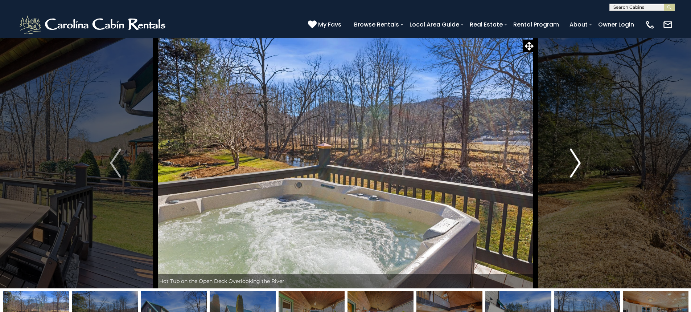
click at [580, 163] on img "Next" at bounding box center [575, 162] width 11 height 29
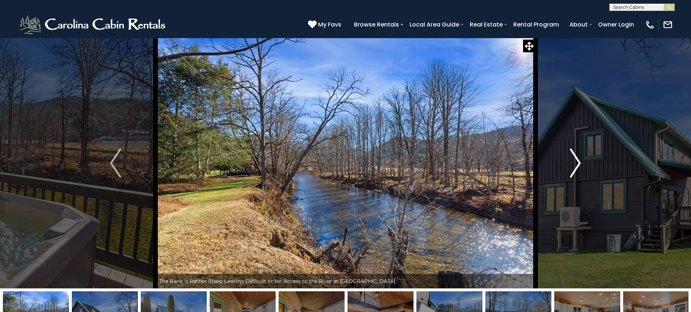
click at [580, 163] on img "Next" at bounding box center [575, 162] width 11 height 29
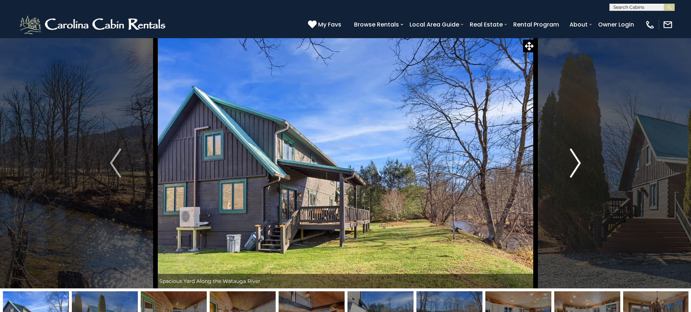
click at [580, 163] on img "Next" at bounding box center [575, 162] width 11 height 29
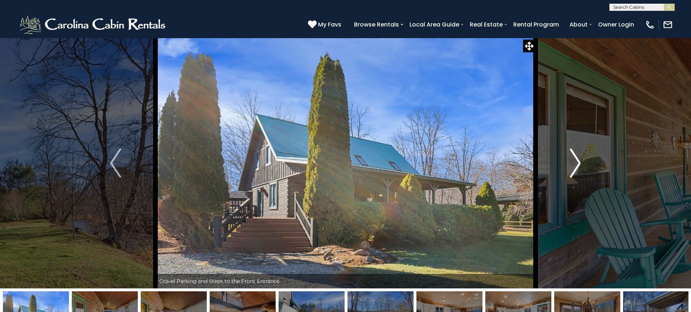
click at [580, 163] on img "Next" at bounding box center [575, 162] width 11 height 29
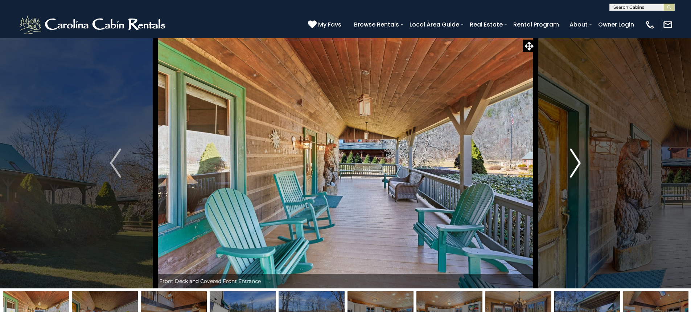
click at [580, 163] on img "Next" at bounding box center [575, 162] width 11 height 29
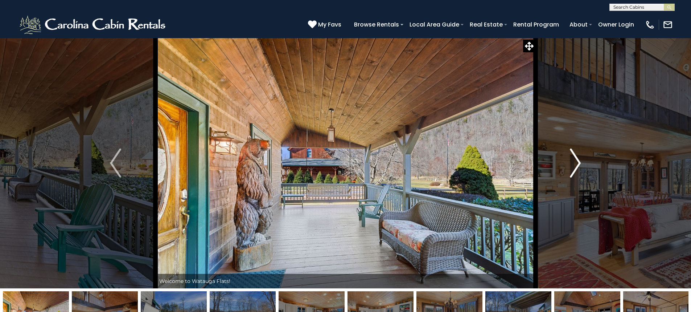
click at [580, 163] on img "Next" at bounding box center [575, 162] width 11 height 29
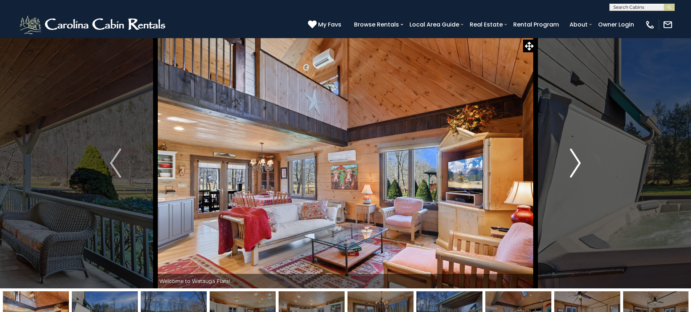
click at [580, 163] on img "Next" at bounding box center [575, 162] width 11 height 29
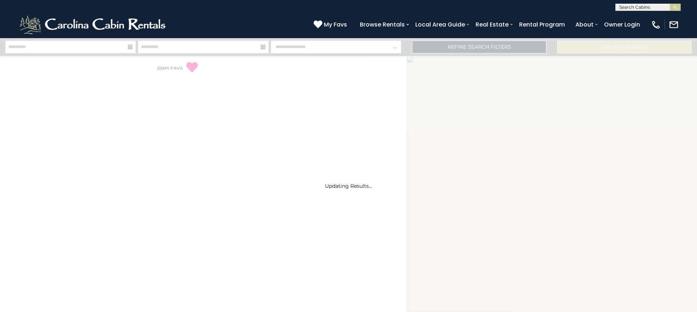
select select "*"
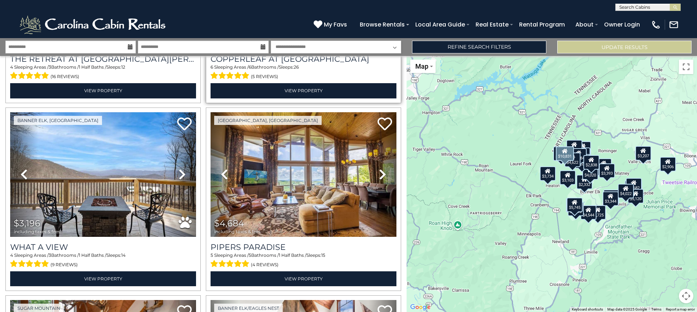
scroll to position [363, 0]
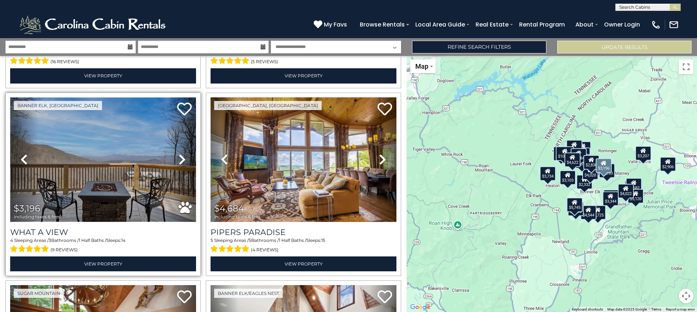
click at [66, 158] on img at bounding box center [103, 159] width 186 height 124
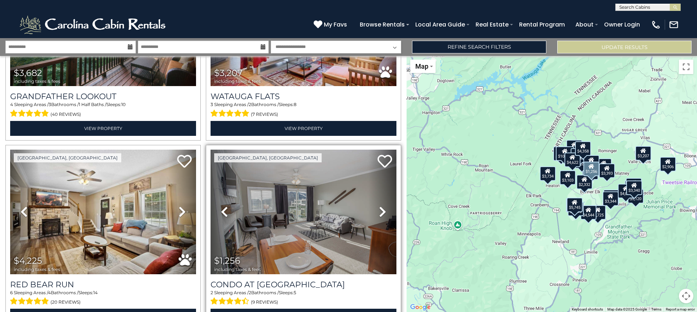
scroll to position [2287, 0]
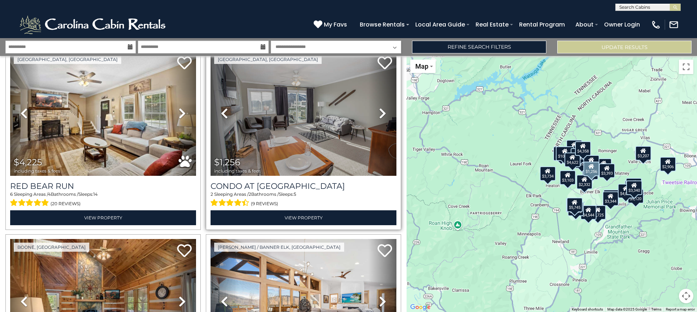
click at [379, 107] on icon at bounding box center [382, 113] width 7 height 12
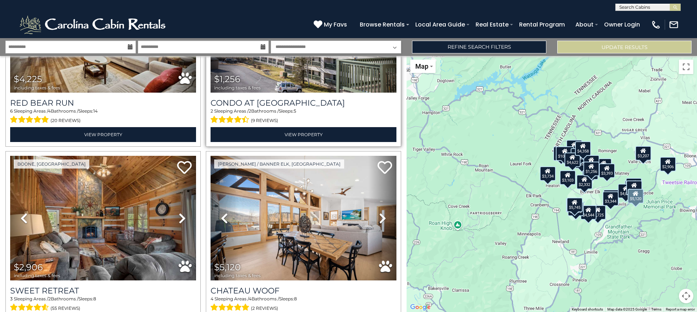
scroll to position [2432, 0]
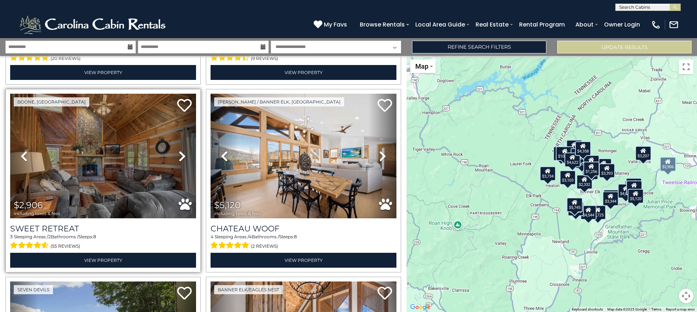
click at [179, 150] on icon at bounding box center [182, 156] width 7 height 12
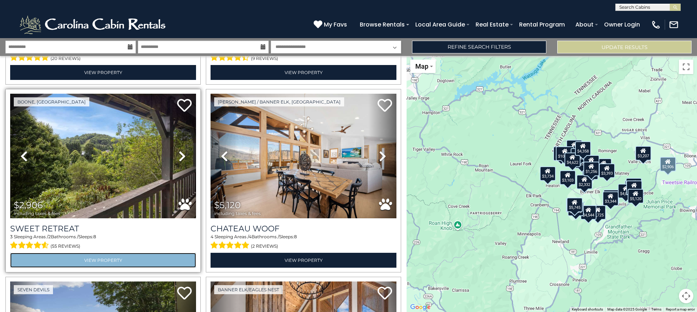
click at [110, 253] on link "View Property" at bounding box center [103, 260] width 186 height 15
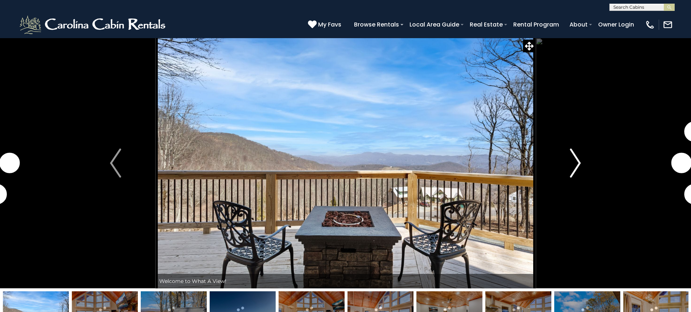
click at [577, 159] on img "Next" at bounding box center [575, 162] width 11 height 29
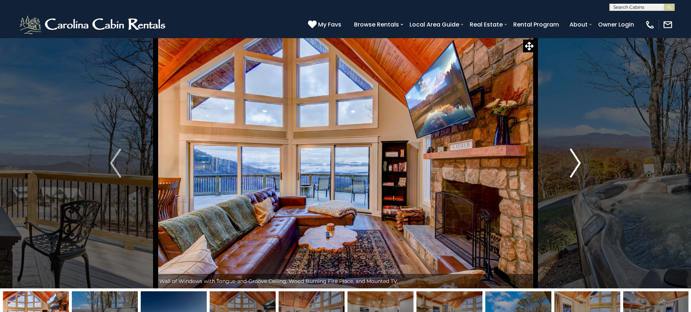
click at [577, 159] on img "Next" at bounding box center [575, 162] width 11 height 29
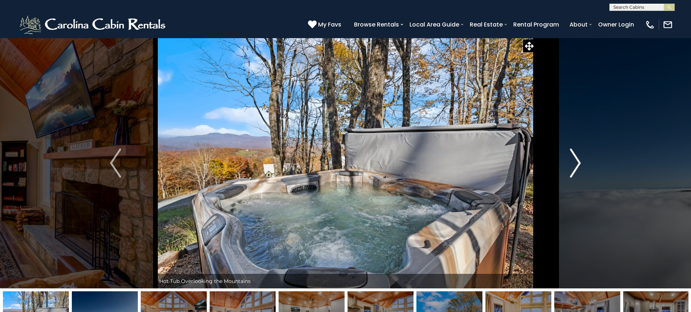
click at [577, 159] on img "Next" at bounding box center [575, 162] width 11 height 29
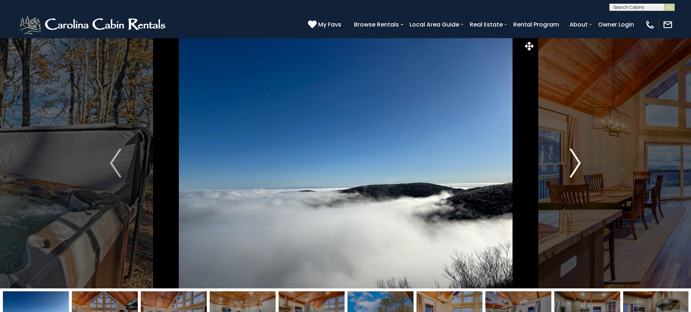
click at [577, 159] on img "Next" at bounding box center [575, 162] width 11 height 29
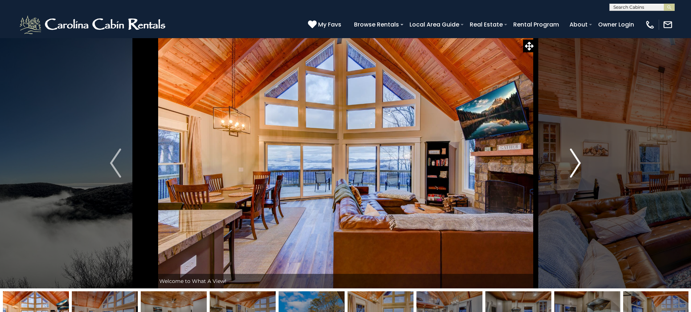
click at [577, 159] on img "Next" at bounding box center [575, 162] width 11 height 29
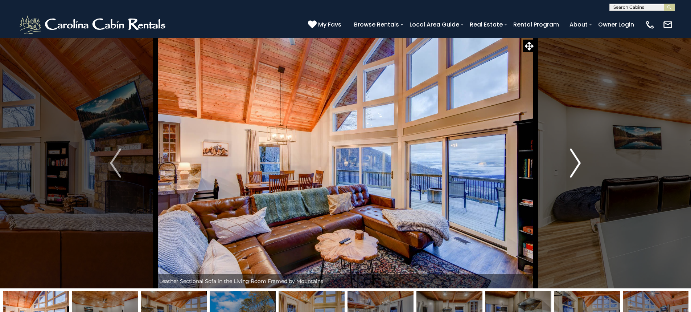
click at [577, 159] on img "Next" at bounding box center [575, 162] width 11 height 29
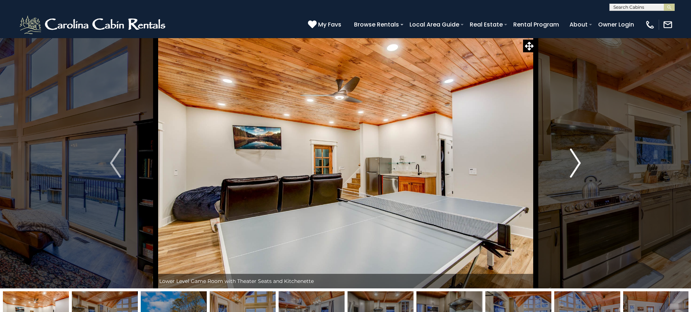
click at [577, 159] on img "Next" at bounding box center [575, 162] width 11 height 29
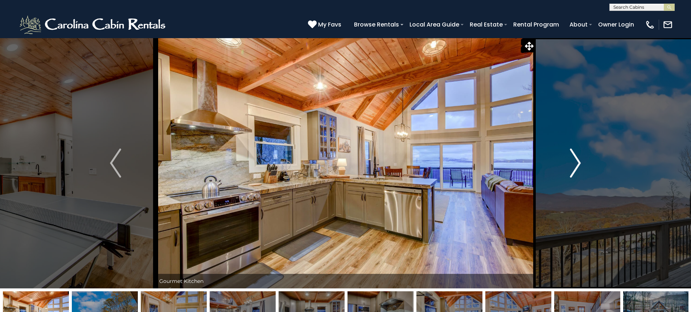
click at [577, 159] on img "Next" at bounding box center [575, 162] width 11 height 29
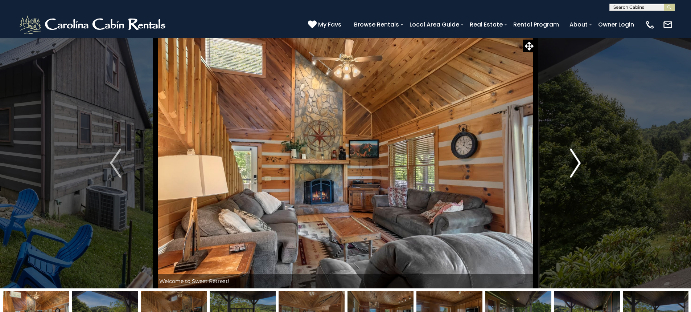
click at [575, 159] on img "Next" at bounding box center [575, 162] width 11 height 29
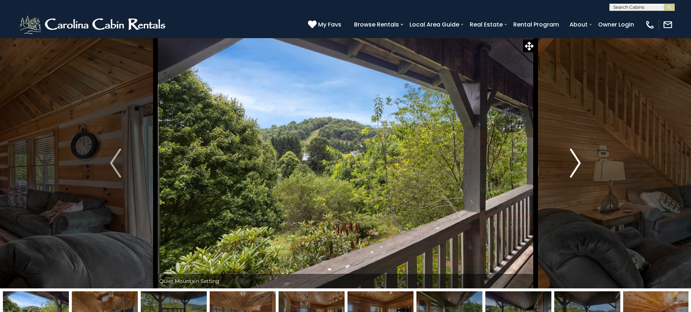
click at [575, 159] on img "Next" at bounding box center [575, 162] width 11 height 29
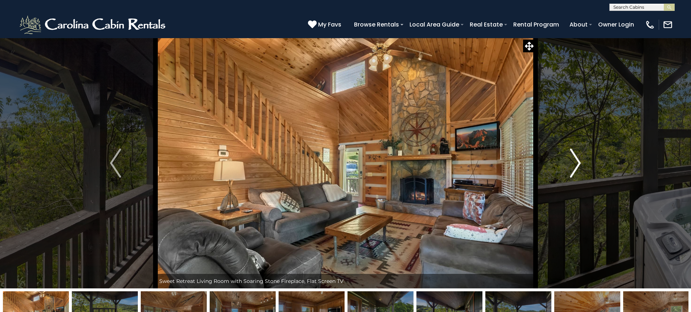
click at [575, 159] on img "Next" at bounding box center [575, 162] width 11 height 29
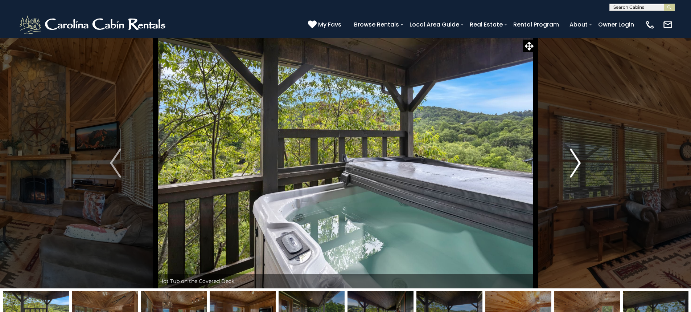
click at [575, 159] on img "Next" at bounding box center [575, 162] width 11 height 29
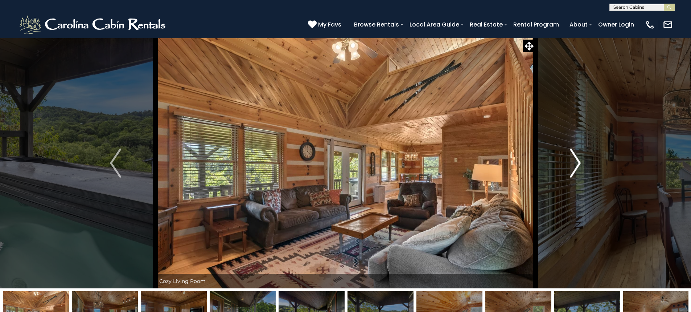
click at [575, 159] on img "Next" at bounding box center [575, 162] width 11 height 29
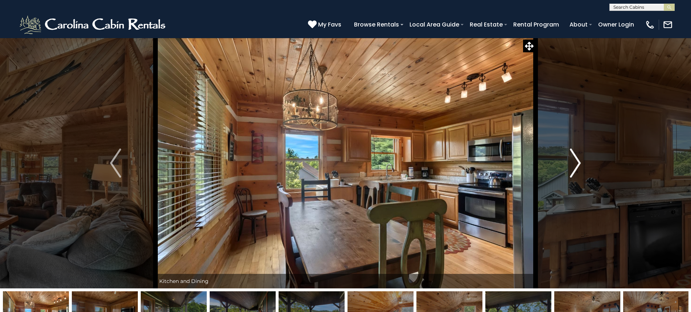
click at [575, 159] on img "Next" at bounding box center [575, 162] width 11 height 29
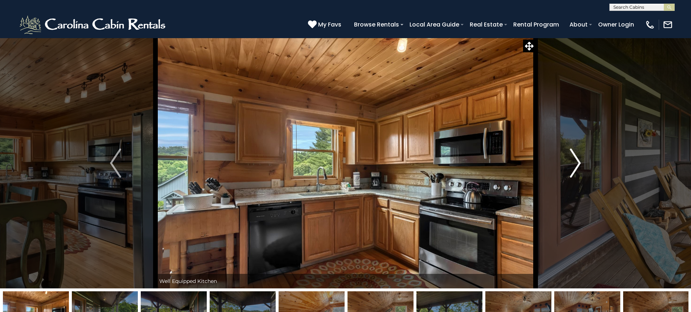
click at [575, 159] on img "Next" at bounding box center [575, 162] width 11 height 29
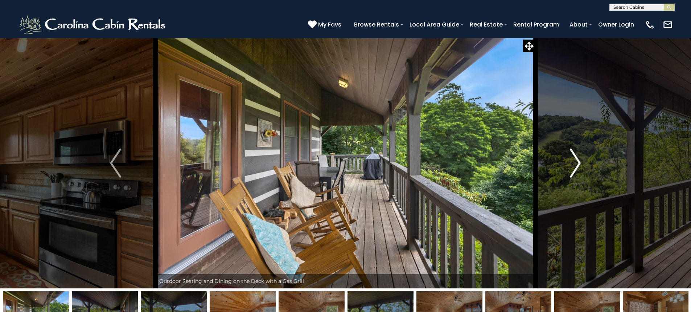
click at [575, 159] on img "Next" at bounding box center [575, 162] width 11 height 29
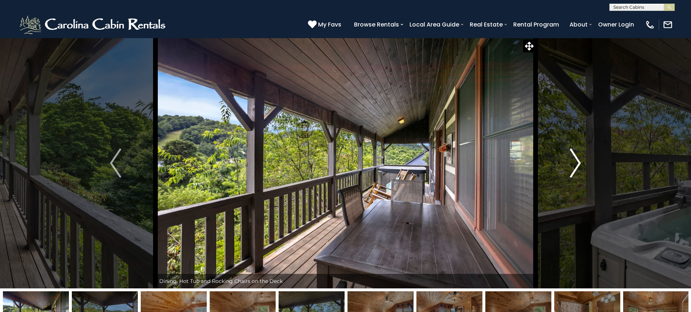
click at [575, 159] on img "Next" at bounding box center [575, 162] width 11 height 29
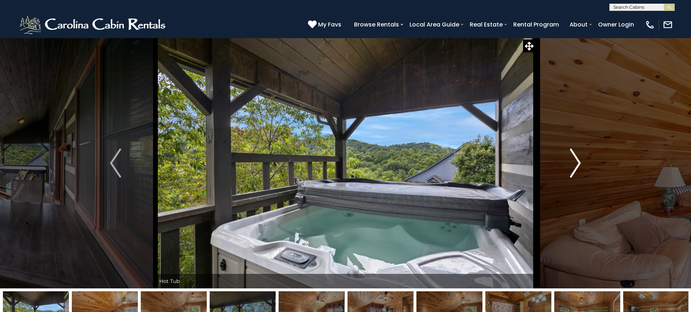
click at [575, 159] on img "Next" at bounding box center [575, 162] width 11 height 29
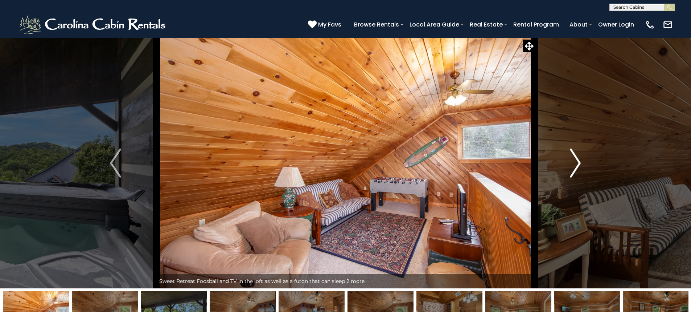
click at [575, 159] on img "Next" at bounding box center [575, 162] width 11 height 29
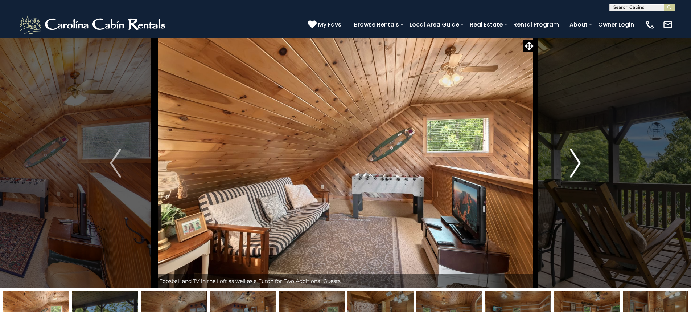
click at [575, 159] on img "Next" at bounding box center [575, 162] width 11 height 29
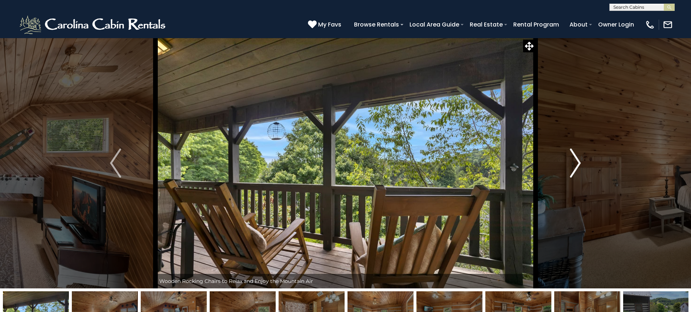
click at [575, 159] on img "Next" at bounding box center [575, 162] width 11 height 29
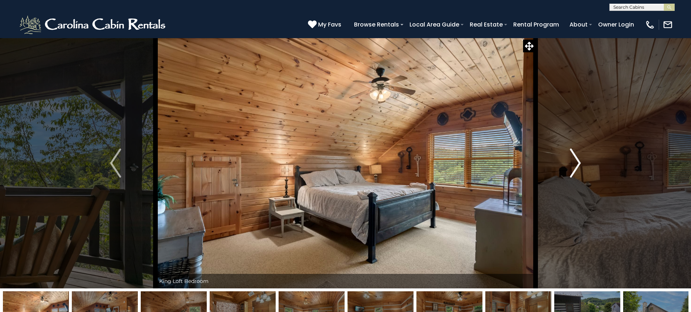
click at [575, 159] on img "Next" at bounding box center [575, 162] width 11 height 29
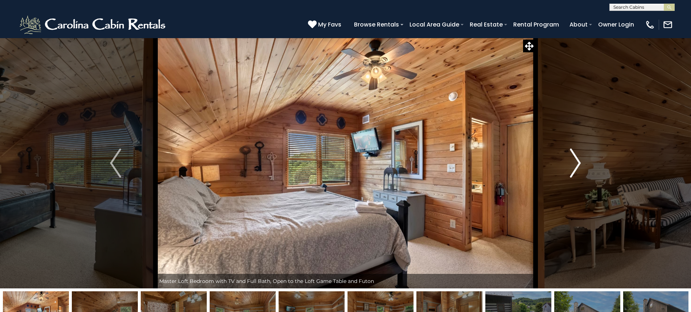
click at [577, 158] on img "Next" at bounding box center [575, 162] width 11 height 29
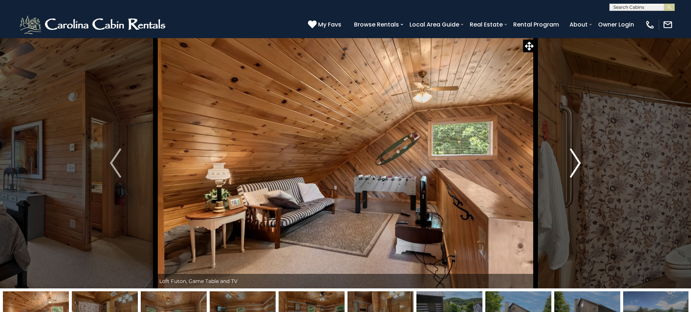
click at [577, 158] on img "Next" at bounding box center [575, 162] width 11 height 29
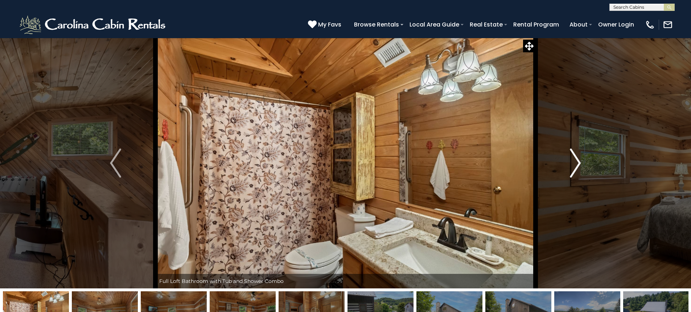
click at [577, 158] on img "Next" at bounding box center [575, 162] width 11 height 29
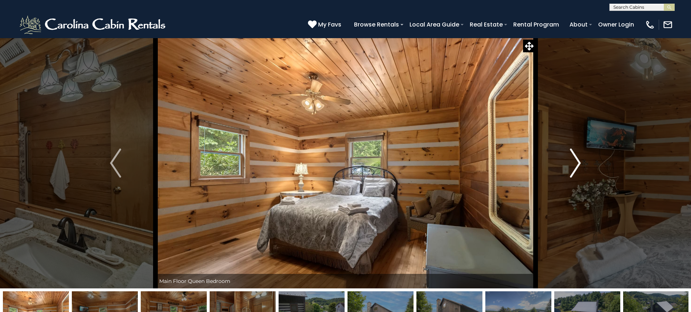
click at [577, 158] on img "Next" at bounding box center [575, 162] width 11 height 29
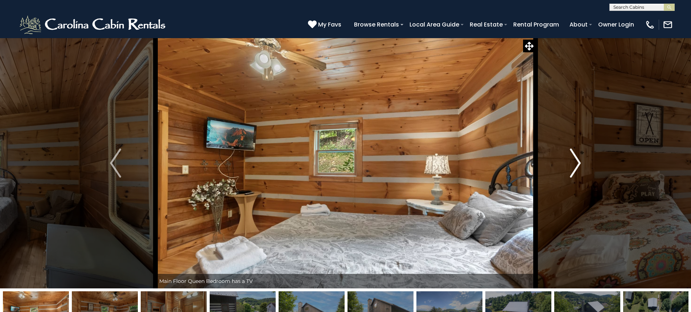
click at [577, 158] on img "Next" at bounding box center [575, 162] width 11 height 29
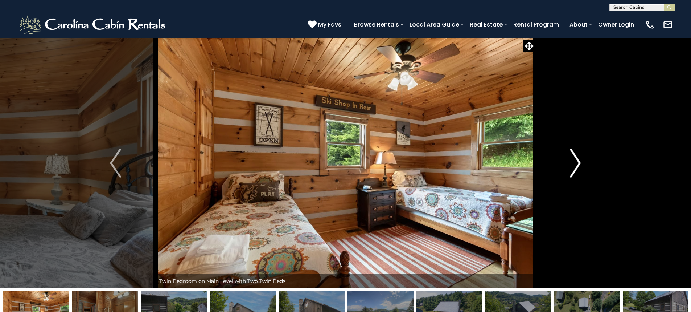
click at [577, 158] on img "Next" at bounding box center [575, 162] width 11 height 29
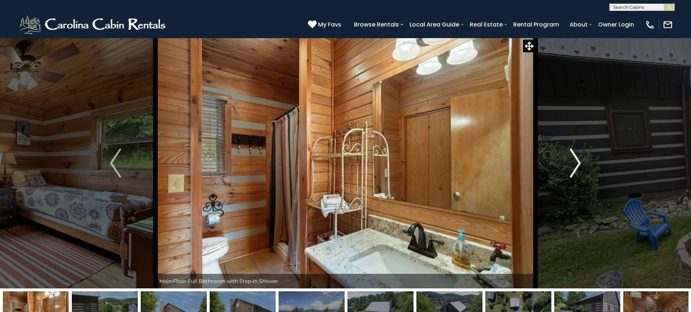
click at [577, 158] on img "Next" at bounding box center [575, 162] width 11 height 29
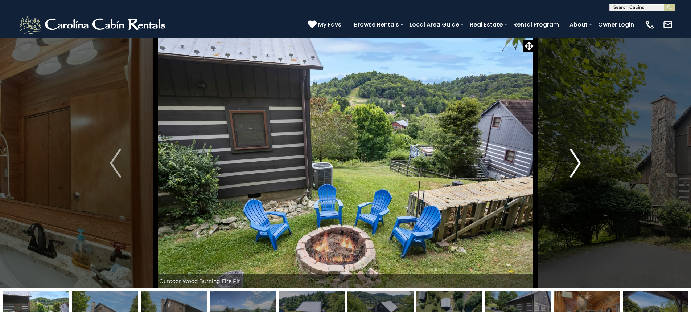
click at [577, 158] on img "Next" at bounding box center [575, 162] width 11 height 29
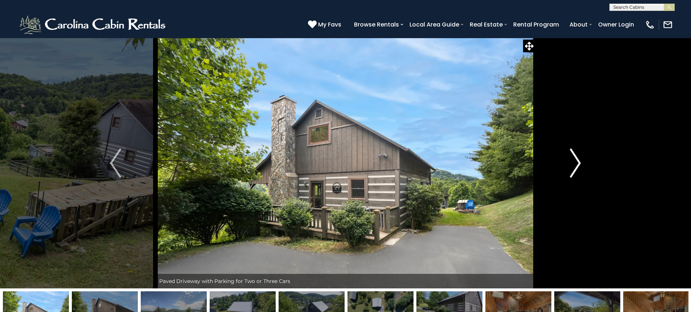
click at [577, 158] on img "Next" at bounding box center [575, 162] width 11 height 29
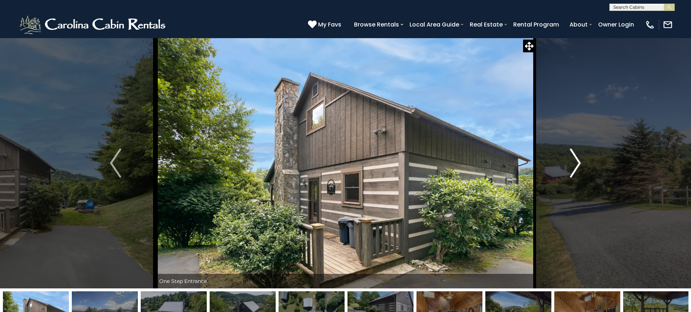
click at [577, 158] on img "Next" at bounding box center [575, 162] width 11 height 29
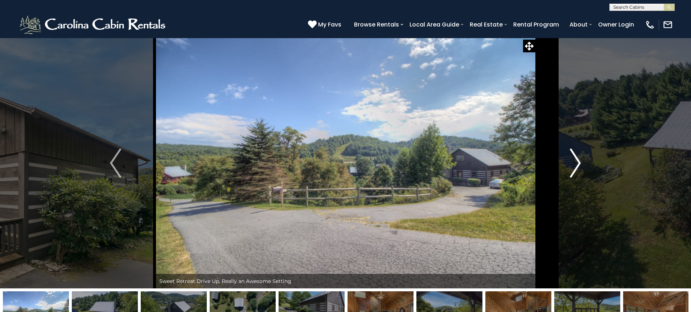
click at [577, 158] on img "Next" at bounding box center [575, 162] width 11 height 29
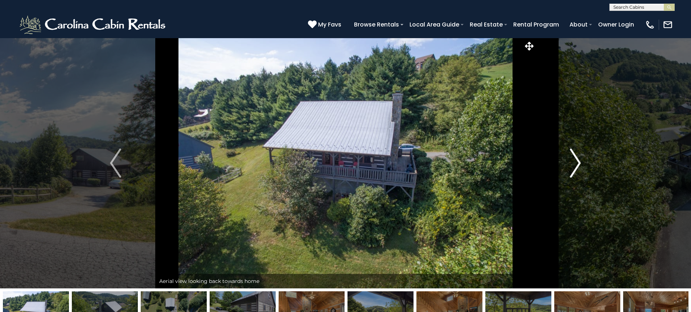
click at [577, 158] on img "Next" at bounding box center [575, 162] width 11 height 29
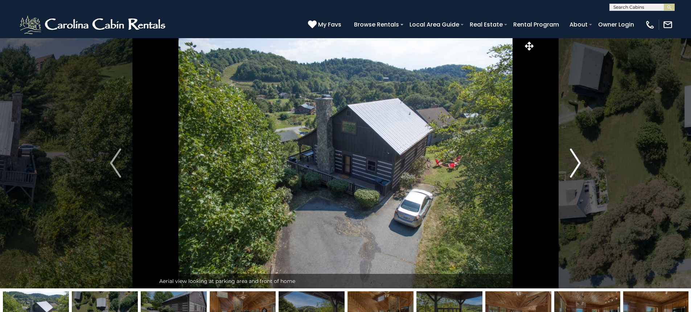
click at [577, 158] on img "Next" at bounding box center [575, 162] width 11 height 29
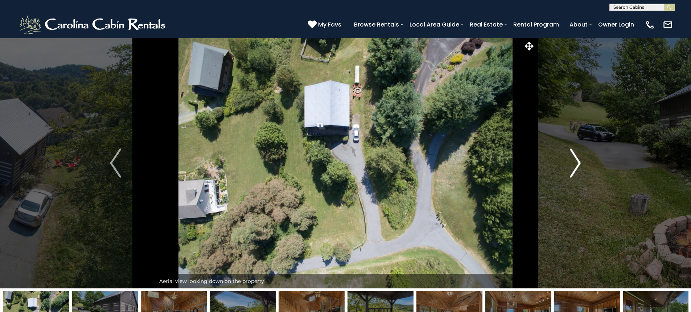
click at [577, 157] on img "Next" at bounding box center [575, 162] width 11 height 29
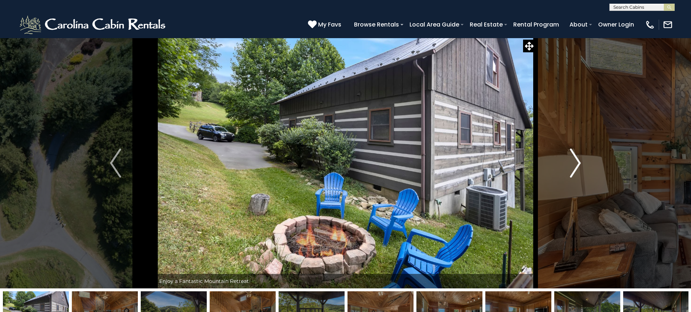
click at [577, 157] on img "Next" at bounding box center [575, 162] width 11 height 29
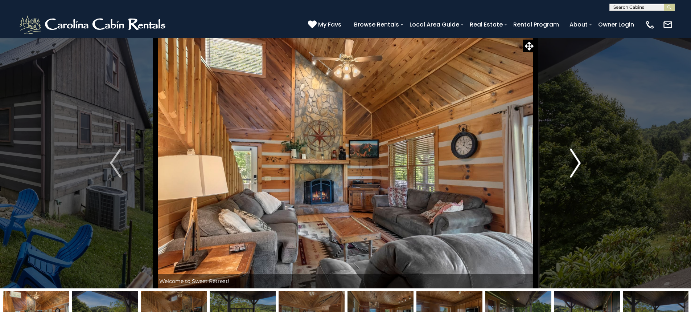
click at [577, 157] on img "Next" at bounding box center [575, 162] width 11 height 29
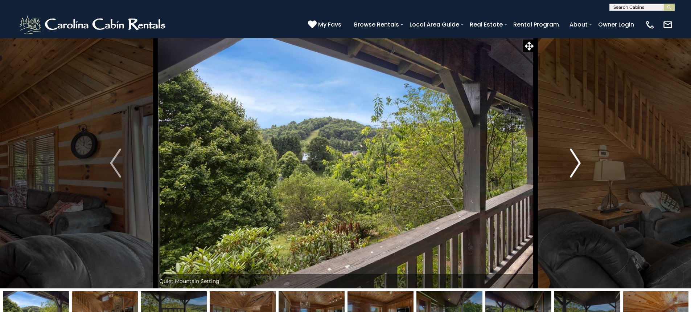
click at [577, 157] on img "Next" at bounding box center [575, 162] width 11 height 29
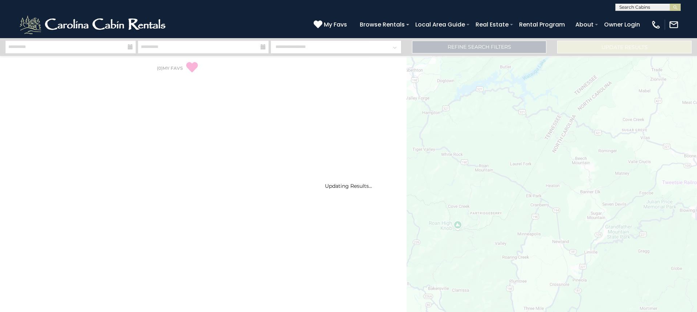
select select "*"
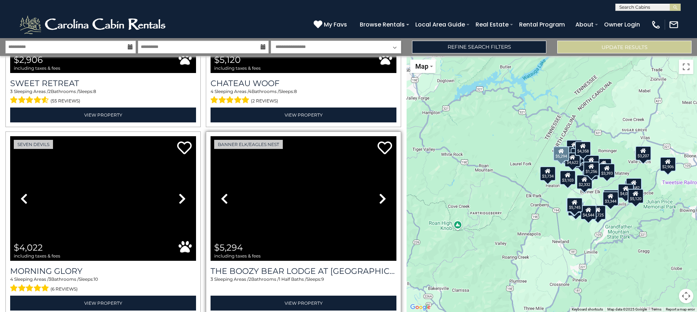
scroll to position [2606, 0]
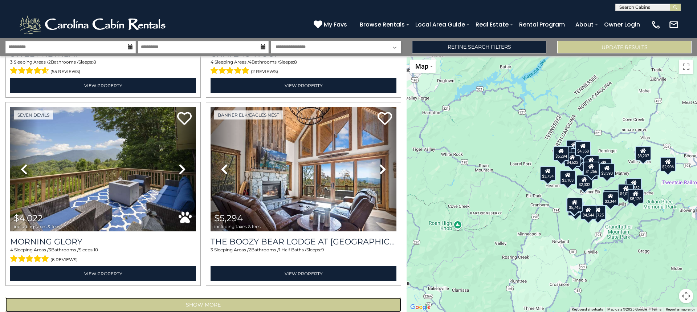
click at [224, 297] on button "Show More" at bounding box center [203, 304] width 396 height 15
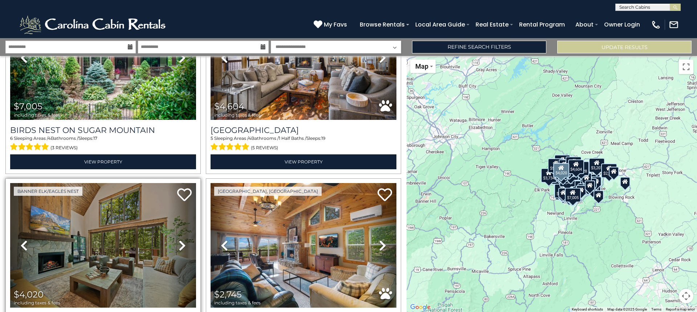
scroll to position [3140, 0]
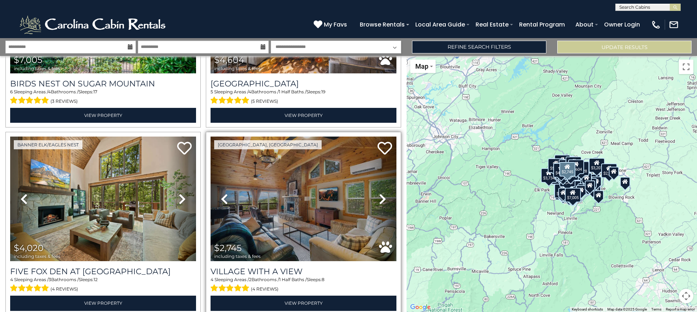
click at [380, 193] on icon at bounding box center [382, 199] width 7 height 12
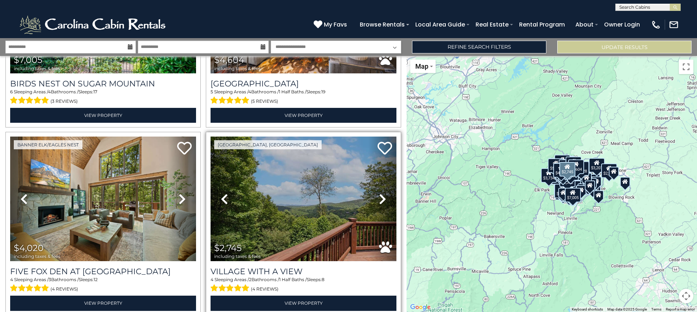
click at [380, 193] on icon at bounding box center [382, 199] width 7 height 12
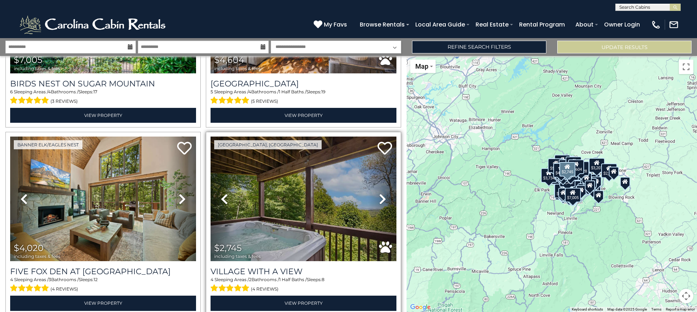
click at [380, 193] on icon at bounding box center [382, 199] width 7 height 12
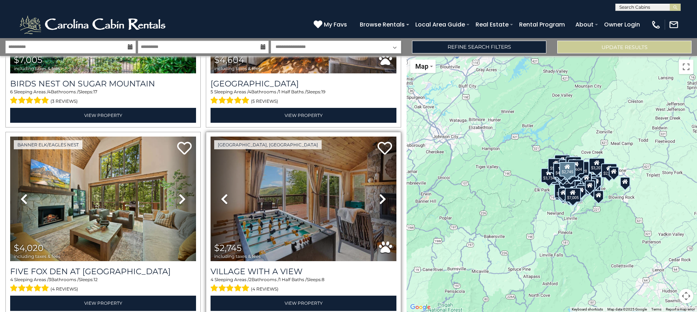
click at [380, 193] on icon at bounding box center [382, 199] width 7 height 12
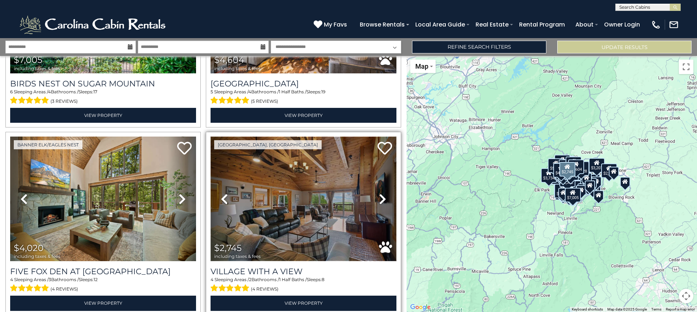
click at [327, 179] on img at bounding box center [304, 198] width 186 height 124
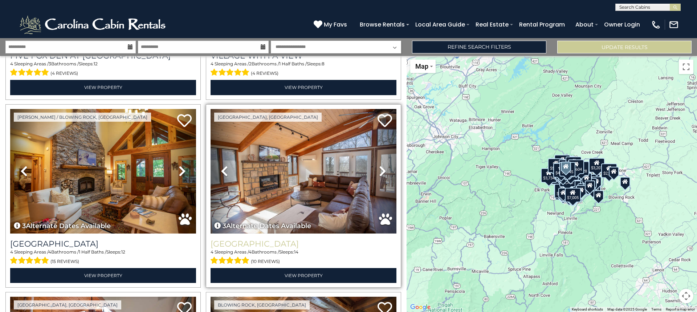
scroll to position [3358, 0]
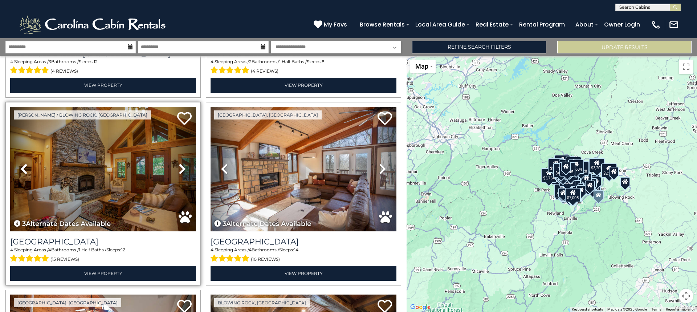
click at [179, 163] on icon at bounding box center [182, 169] width 7 height 12
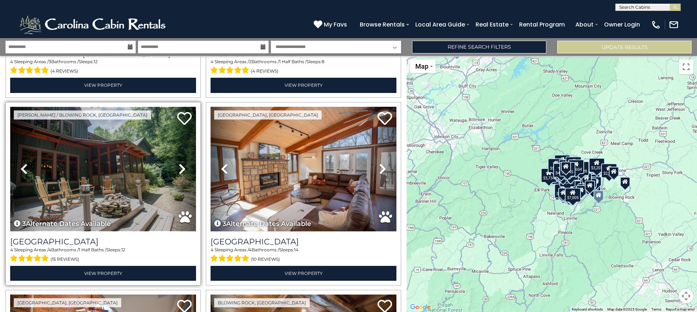
click at [124, 148] on img at bounding box center [103, 169] width 186 height 124
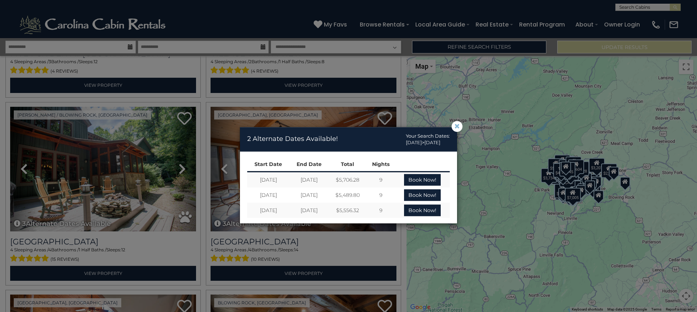
click at [457, 126] on span "×" at bounding box center [457, 126] width 7 height 0
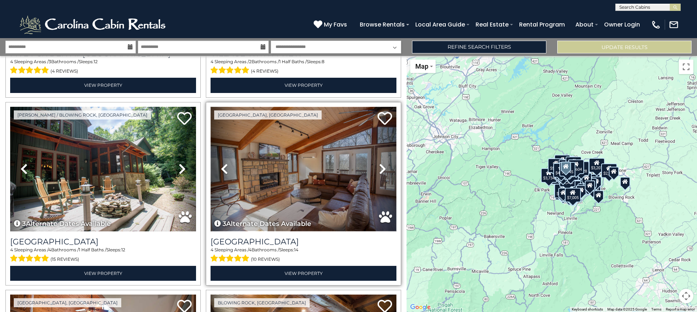
click at [315, 162] on img at bounding box center [304, 169] width 186 height 124
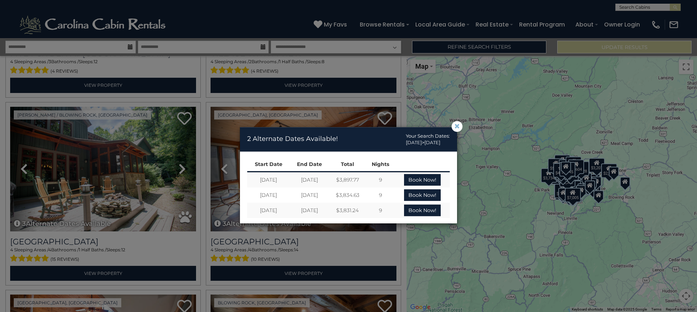
click at [458, 126] on span "×" at bounding box center [457, 126] width 7 height 0
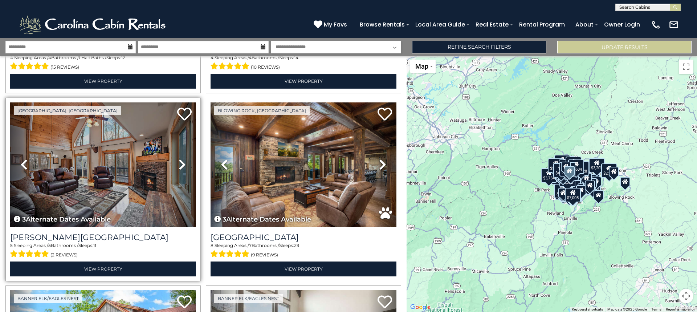
scroll to position [3539, 0]
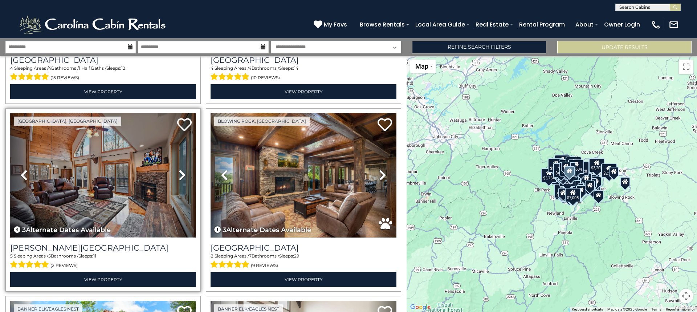
click at [128, 171] on img at bounding box center [103, 175] width 186 height 124
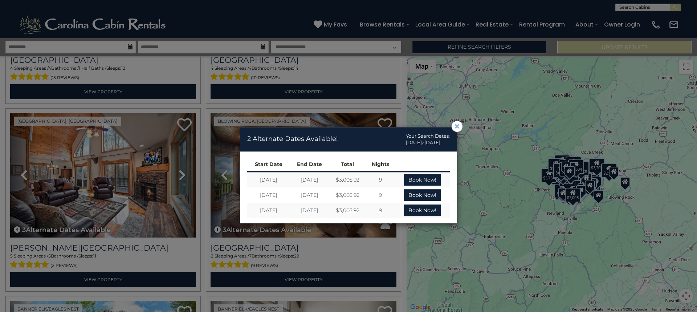
click at [456, 126] on span "×" at bounding box center [457, 126] width 7 height 0
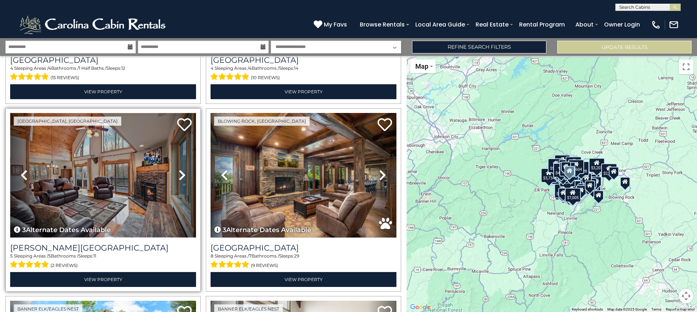
click at [127, 158] on img at bounding box center [103, 175] width 186 height 124
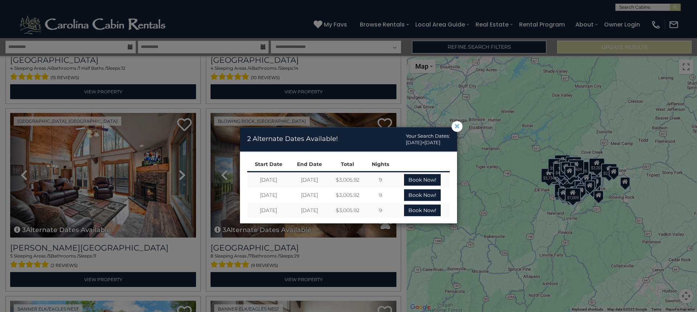
click at [455, 126] on span "×" at bounding box center [457, 126] width 7 height 0
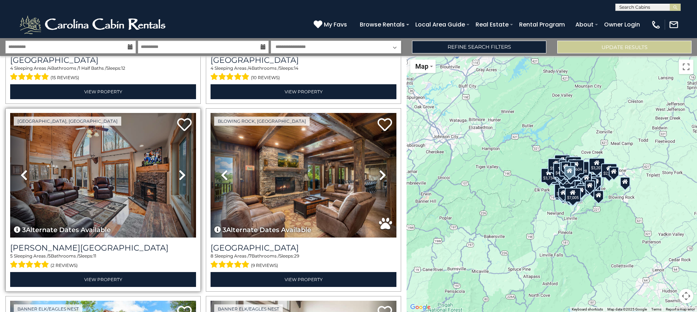
click at [181, 169] on icon at bounding box center [182, 175] width 7 height 12
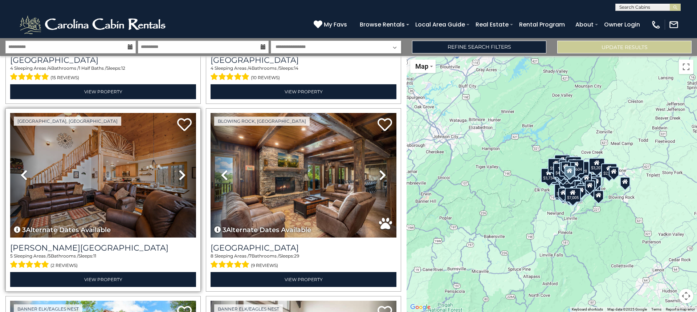
click at [183, 169] on icon at bounding box center [182, 175] width 7 height 12
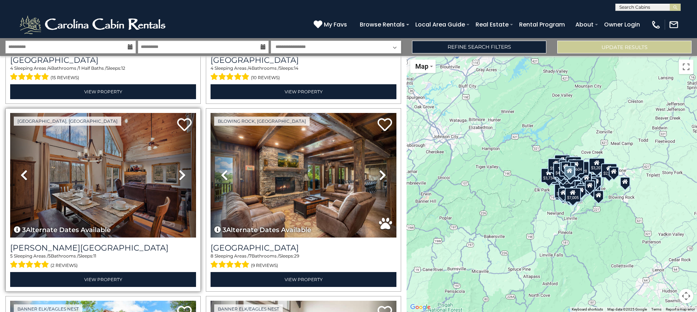
click at [183, 169] on icon at bounding box center [182, 175] width 7 height 12
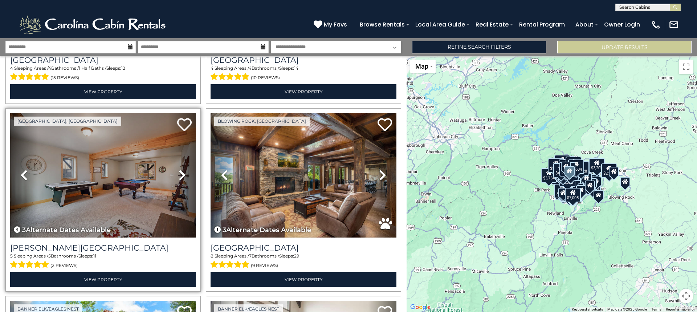
click at [183, 169] on icon at bounding box center [182, 175] width 7 height 12
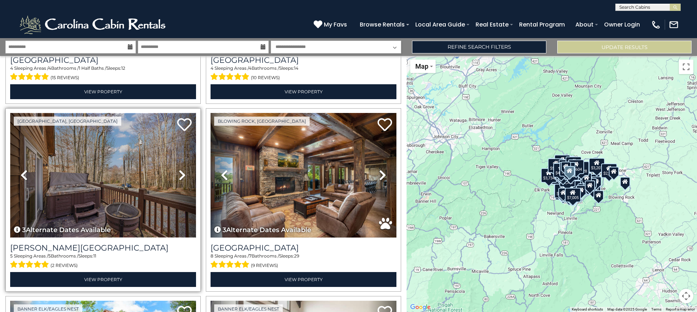
drag, startPoint x: 183, startPoint y: 150, endPoint x: 151, endPoint y: 167, distance: 35.9
click at [151, 167] on img at bounding box center [103, 175] width 186 height 124
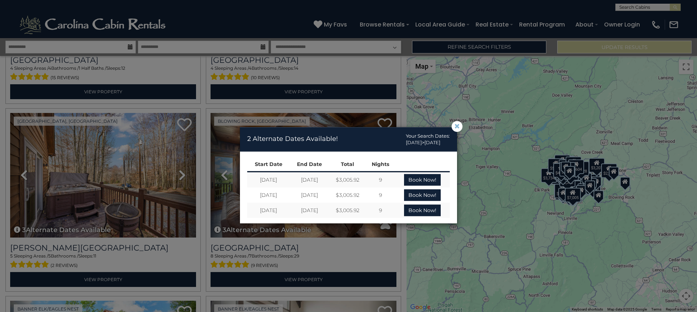
click at [458, 126] on span "×" at bounding box center [457, 126] width 7 height 0
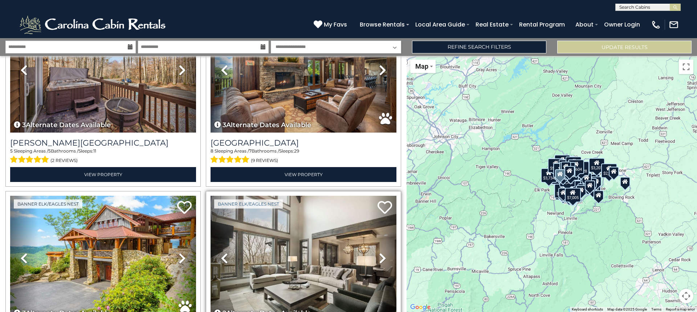
scroll to position [3721, 0]
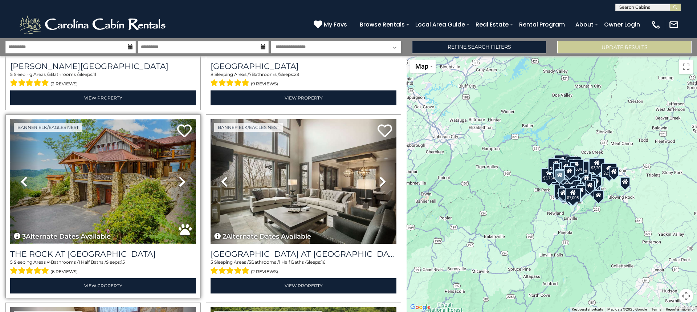
click at [134, 177] on img at bounding box center [103, 181] width 186 height 124
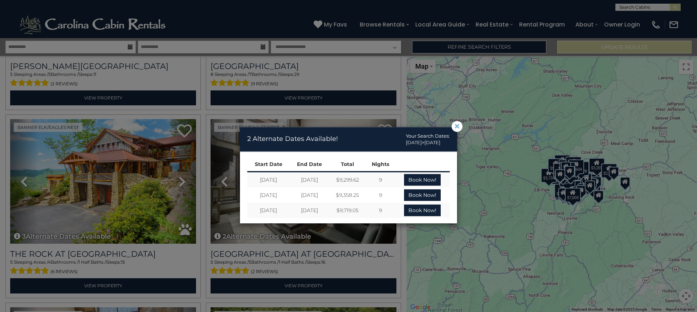
click at [455, 126] on span "×" at bounding box center [457, 126] width 7 height 0
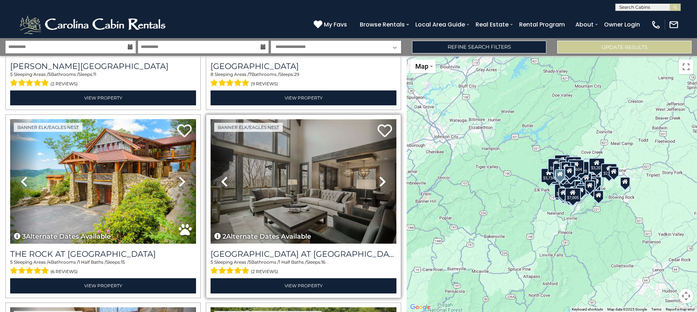
click at [302, 163] on img at bounding box center [304, 181] width 186 height 124
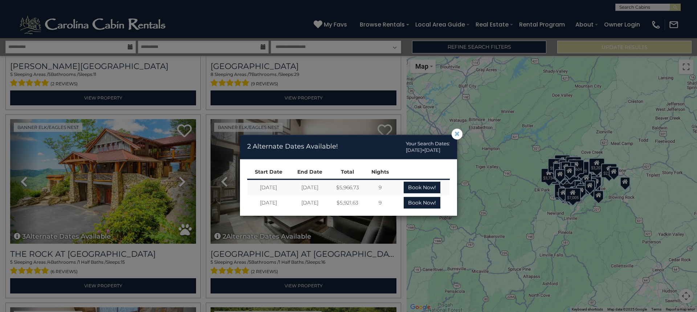
click at [457, 134] on span "×" at bounding box center [457, 134] width 7 height 0
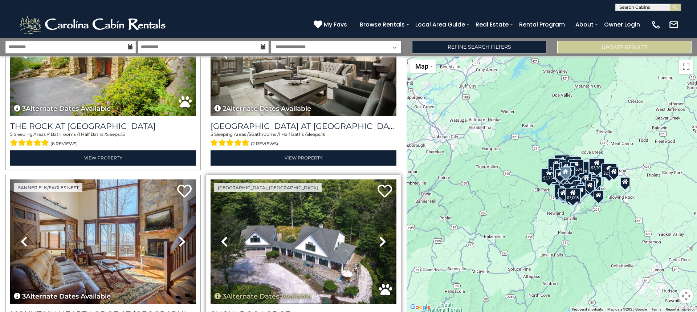
scroll to position [3902, 0]
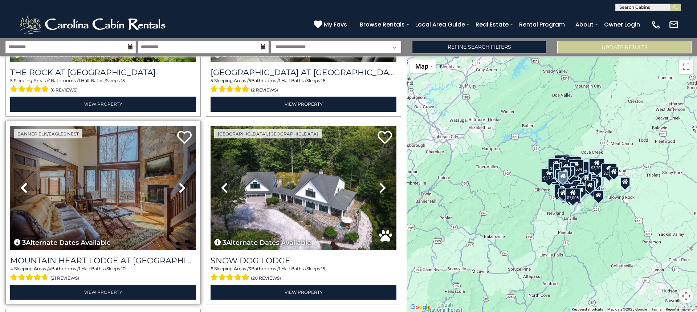
click at [156, 180] on img at bounding box center [103, 188] width 186 height 124
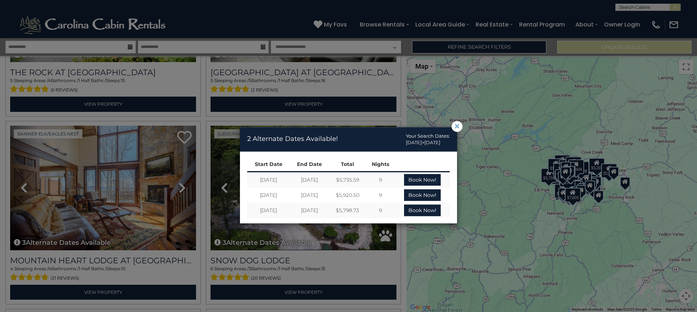
click at [456, 126] on span "×" at bounding box center [457, 126] width 7 height 0
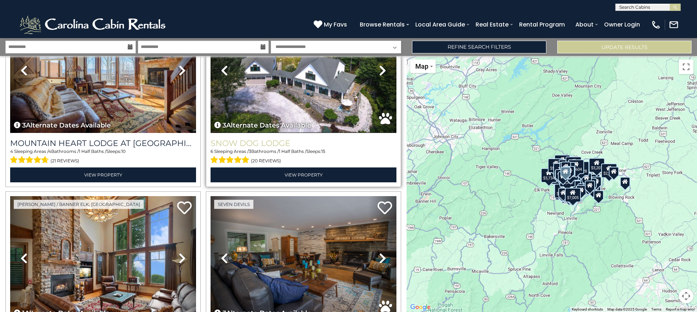
scroll to position [4083, 0]
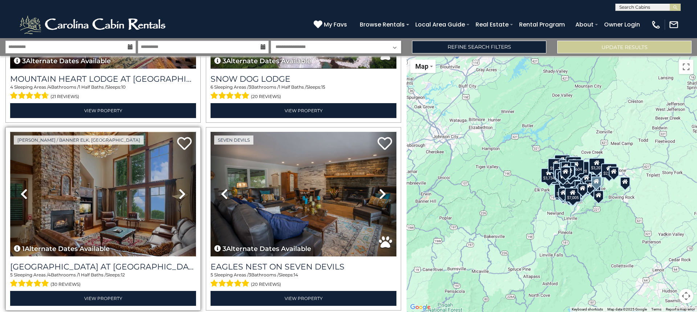
click at [128, 162] on img at bounding box center [103, 194] width 186 height 124
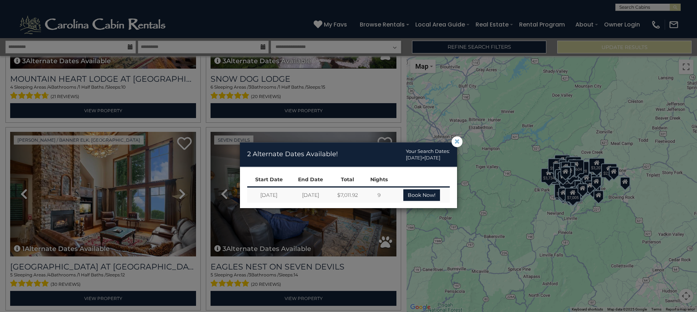
click at [461, 141] on button "×" at bounding box center [457, 141] width 11 height 11
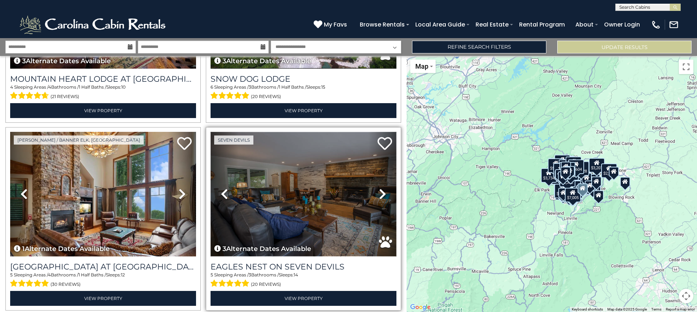
click at [326, 146] on img at bounding box center [304, 194] width 186 height 124
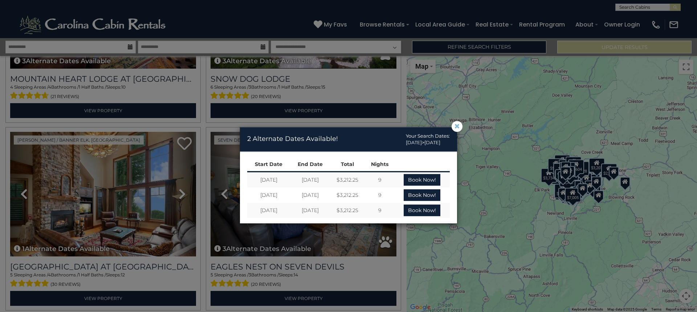
click at [455, 126] on span "×" at bounding box center [457, 126] width 7 height 0
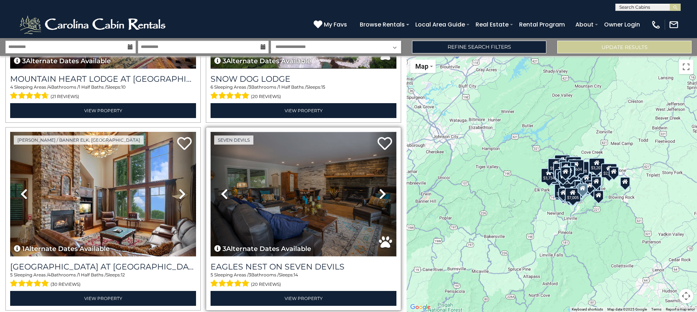
click at [326, 163] on img at bounding box center [304, 194] width 186 height 124
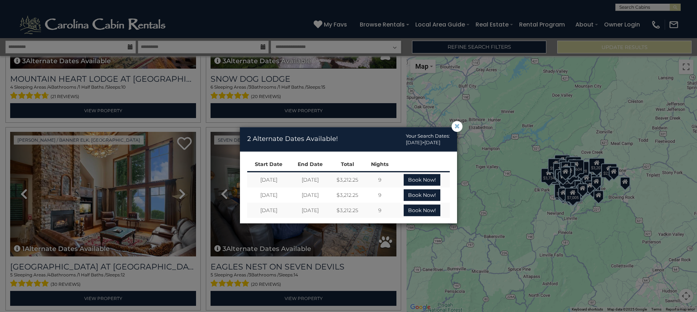
click at [457, 126] on span "×" at bounding box center [457, 126] width 7 height 0
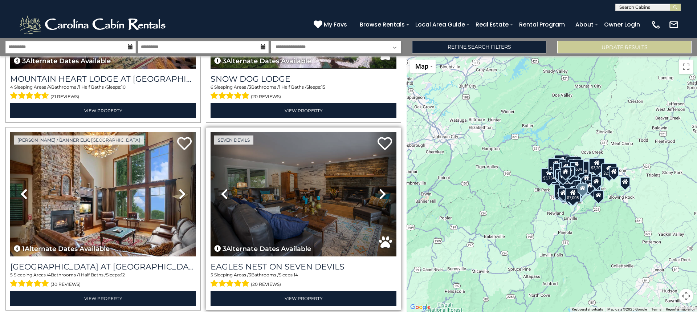
click at [379, 188] on icon at bounding box center [382, 194] width 7 height 12
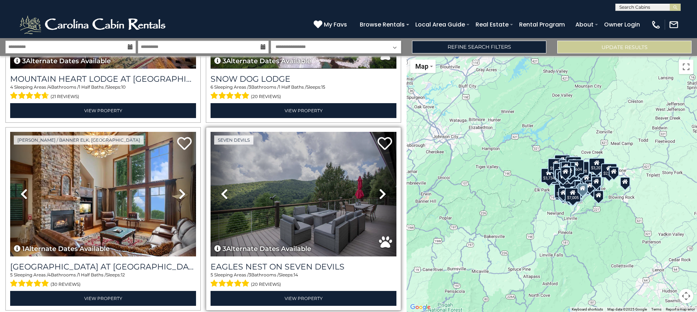
click at [379, 188] on icon at bounding box center [382, 194] width 7 height 12
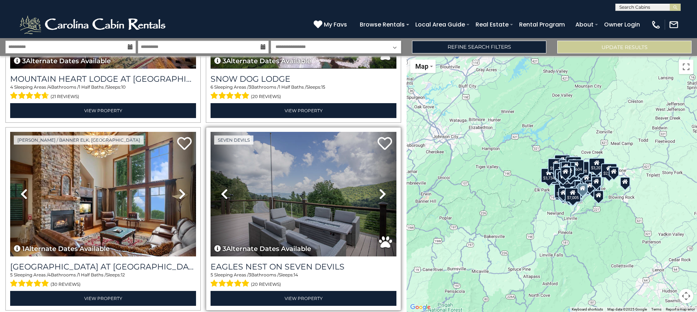
click at [379, 188] on icon at bounding box center [382, 194] width 7 height 12
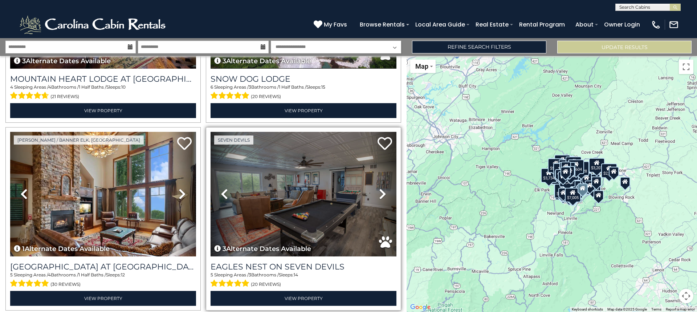
click at [379, 188] on icon at bounding box center [382, 194] width 7 height 12
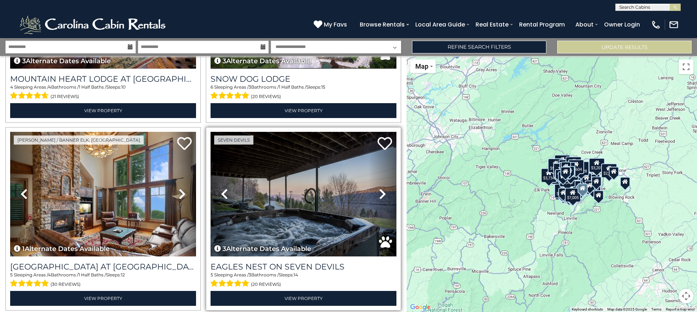
click at [379, 188] on icon at bounding box center [382, 194] width 7 height 12
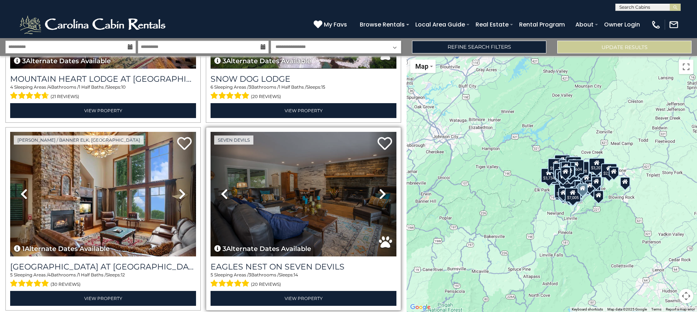
click at [379, 188] on icon at bounding box center [382, 194] width 7 height 12
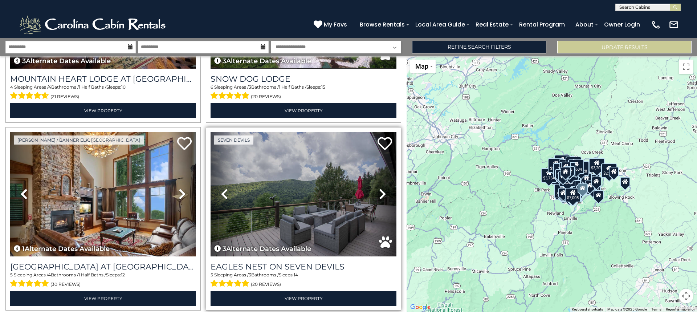
click at [379, 188] on icon at bounding box center [382, 194] width 7 height 12
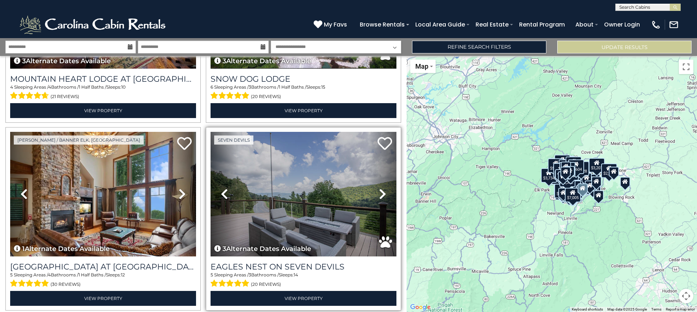
click at [379, 188] on icon at bounding box center [382, 194] width 7 height 12
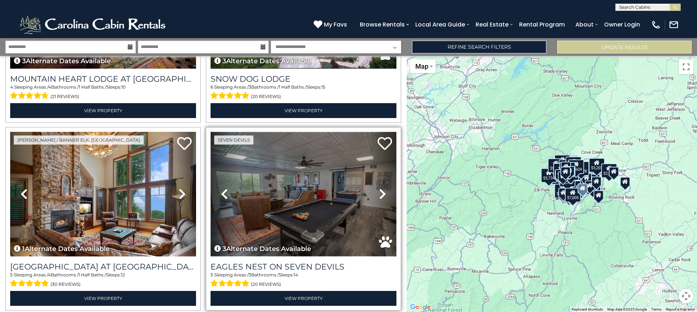
click at [326, 170] on img at bounding box center [304, 194] width 186 height 124
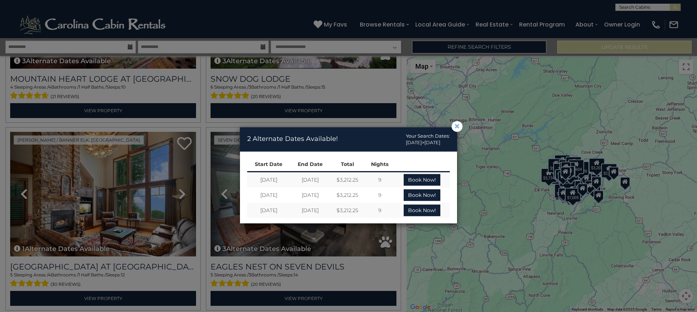
click at [457, 126] on span "×" at bounding box center [457, 126] width 7 height 0
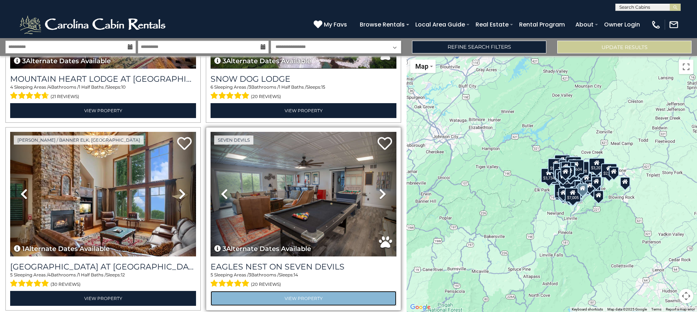
click at [279, 291] on link "View Property" at bounding box center [304, 298] width 186 height 15
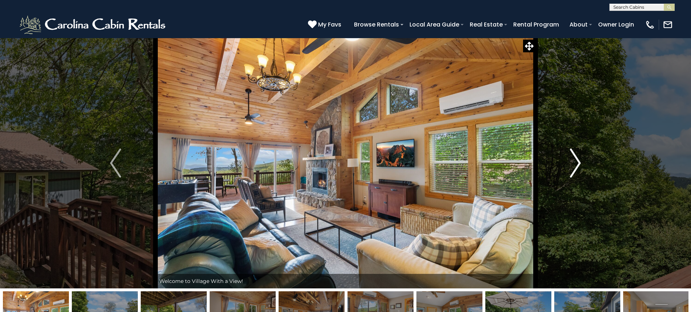
click at [574, 169] on img "Next" at bounding box center [575, 162] width 11 height 29
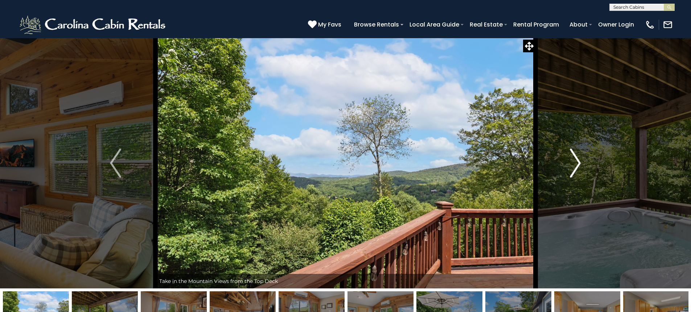
click at [574, 169] on img "Next" at bounding box center [575, 162] width 11 height 29
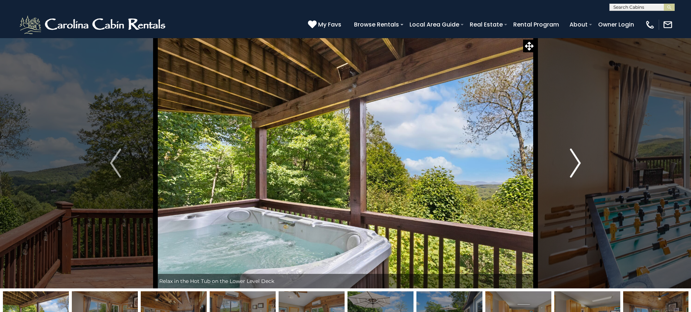
click at [574, 169] on img "Next" at bounding box center [575, 162] width 11 height 29
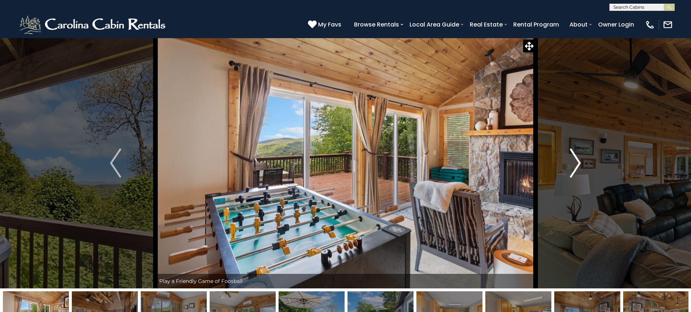
click at [574, 169] on img "Next" at bounding box center [575, 162] width 11 height 29
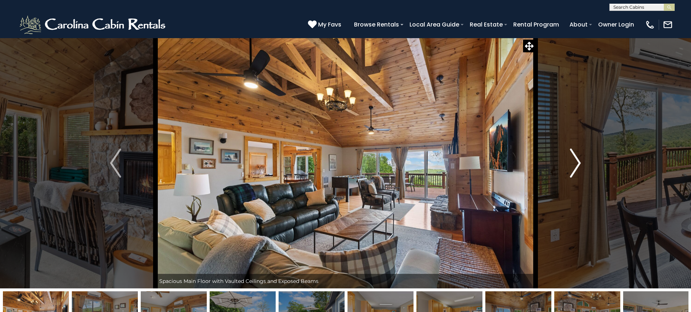
click at [574, 169] on img "Next" at bounding box center [575, 162] width 11 height 29
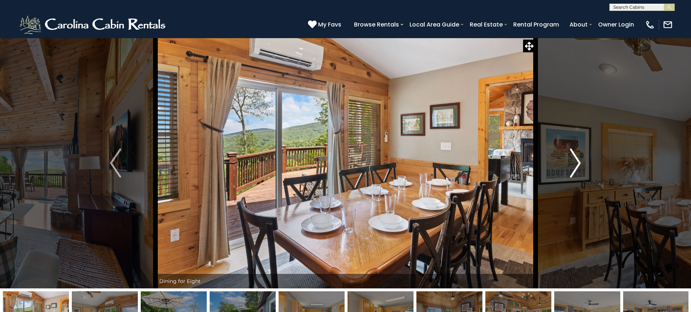
click at [574, 169] on img "Next" at bounding box center [575, 162] width 11 height 29
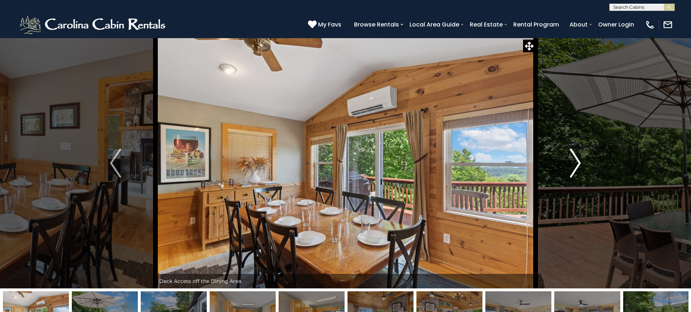
click at [574, 169] on img "Next" at bounding box center [575, 162] width 11 height 29
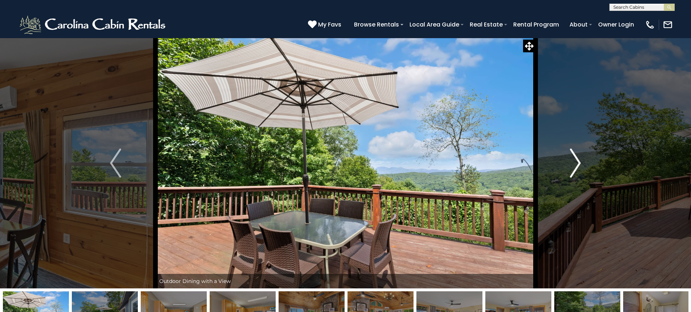
click at [574, 169] on img "Next" at bounding box center [575, 162] width 11 height 29
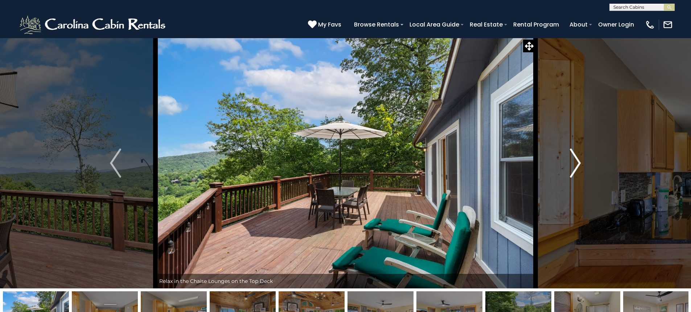
click at [574, 169] on img "Next" at bounding box center [575, 162] width 11 height 29
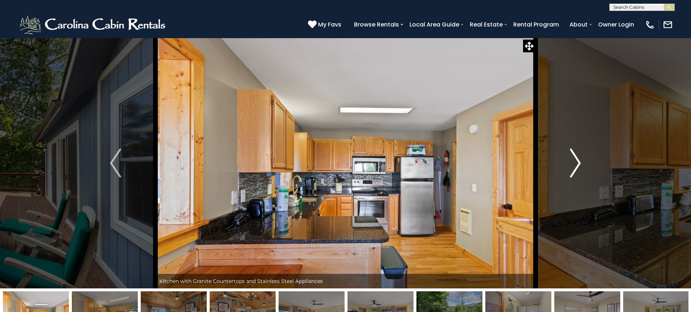
click at [574, 169] on img "Next" at bounding box center [575, 162] width 11 height 29
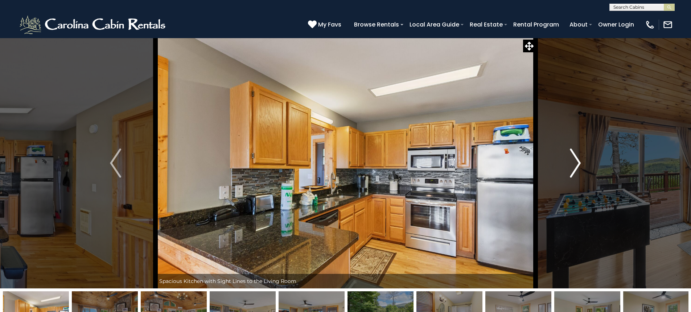
click at [574, 169] on img "Next" at bounding box center [575, 162] width 11 height 29
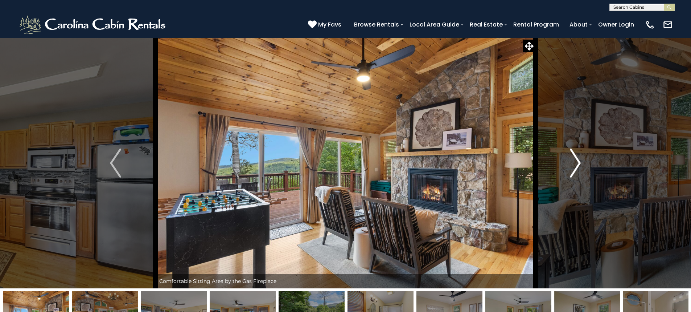
click at [574, 169] on img "Next" at bounding box center [575, 162] width 11 height 29
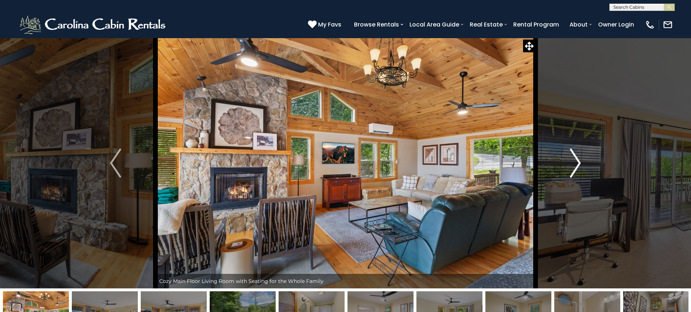
click at [574, 169] on img "Next" at bounding box center [575, 162] width 11 height 29
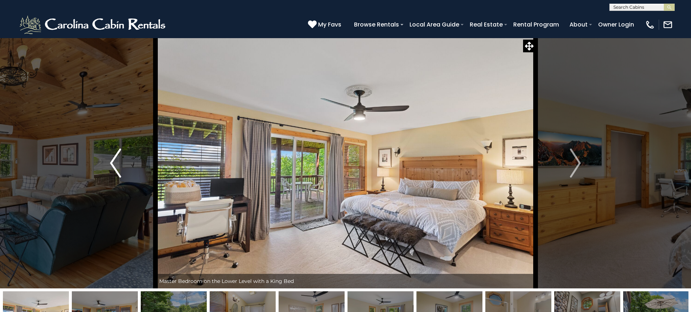
click at [114, 160] on img "Previous" at bounding box center [115, 162] width 11 height 29
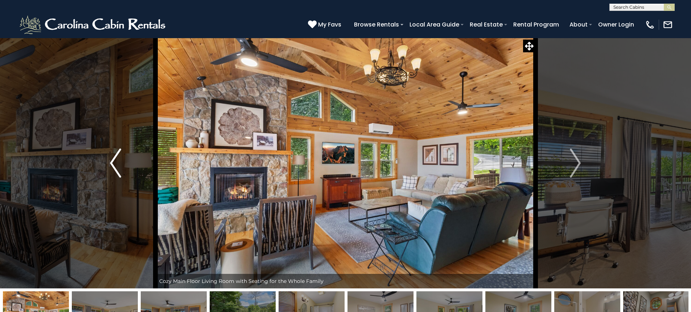
click at [114, 160] on img "Previous" at bounding box center [115, 162] width 11 height 29
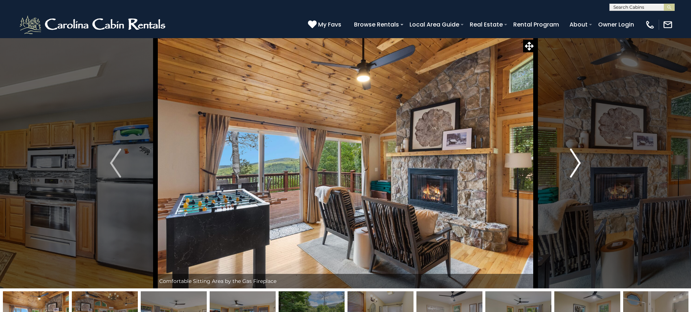
click at [575, 159] on img "Next" at bounding box center [575, 162] width 11 height 29
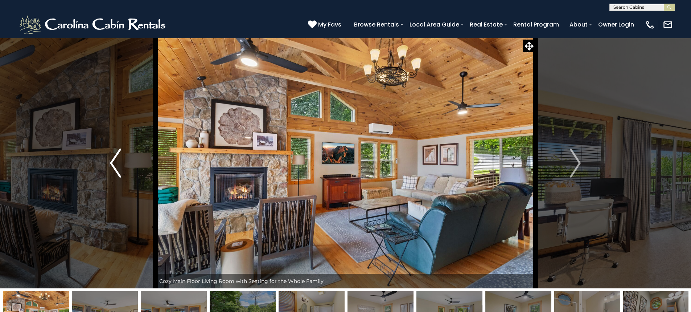
click at [113, 161] on img "Previous" at bounding box center [115, 162] width 11 height 29
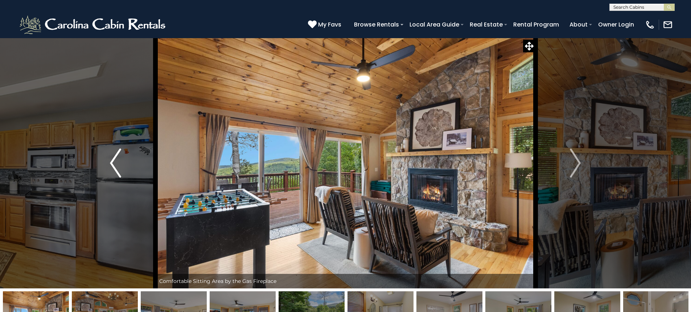
click at [113, 161] on img "Previous" at bounding box center [115, 162] width 11 height 29
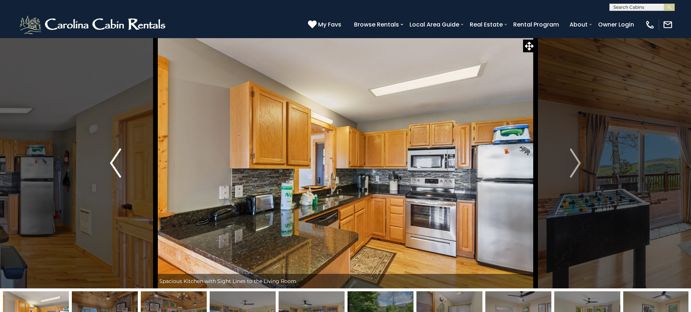
click at [113, 161] on img "Previous" at bounding box center [115, 162] width 11 height 29
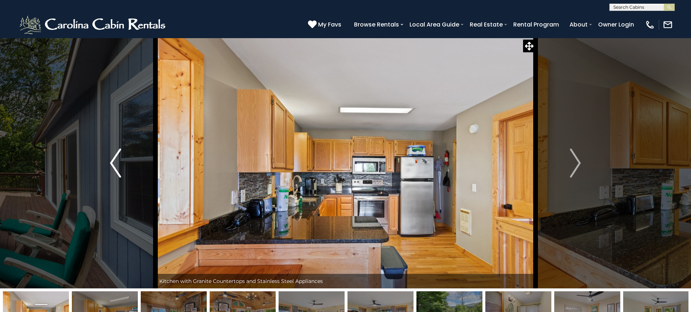
click at [113, 161] on img "Previous" at bounding box center [115, 162] width 11 height 29
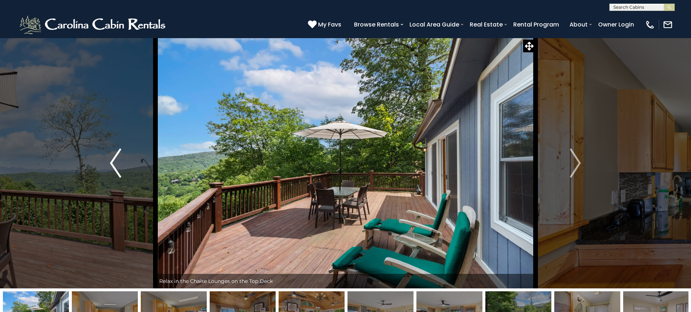
click at [113, 161] on img "Previous" at bounding box center [115, 162] width 11 height 29
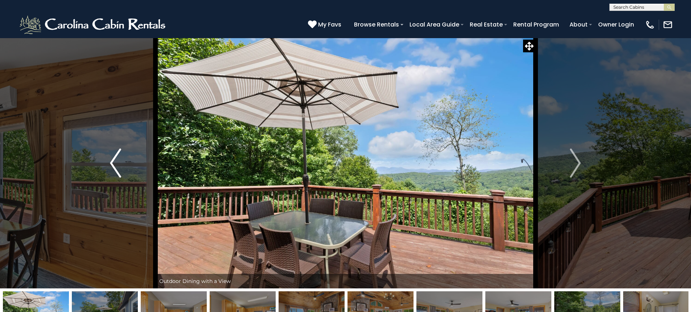
click at [113, 161] on img "Previous" at bounding box center [115, 162] width 11 height 29
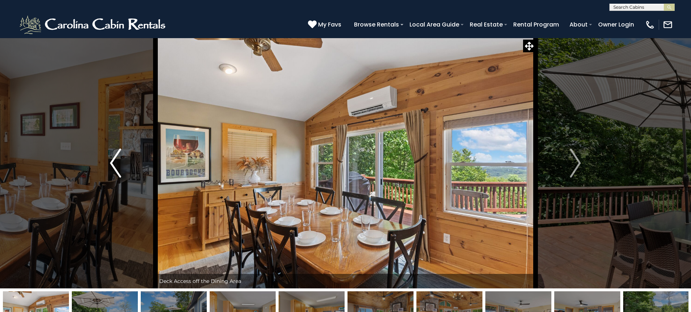
click at [113, 161] on img "Previous" at bounding box center [115, 162] width 11 height 29
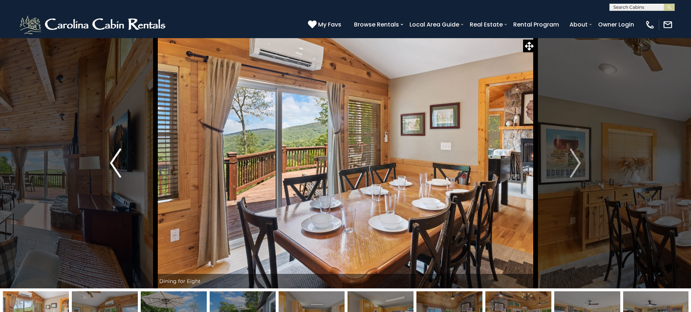
click at [113, 161] on img "Previous" at bounding box center [115, 162] width 11 height 29
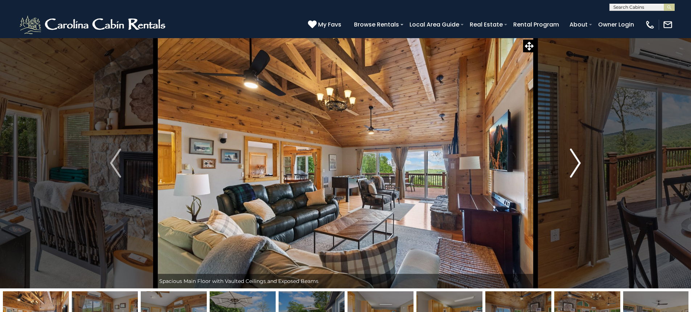
click at [581, 160] on img "Next" at bounding box center [575, 162] width 11 height 29
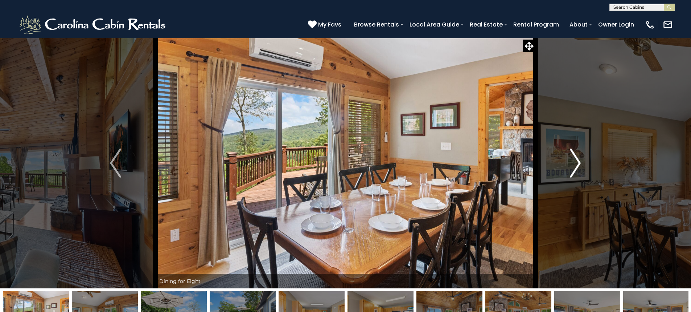
click at [581, 160] on img "Next" at bounding box center [575, 162] width 11 height 29
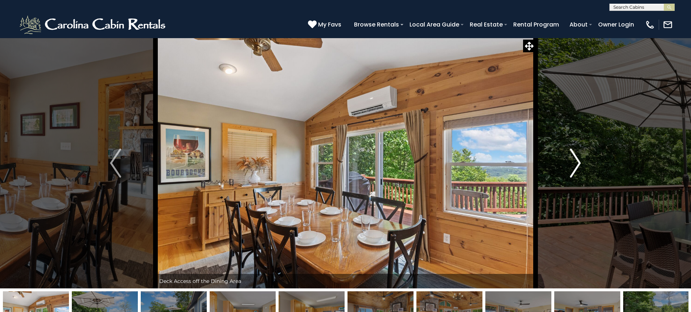
click at [581, 160] on img "Next" at bounding box center [575, 162] width 11 height 29
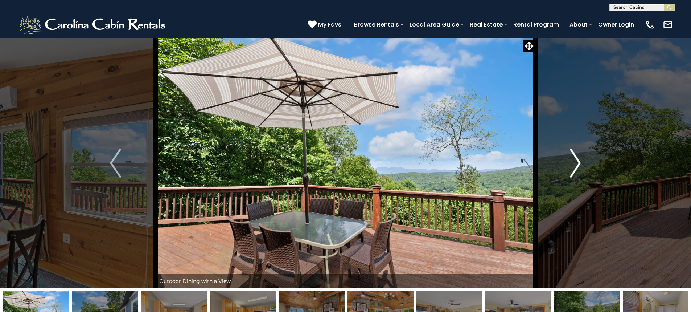
click at [581, 160] on img "Next" at bounding box center [575, 162] width 11 height 29
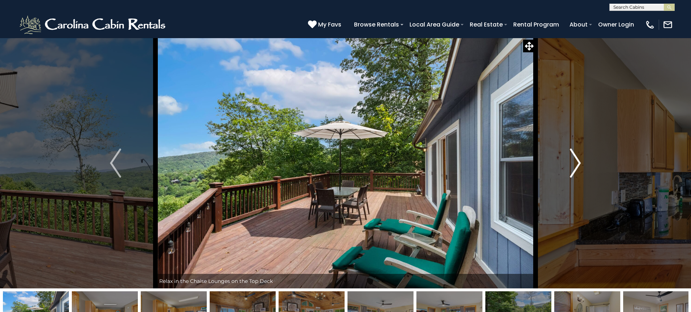
click at [581, 160] on img "Next" at bounding box center [575, 162] width 11 height 29
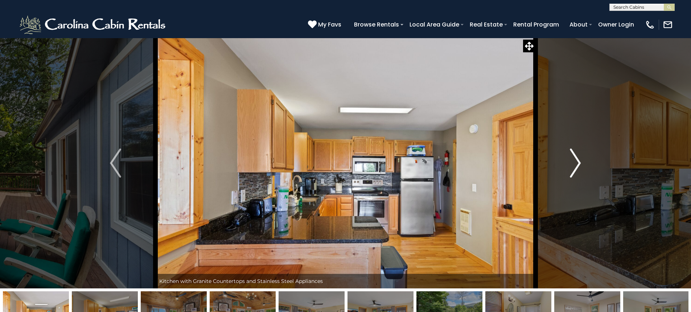
click at [581, 160] on img "Next" at bounding box center [575, 162] width 11 height 29
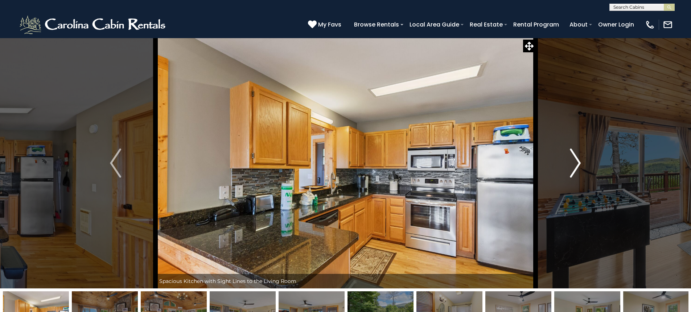
click at [581, 160] on img "Next" at bounding box center [575, 162] width 11 height 29
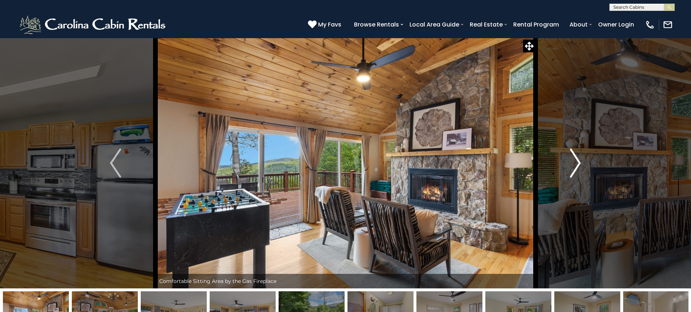
click at [581, 160] on img "Next" at bounding box center [575, 162] width 11 height 29
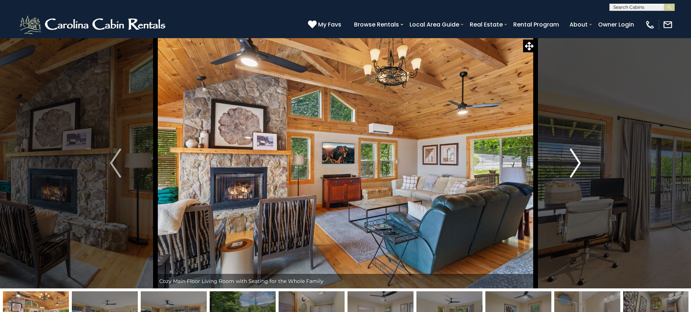
click at [580, 160] on img "Next" at bounding box center [575, 162] width 11 height 29
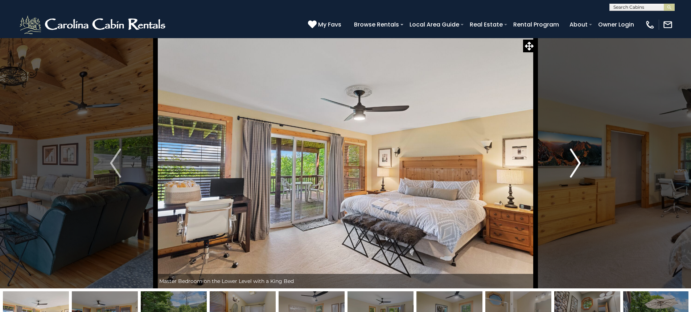
click at [580, 160] on img "Next" at bounding box center [575, 162] width 11 height 29
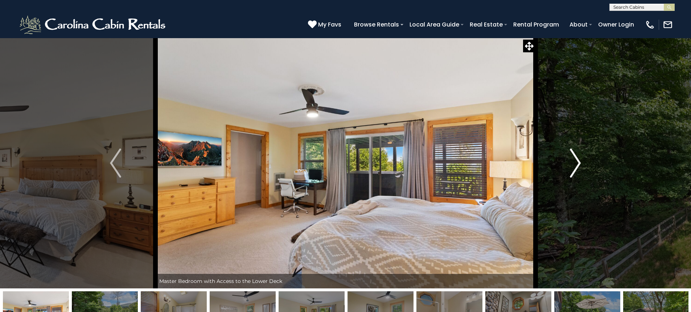
click at [580, 160] on img "Next" at bounding box center [575, 162] width 11 height 29
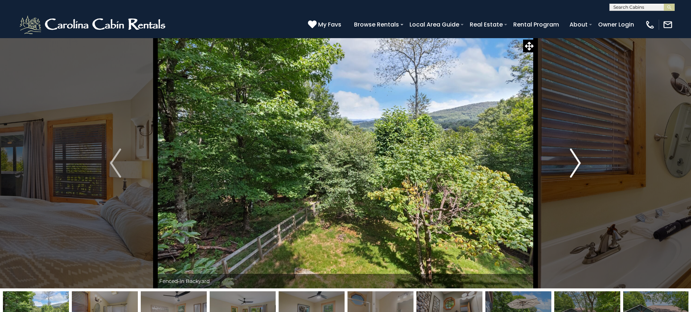
click at [580, 160] on img "Next" at bounding box center [575, 162] width 11 height 29
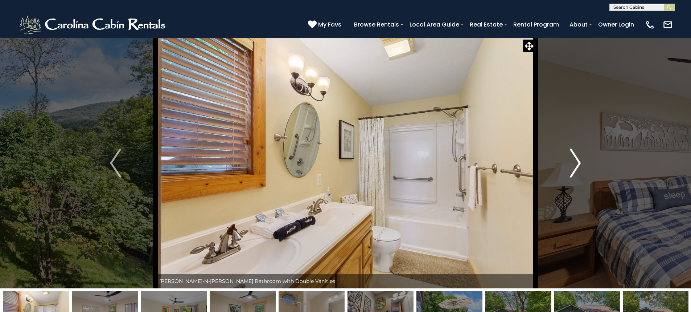
click at [580, 160] on img "Next" at bounding box center [575, 162] width 11 height 29
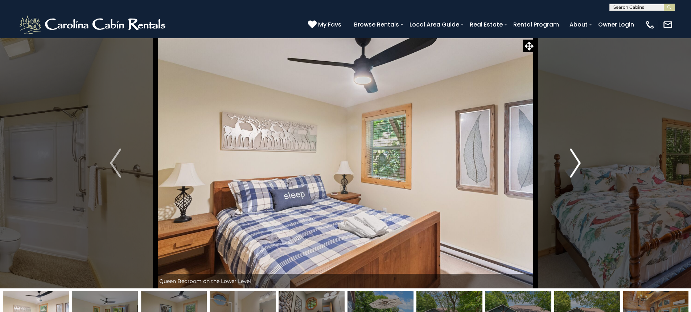
click at [580, 160] on img "Next" at bounding box center [575, 162] width 11 height 29
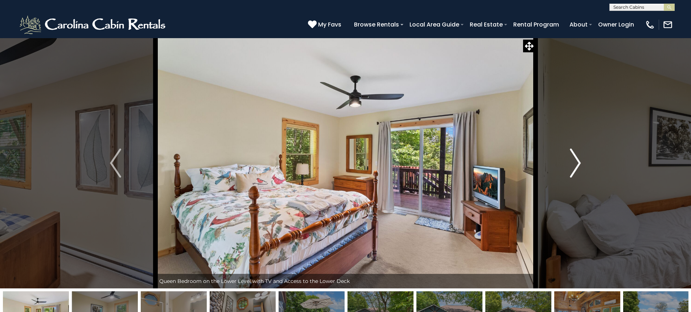
click at [580, 160] on img "Next" at bounding box center [575, 162] width 11 height 29
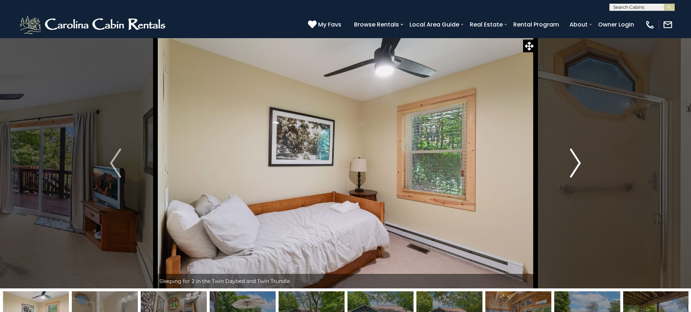
click at [580, 160] on img "Next" at bounding box center [575, 162] width 11 height 29
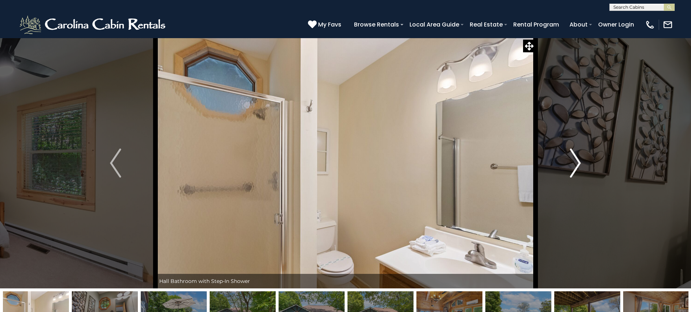
click at [580, 160] on img "Next" at bounding box center [575, 162] width 11 height 29
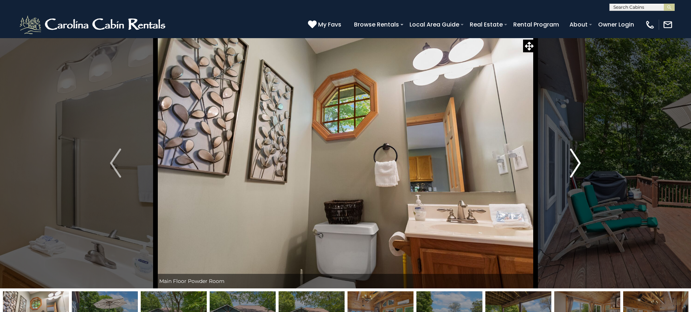
click at [580, 160] on img "Next" at bounding box center [575, 162] width 11 height 29
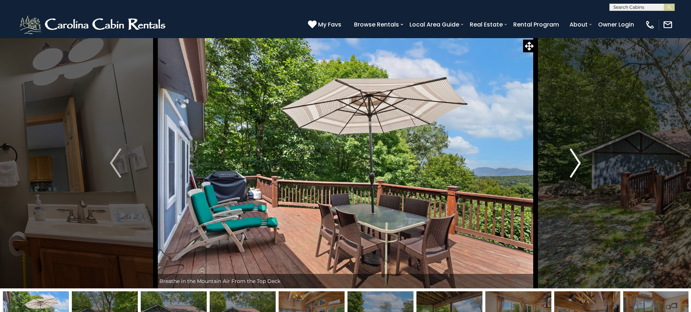
click at [580, 160] on img "Next" at bounding box center [575, 162] width 11 height 29
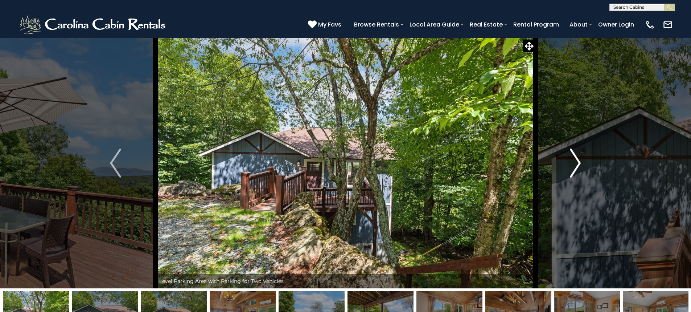
click at [578, 159] on img "Next" at bounding box center [575, 162] width 11 height 29
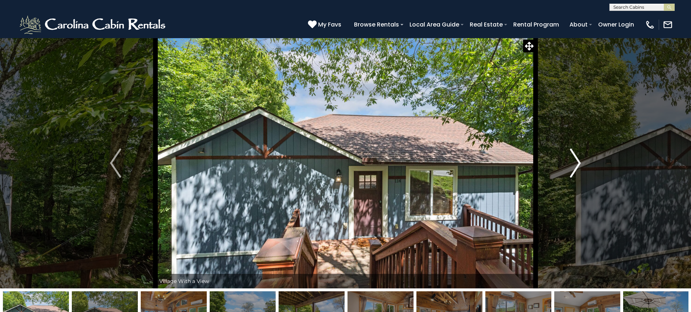
click at [578, 159] on img "Next" at bounding box center [575, 162] width 11 height 29
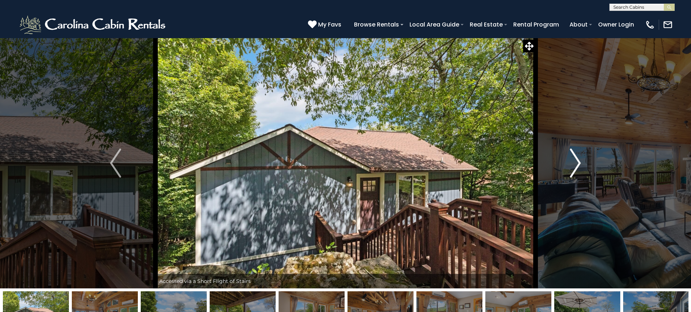
click at [578, 159] on img "Next" at bounding box center [575, 162] width 11 height 29
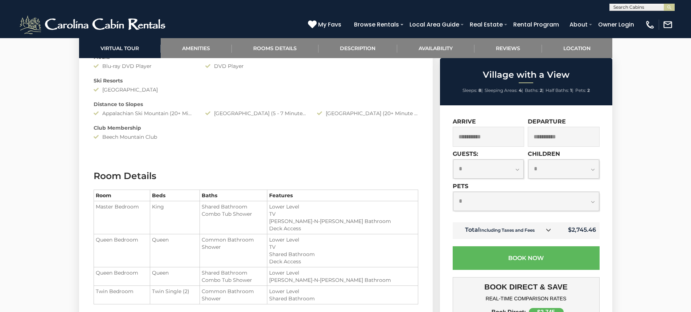
scroll to position [690, 0]
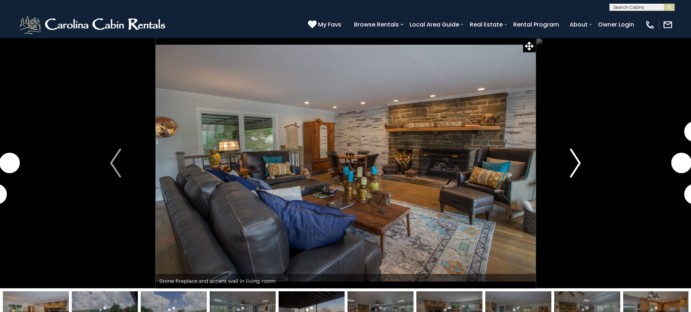
click at [571, 158] on img "Next" at bounding box center [575, 162] width 11 height 29
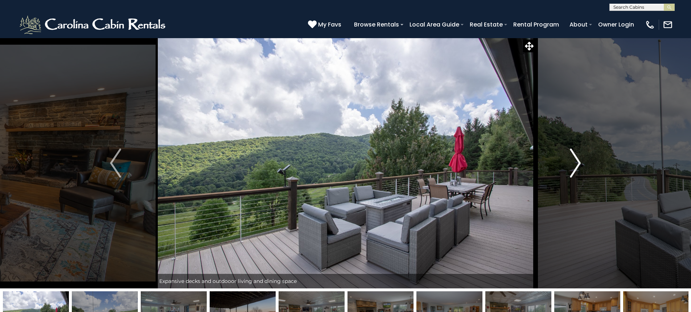
click at [575, 156] on img "Next" at bounding box center [575, 162] width 11 height 29
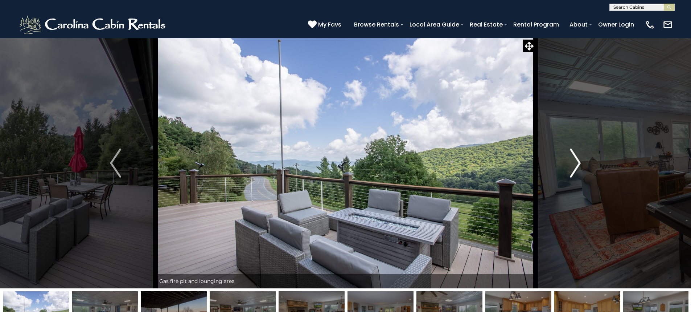
click at [576, 168] on img "Next" at bounding box center [575, 162] width 11 height 29
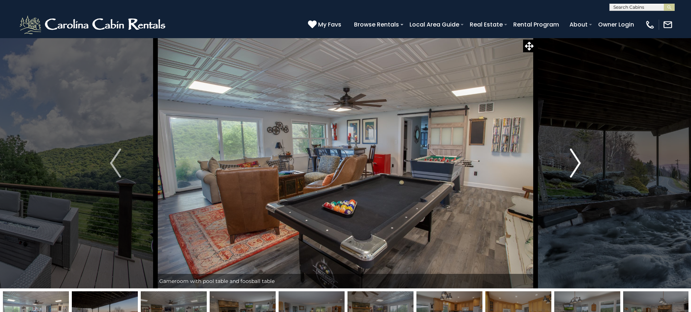
click at [576, 168] on img "Next" at bounding box center [575, 162] width 11 height 29
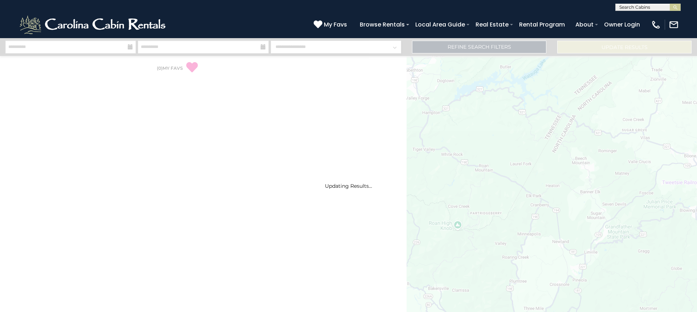
select select "*"
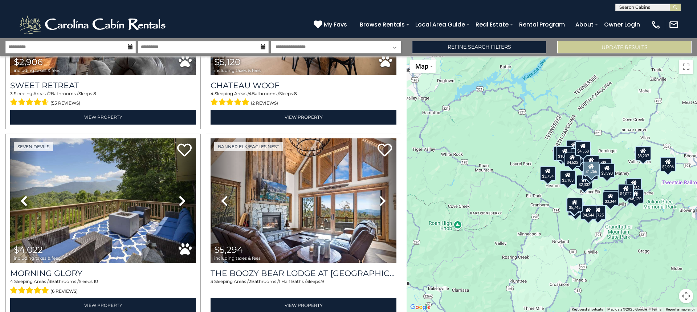
scroll to position [2606, 0]
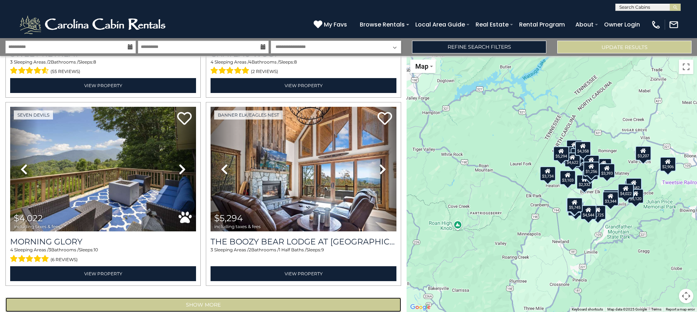
click at [224, 297] on button "Show More" at bounding box center [203, 304] width 396 height 15
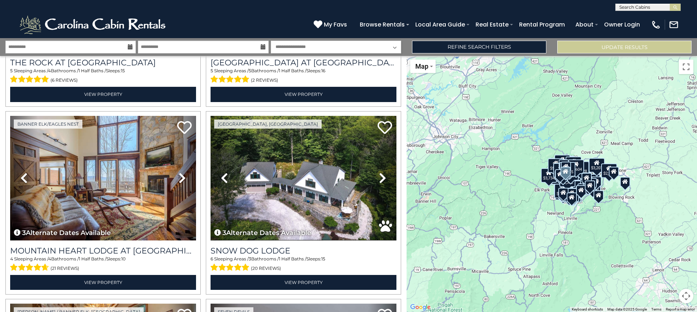
scroll to position [3913, 0]
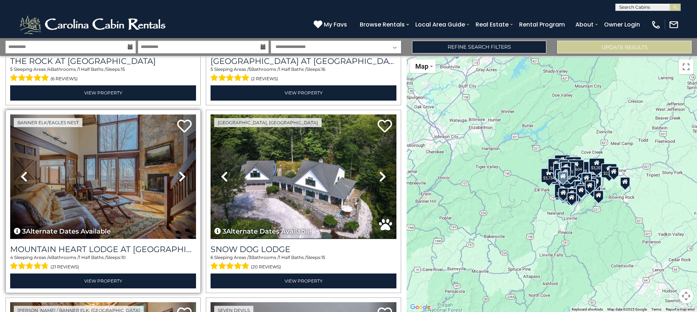
click at [135, 175] on img at bounding box center [103, 176] width 186 height 124
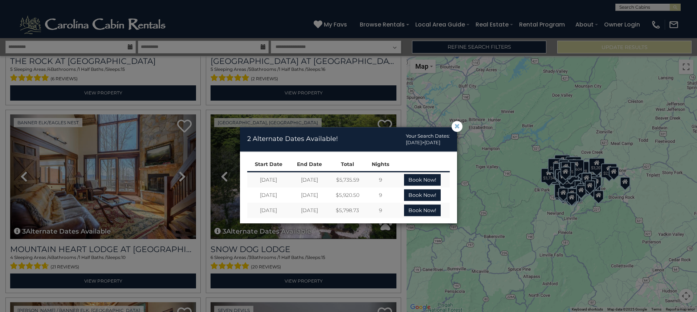
click at [455, 126] on span "×" at bounding box center [457, 126] width 7 height 0
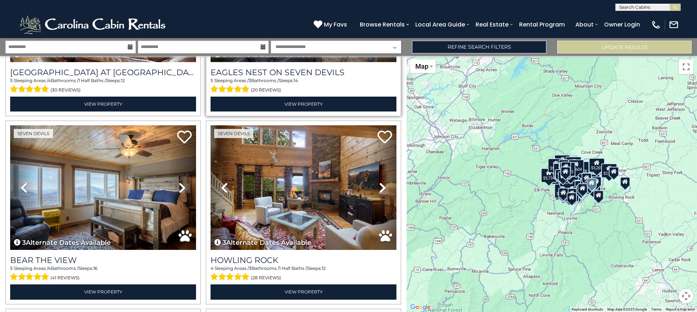
scroll to position [4276, 0]
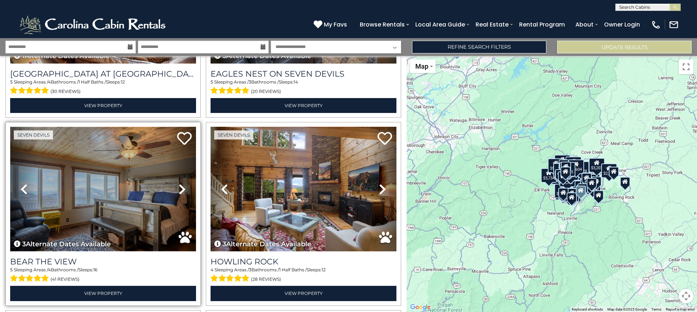
click at [146, 162] on img at bounding box center [103, 189] width 186 height 124
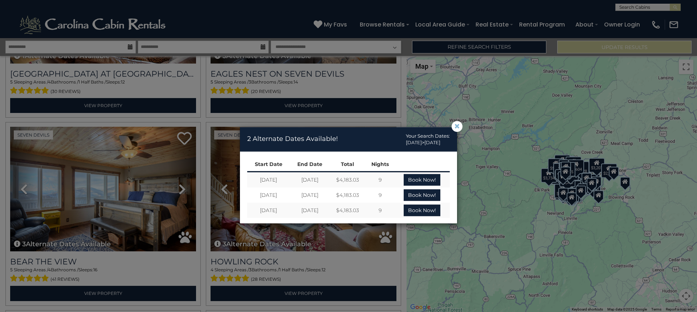
click at [457, 126] on span "×" at bounding box center [457, 126] width 7 height 0
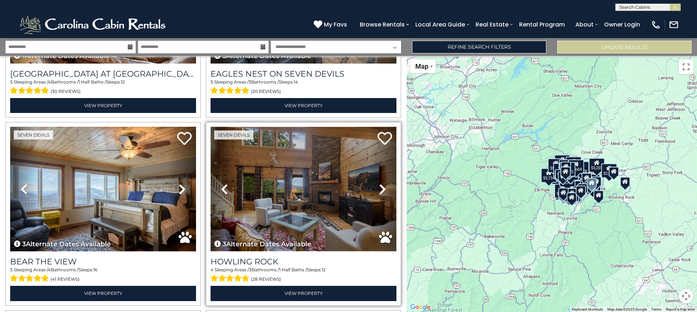
click at [319, 158] on img at bounding box center [304, 189] width 186 height 124
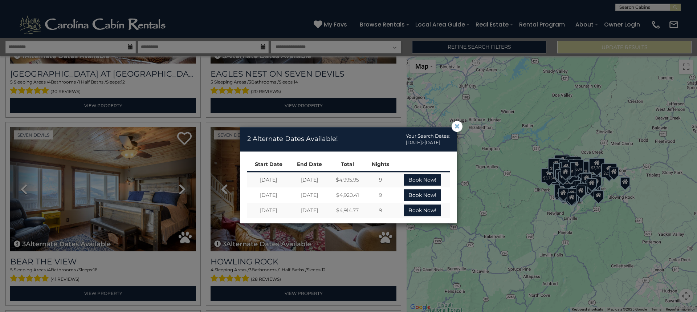
click at [459, 126] on span "×" at bounding box center [457, 126] width 7 height 0
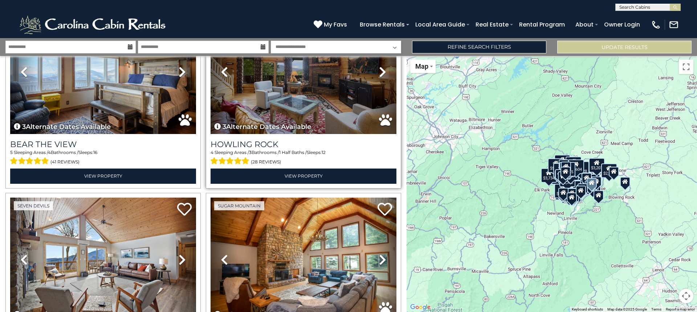
scroll to position [4458, 0]
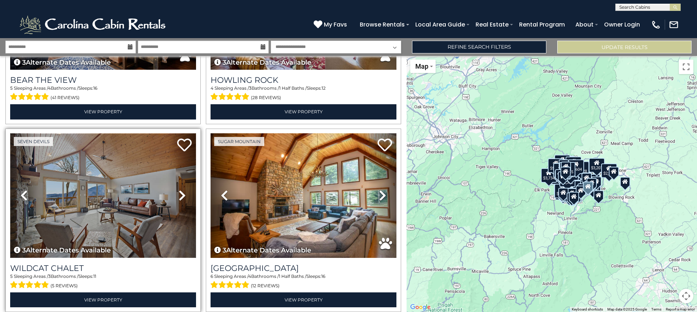
click at [128, 152] on img at bounding box center [103, 195] width 186 height 124
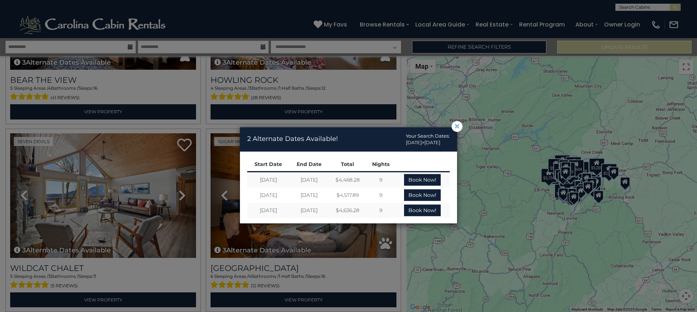
click at [458, 126] on span "×" at bounding box center [457, 126] width 7 height 0
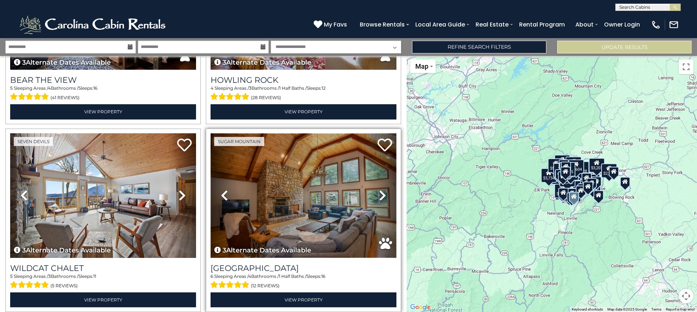
click at [302, 154] on img at bounding box center [304, 195] width 186 height 124
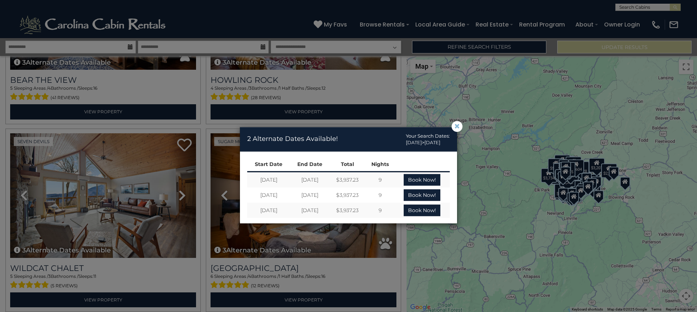
click at [458, 126] on span "×" at bounding box center [457, 126] width 7 height 0
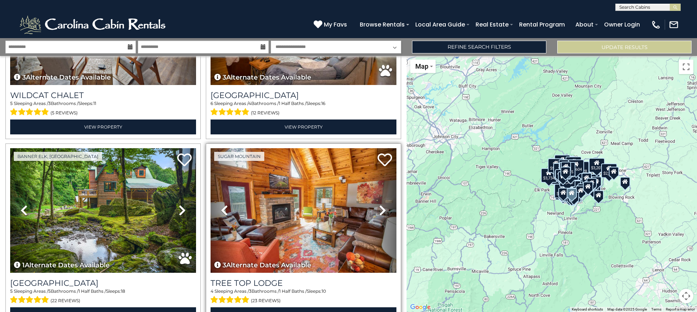
scroll to position [4639, 0]
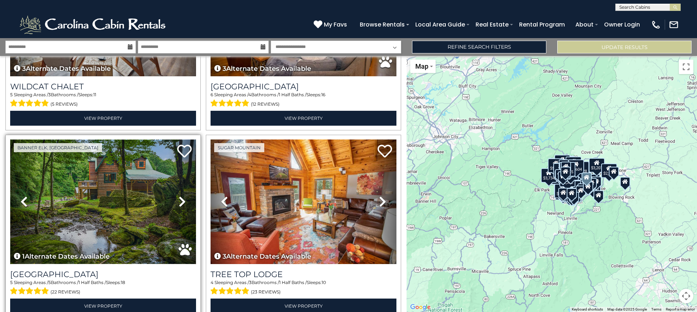
click at [92, 180] on img at bounding box center [103, 201] width 186 height 124
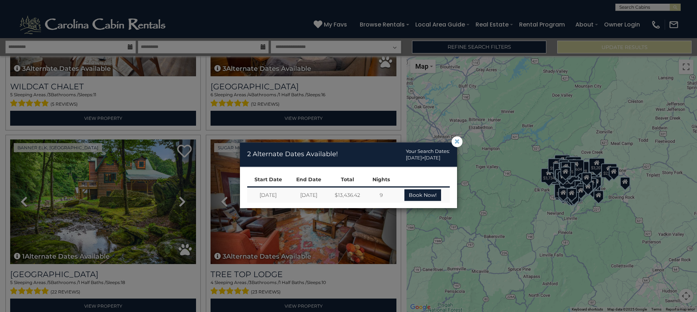
click at [454, 142] on span "×" at bounding box center [457, 142] width 7 height 0
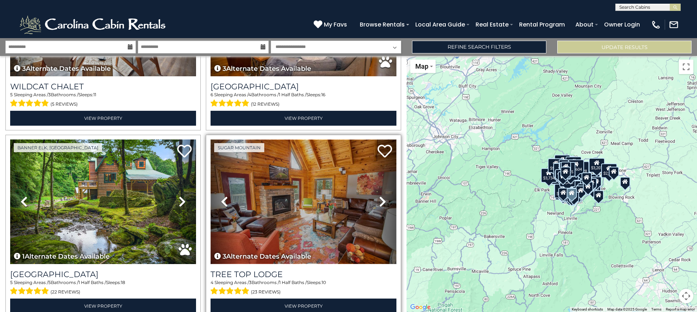
click at [314, 177] on img at bounding box center [304, 201] width 186 height 124
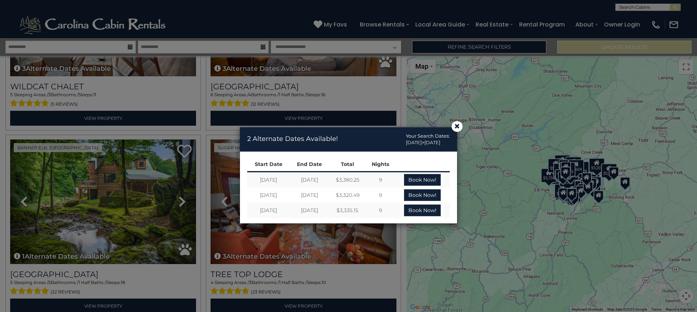
drag, startPoint x: 459, startPoint y: 126, endPoint x: 451, endPoint y: 128, distance: 8.0
click at [458, 126] on span "×" at bounding box center [457, 126] width 7 height 0
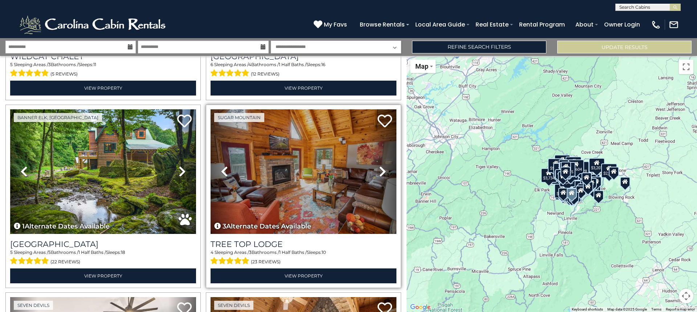
scroll to position [4675, 0]
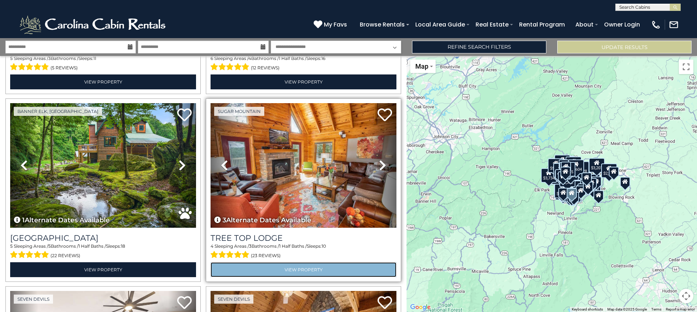
click at [290, 262] on link "View Property" at bounding box center [304, 269] width 186 height 15
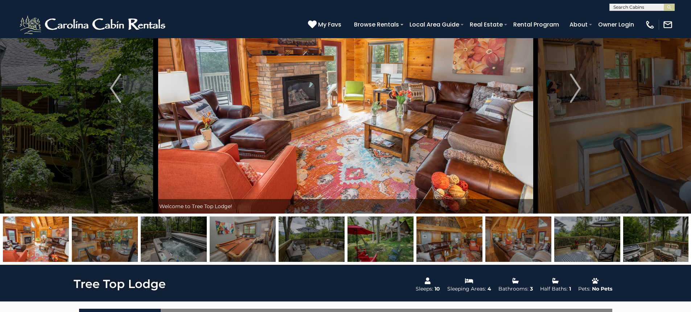
scroll to position [73, 0]
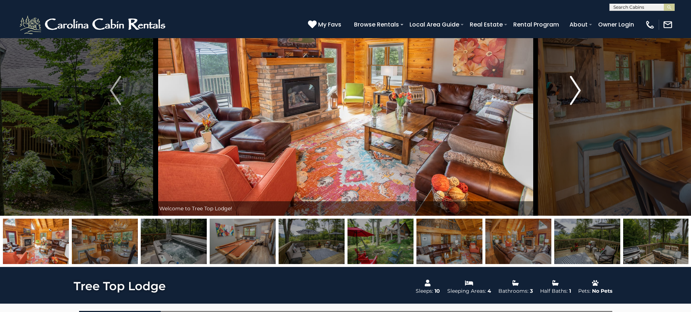
click at [574, 87] on img "Next" at bounding box center [575, 90] width 11 height 29
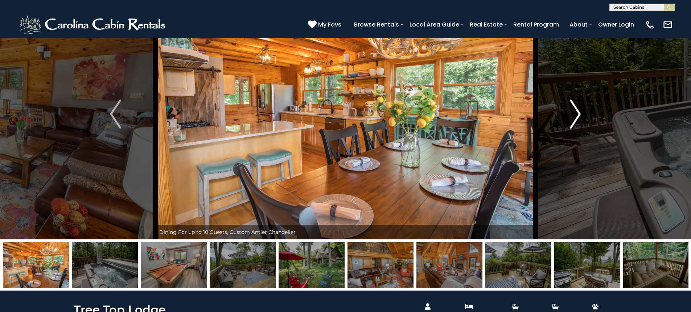
scroll to position [36, 0]
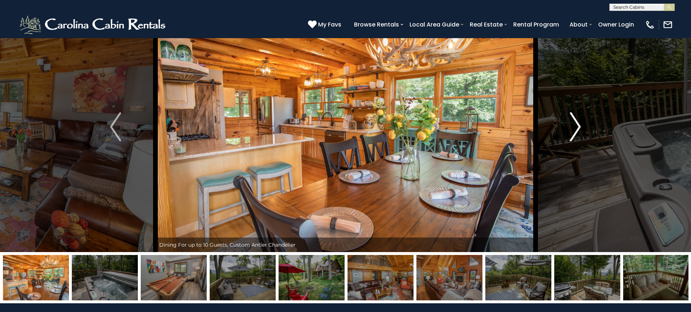
click at [573, 117] on img "Next" at bounding box center [575, 126] width 11 height 29
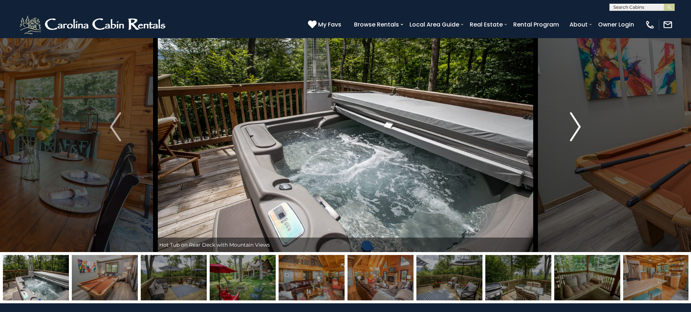
click at [573, 117] on img "Next" at bounding box center [575, 126] width 11 height 29
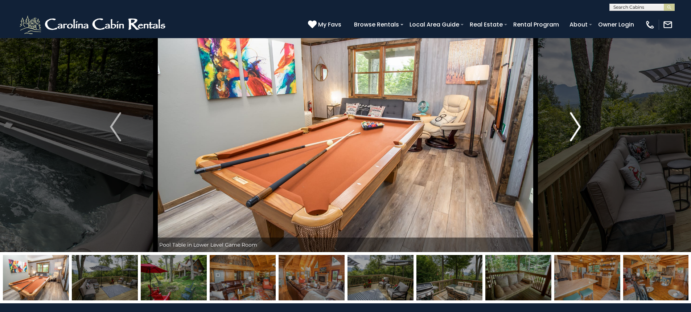
click at [573, 117] on img "Next" at bounding box center [575, 126] width 11 height 29
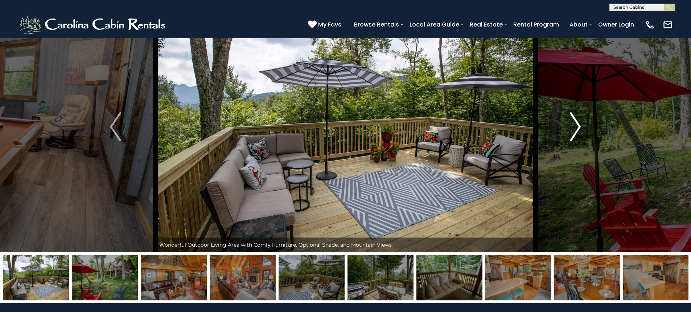
click at [573, 117] on img "Next" at bounding box center [575, 126] width 11 height 29
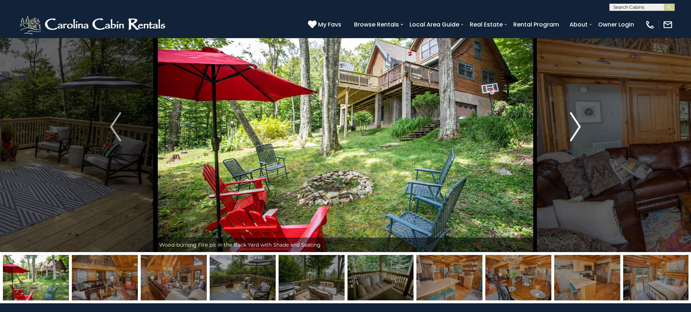
click at [573, 117] on img "Next" at bounding box center [575, 126] width 11 height 29
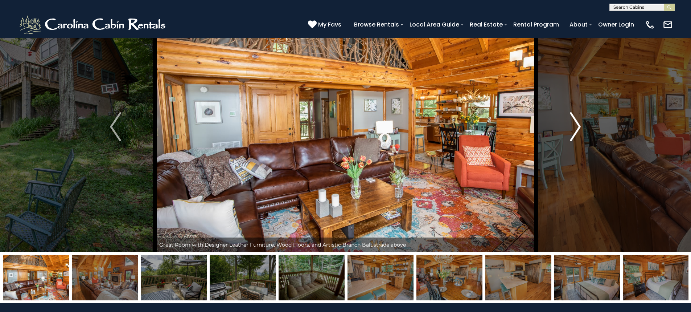
click at [573, 117] on img "Next" at bounding box center [575, 126] width 11 height 29
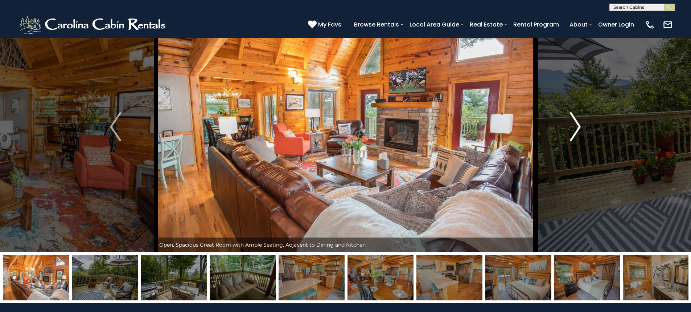
click at [573, 117] on img "Next" at bounding box center [575, 126] width 11 height 29
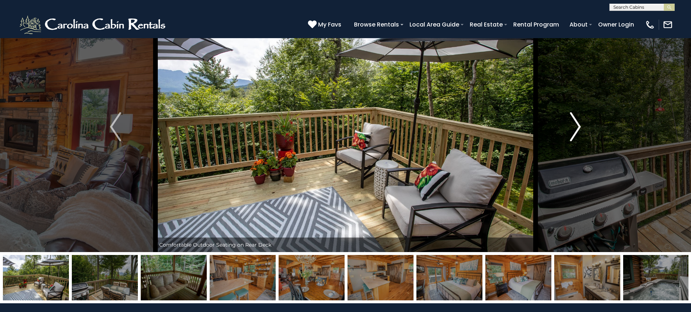
click at [573, 117] on img "Next" at bounding box center [575, 126] width 11 height 29
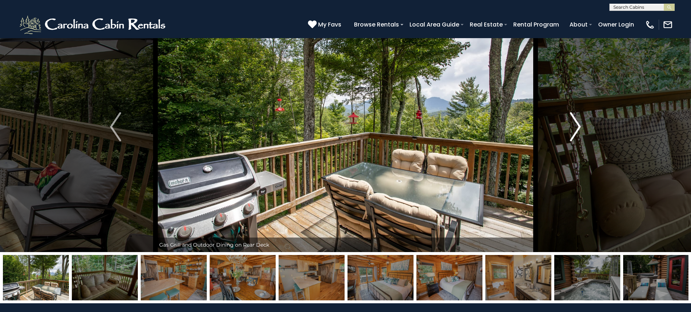
click at [573, 117] on img "Next" at bounding box center [575, 126] width 11 height 29
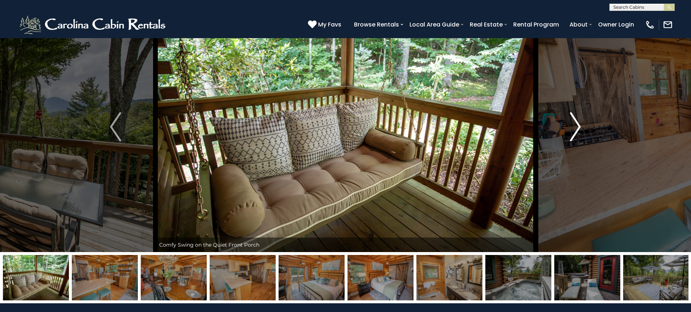
click at [573, 117] on img "Next" at bounding box center [575, 126] width 11 height 29
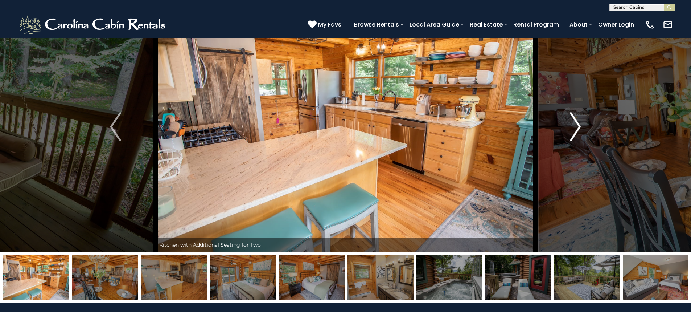
click at [573, 117] on img "Next" at bounding box center [575, 126] width 11 height 29
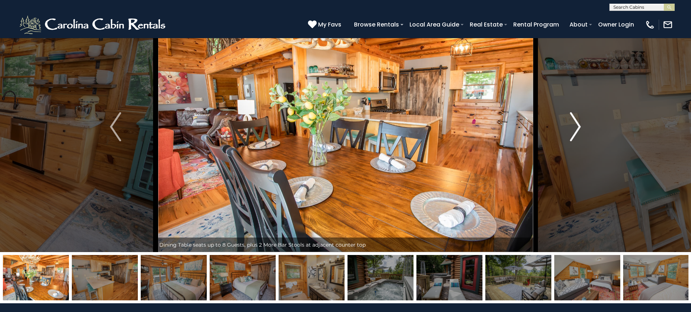
click at [573, 117] on img "Next" at bounding box center [575, 126] width 11 height 29
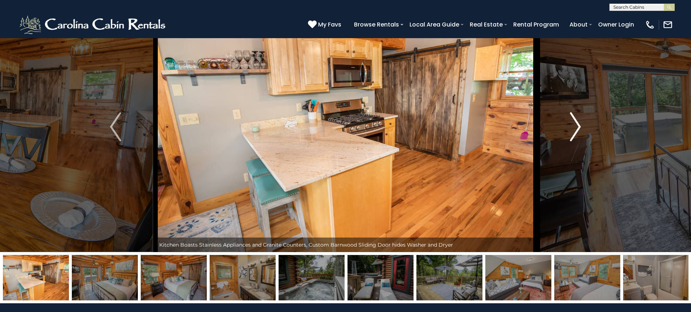
click at [573, 117] on img "Next" at bounding box center [575, 126] width 11 height 29
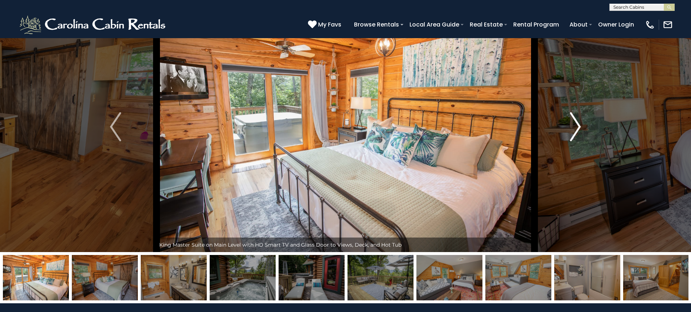
click at [573, 117] on img "Next" at bounding box center [575, 126] width 11 height 29
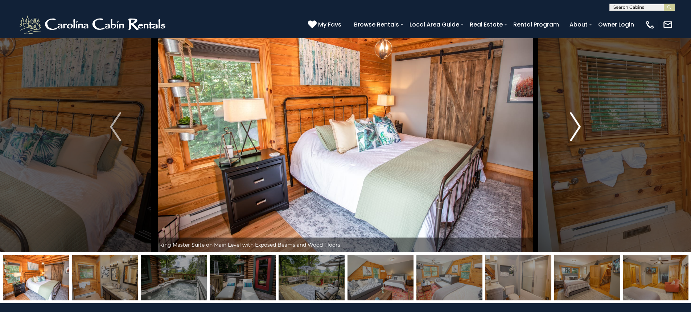
click at [573, 117] on img "Next" at bounding box center [575, 126] width 11 height 29
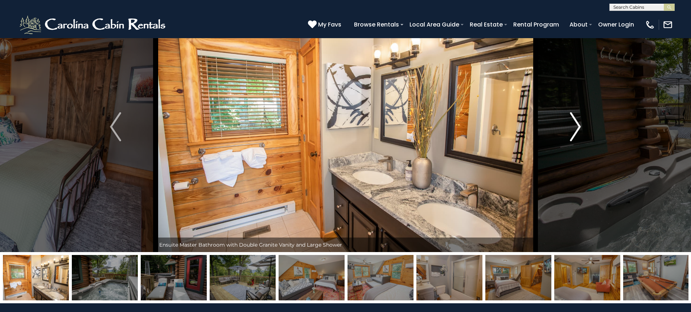
click at [573, 117] on img "Next" at bounding box center [575, 126] width 11 height 29
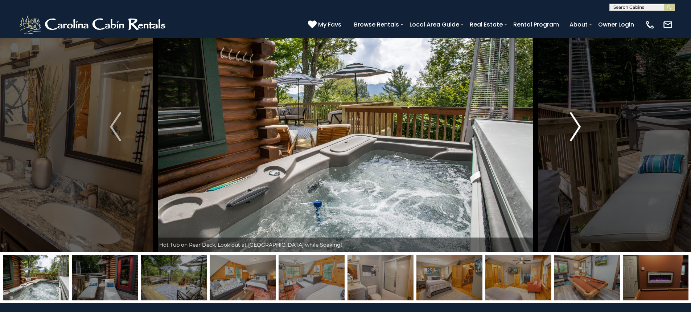
click at [573, 117] on img "Next" at bounding box center [575, 126] width 11 height 29
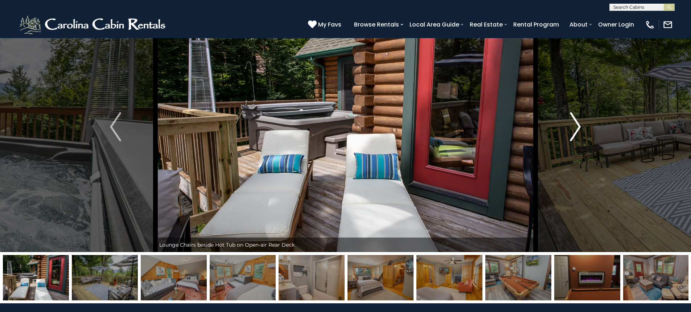
click at [573, 117] on img "Next" at bounding box center [575, 126] width 11 height 29
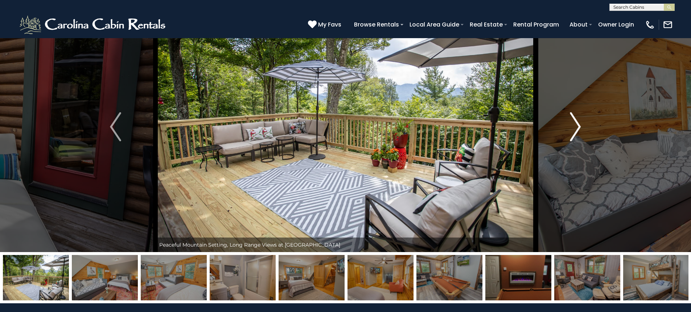
click at [573, 117] on img "Next" at bounding box center [575, 126] width 11 height 29
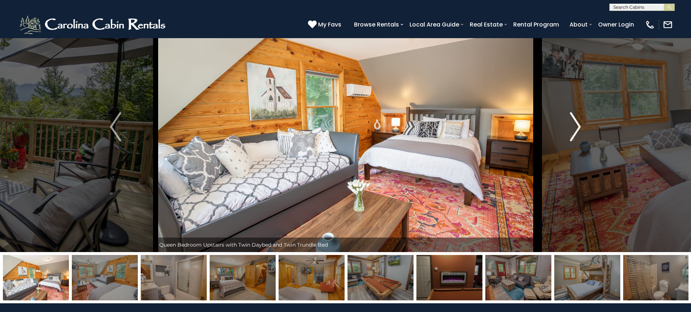
click at [573, 117] on img "Next" at bounding box center [575, 126] width 11 height 29
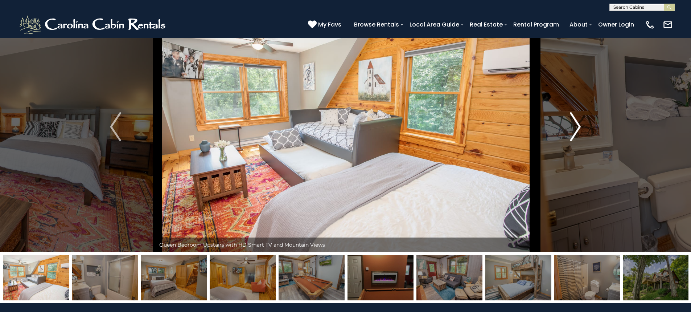
click at [573, 117] on img "Next" at bounding box center [575, 126] width 11 height 29
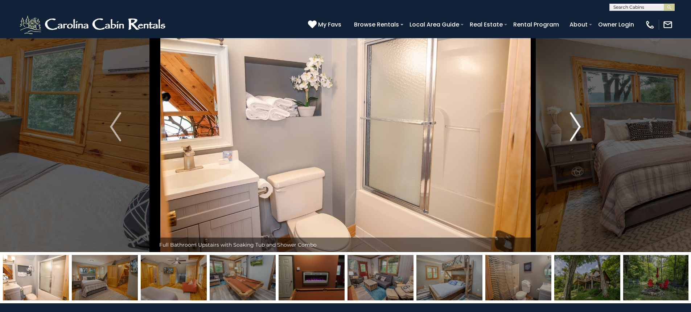
click at [574, 117] on img "Next" at bounding box center [575, 126] width 11 height 29
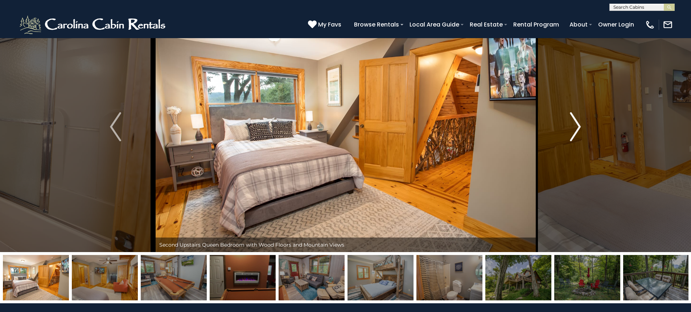
click at [574, 117] on img "Next" at bounding box center [575, 126] width 11 height 29
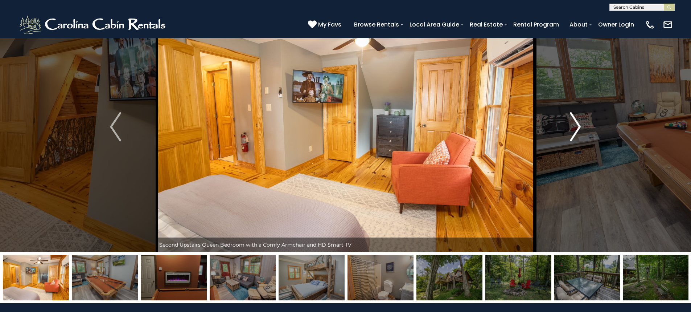
click at [574, 117] on img "Next" at bounding box center [575, 126] width 11 height 29
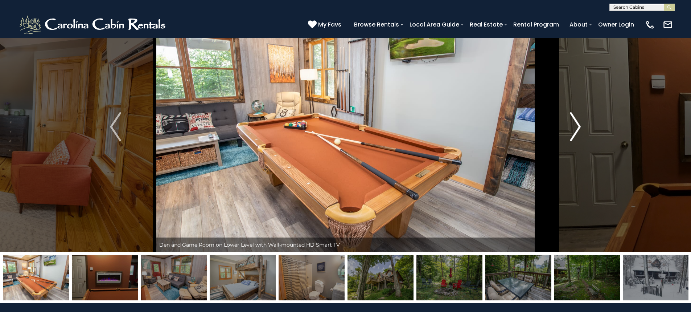
click at [574, 117] on img "Next" at bounding box center [575, 126] width 11 height 29
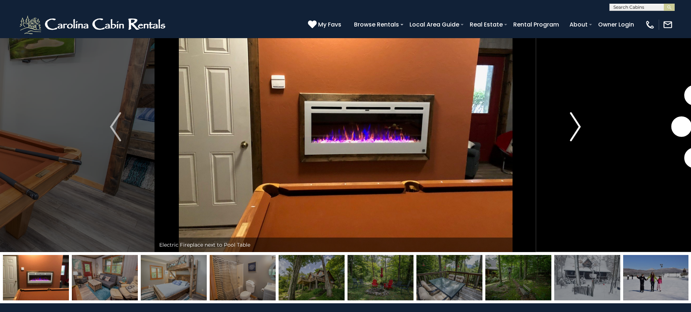
click at [574, 117] on img "Next" at bounding box center [575, 126] width 11 height 29
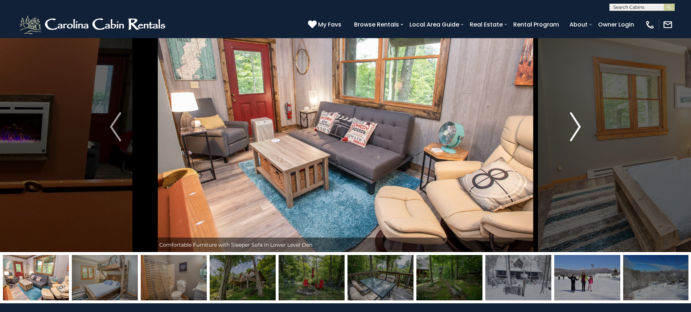
click at [574, 117] on img "Next" at bounding box center [575, 126] width 11 height 29
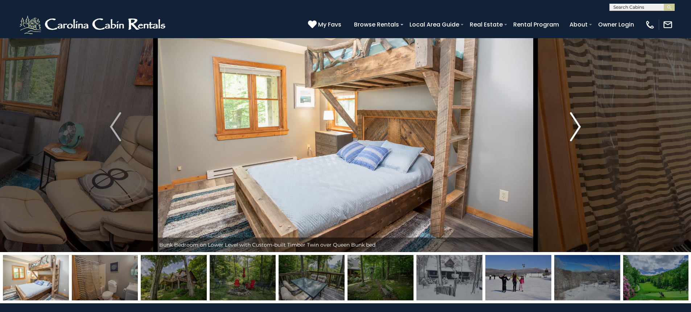
click at [574, 117] on img "Next" at bounding box center [575, 126] width 11 height 29
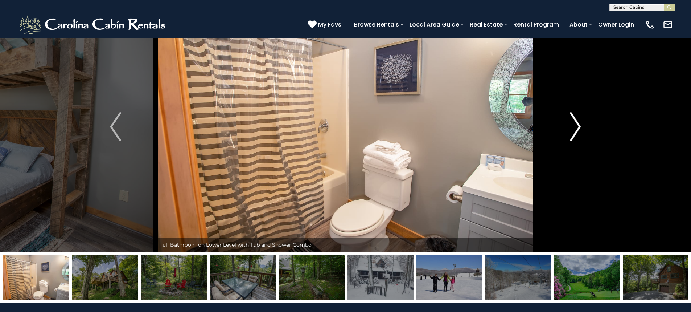
click at [574, 117] on img "Next" at bounding box center [575, 126] width 11 height 29
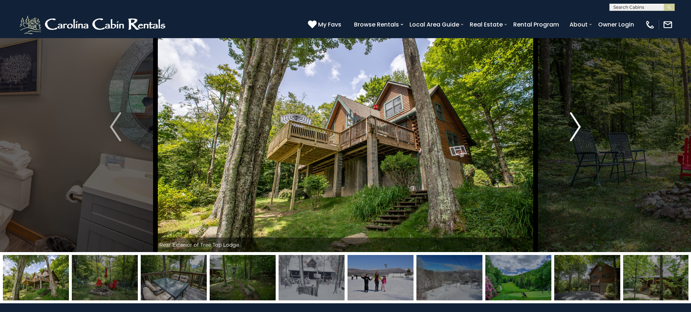
click at [574, 117] on img "Next" at bounding box center [575, 126] width 11 height 29
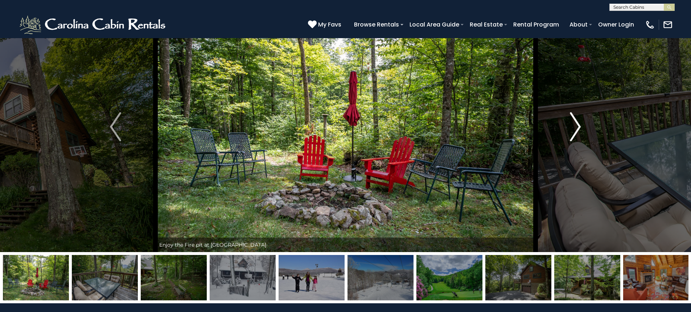
click at [574, 117] on img "Next" at bounding box center [575, 126] width 11 height 29
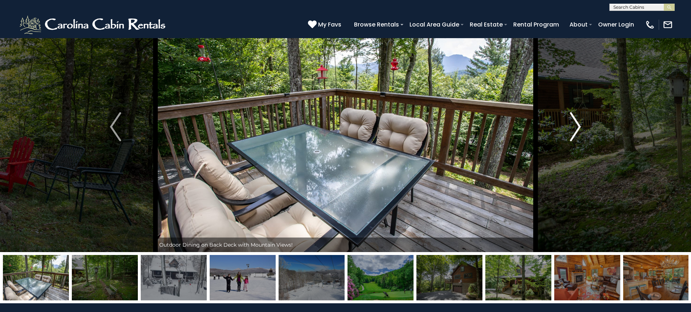
click at [574, 117] on img "Next" at bounding box center [575, 126] width 11 height 29
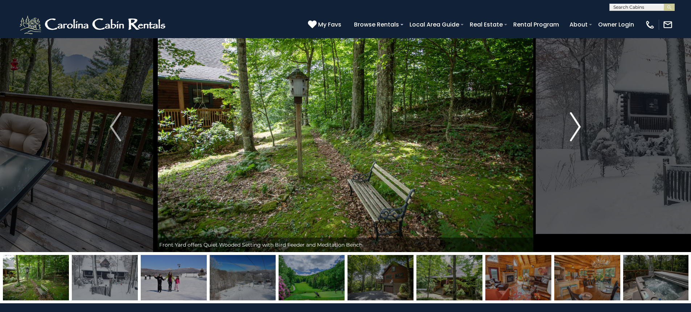
click at [574, 117] on img "Next" at bounding box center [575, 126] width 11 height 29
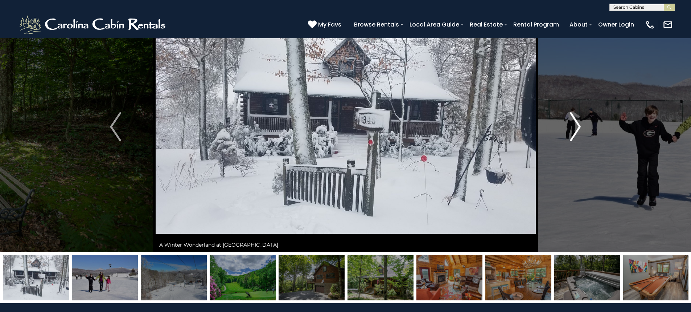
click at [574, 117] on img "Next" at bounding box center [575, 126] width 11 height 29
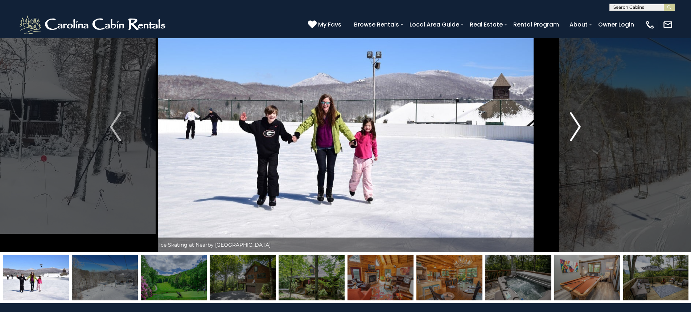
click at [574, 117] on img "Next" at bounding box center [575, 126] width 11 height 29
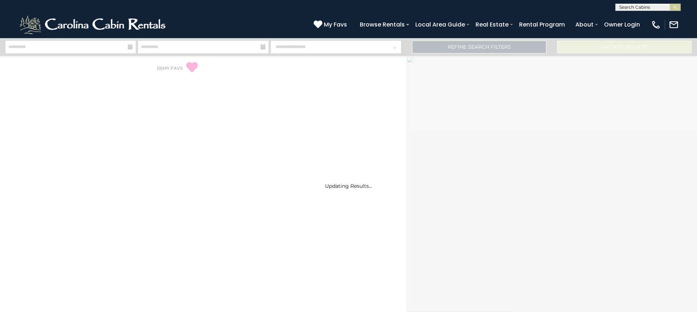
select select "*"
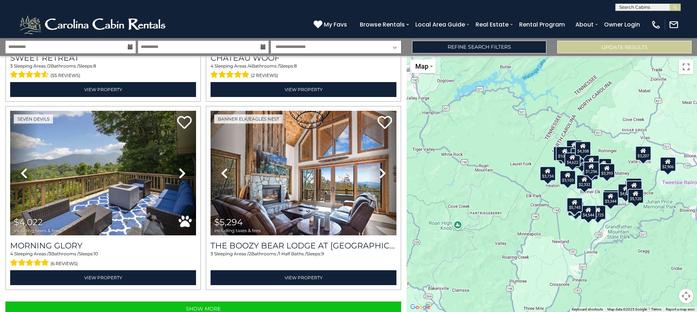
scroll to position [2606, 0]
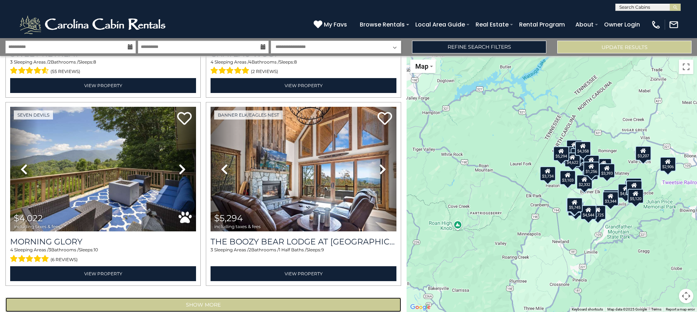
click at [237, 297] on button "Show More" at bounding box center [203, 304] width 396 height 15
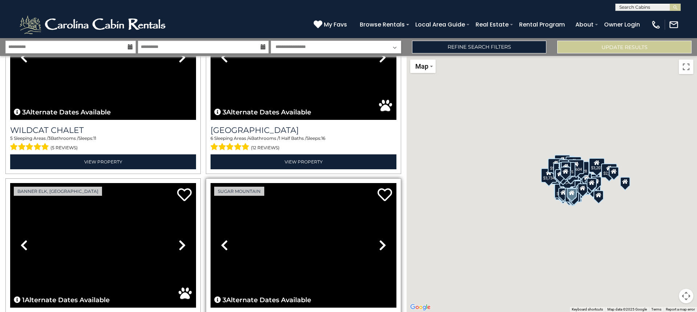
scroll to position [4712, 0]
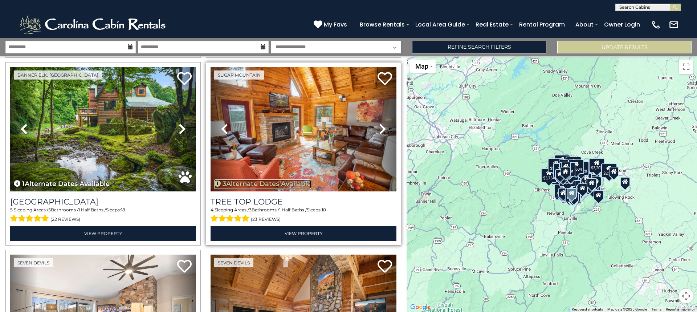
click at [286, 179] on button "3 Alternate Dates Available" at bounding box center [262, 183] width 97 height 9
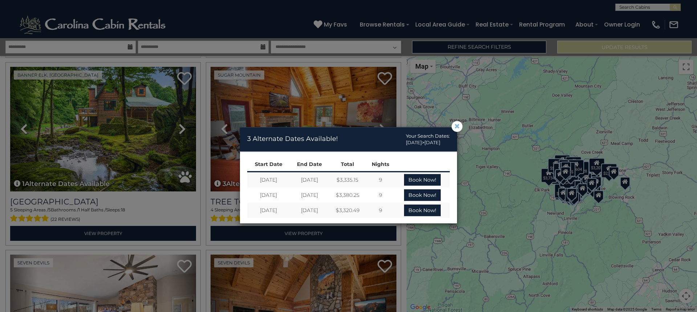
click at [455, 126] on span "×" at bounding box center [457, 126] width 7 height 0
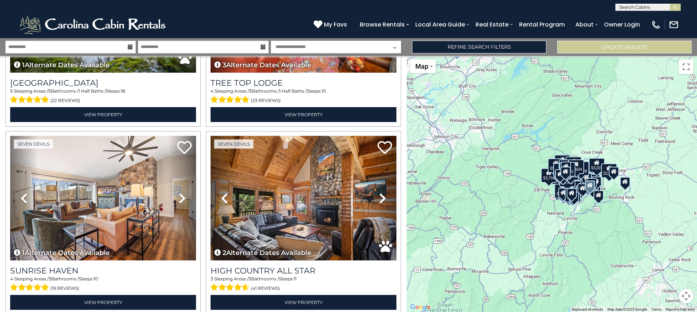
scroll to position [4893, 0]
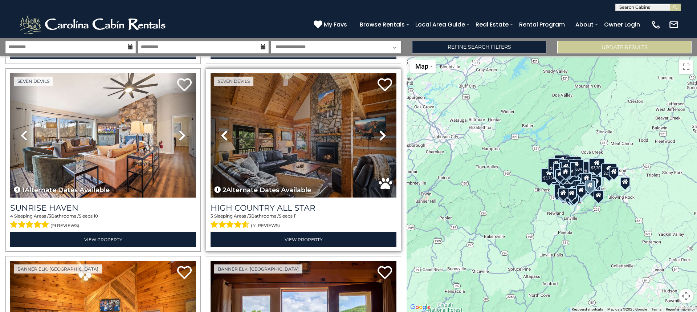
click at [290, 138] on img at bounding box center [304, 135] width 186 height 124
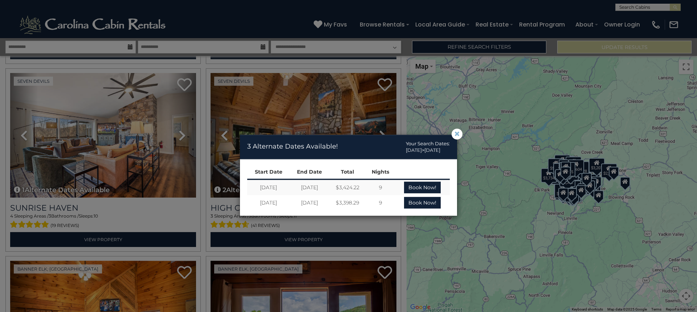
click at [458, 134] on span "×" at bounding box center [457, 134] width 7 height 0
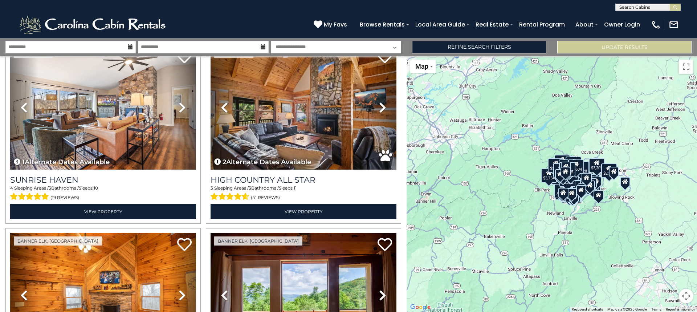
scroll to position [5038, 0]
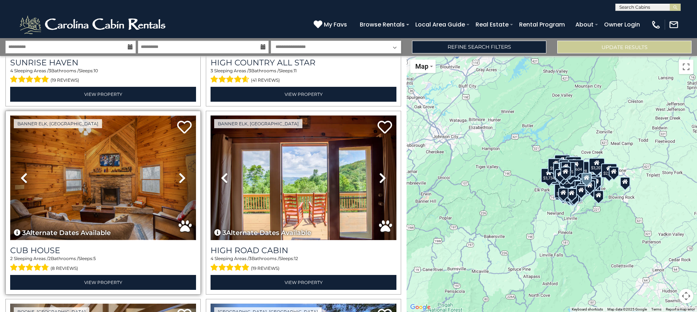
click at [142, 167] on img at bounding box center [103, 177] width 186 height 124
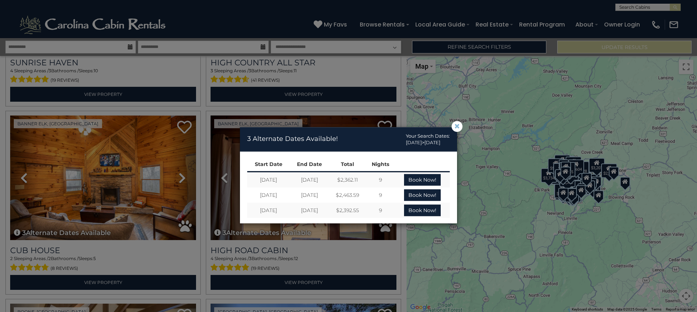
click at [459, 126] on span "×" at bounding box center [457, 126] width 7 height 0
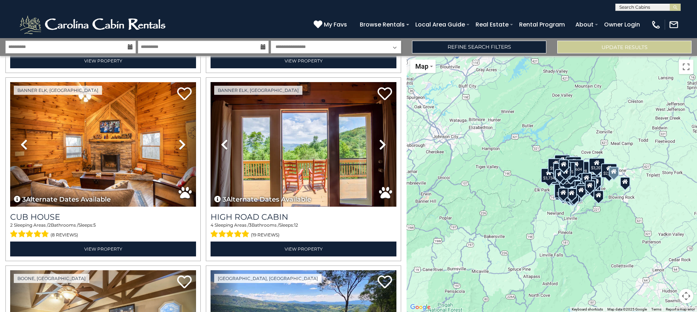
scroll to position [5068, 0]
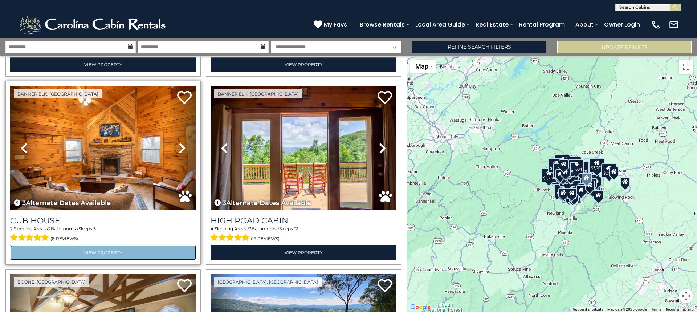
click at [106, 245] on link "View Property" at bounding box center [103, 252] width 186 height 15
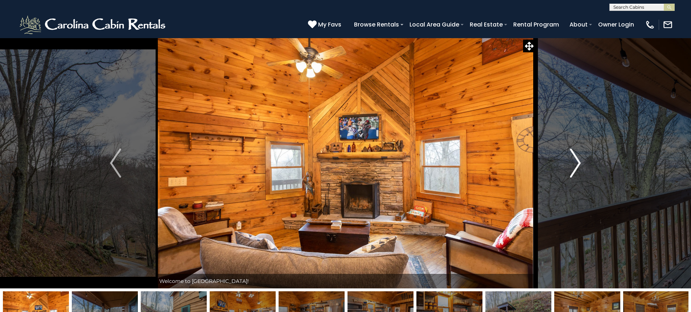
click at [578, 164] on img "Next" at bounding box center [575, 162] width 11 height 29
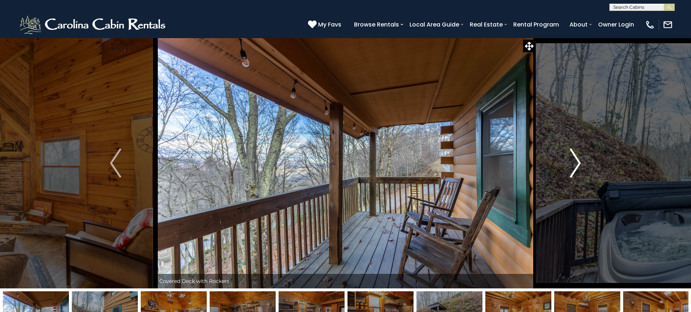
click at [577, 165] on img "Next" at bounding box center [575, 162] width 11 height 29
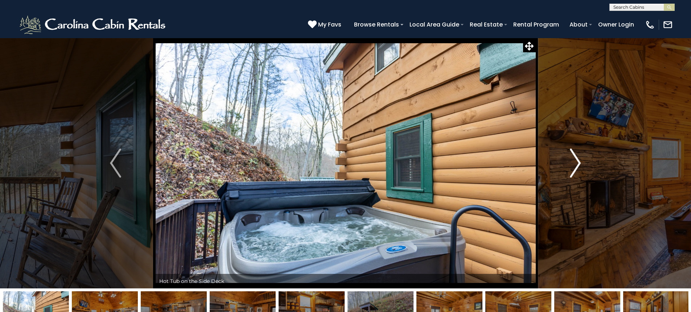
click at [577, 165] on img "Next" at bounding box center [575, 162] width 11 height 29
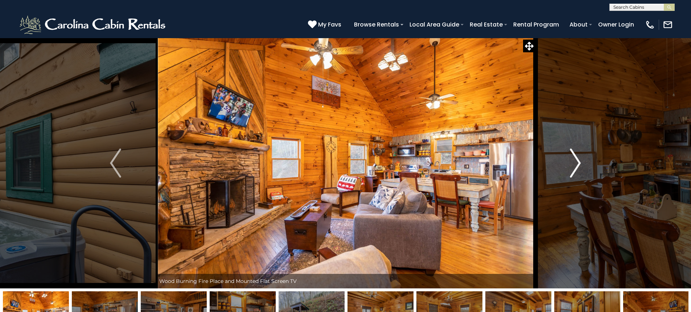
click at [577, 165] on img "Next" at bounding box center [575, 162] width 11 height 29
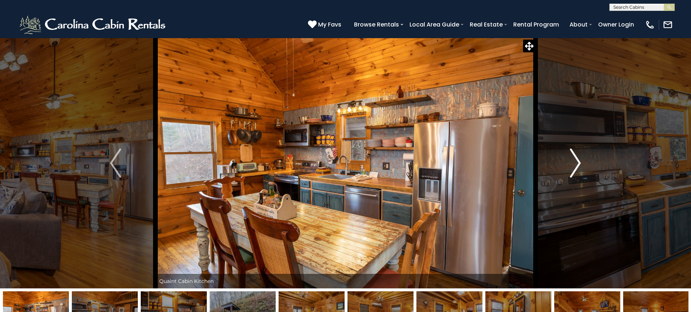
click at [577, 165] on img "Next" at bounding box center [575, 162] width 11 height 29
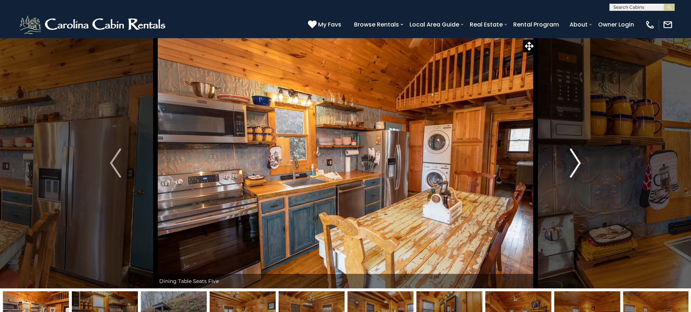
click at [577, 165] on img "Next" at bounding box center [575, 162] width 11 height 29
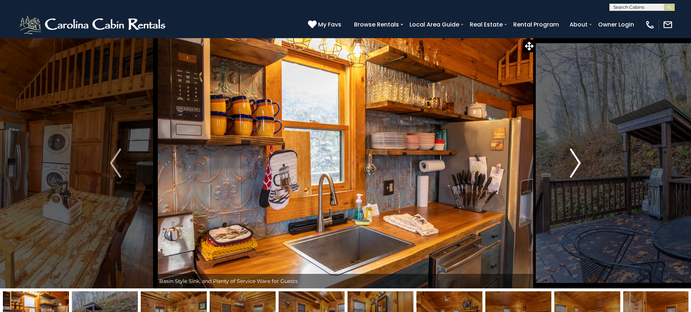
click at [577, 165] on img "Next" at bounding box center [575, 162] width 11 height 29
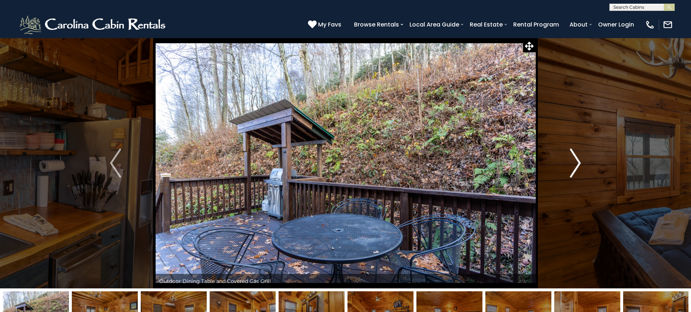
click at [577, 165] on img "Next" at bounding box center [575, 162] width 11 height 29
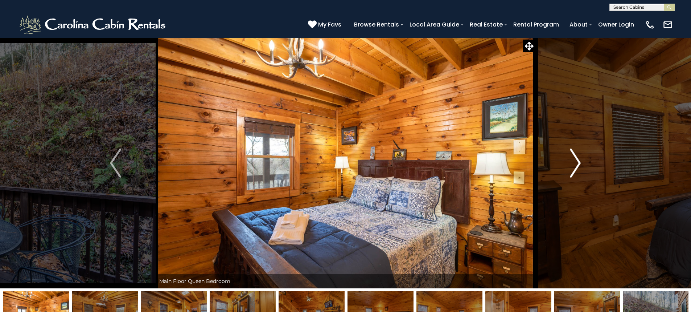
click at [577, 165] on img "Next" at bounding box center [575, 162] width 11 height 29
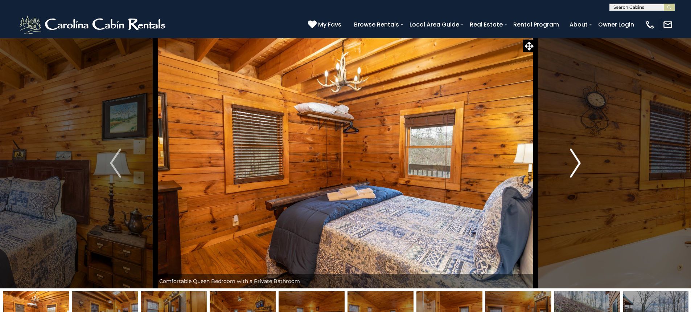
click at [577, 165] on img "Next" at bounding box center [575, 162] width 11 height 29
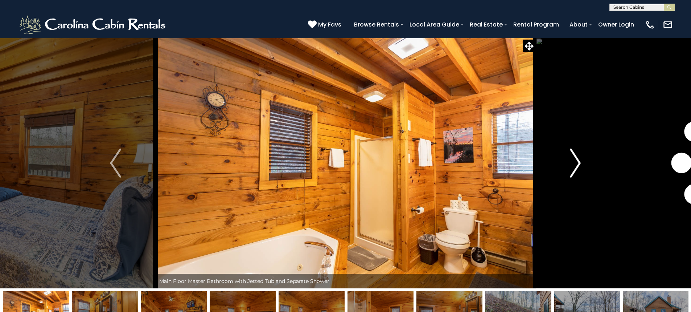
click at [577, 165] on img "Next" at bounding box center [575, 162] width 11 height 29
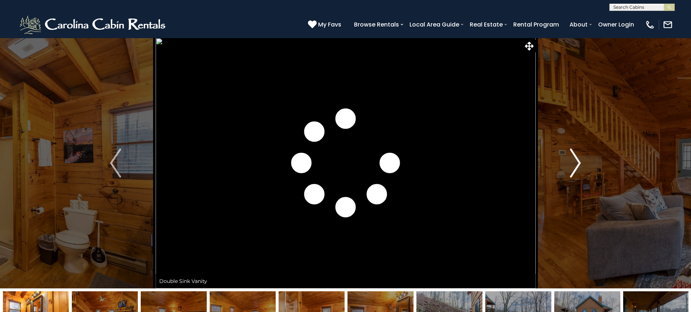
click at [577, 165] on img "Next" at bounding box center [575, 162] width 11 height 29
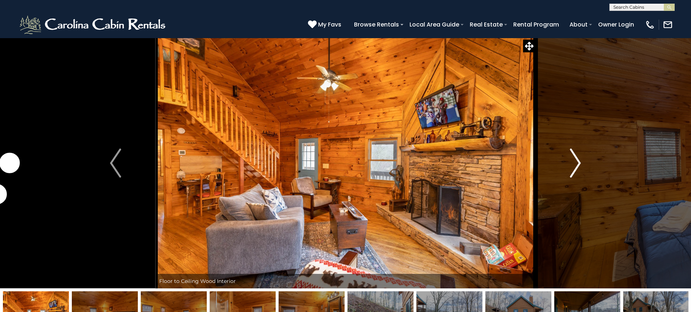
click at [577, 165] on img "Next" at bounding box center [575, 162] width 11 height 29
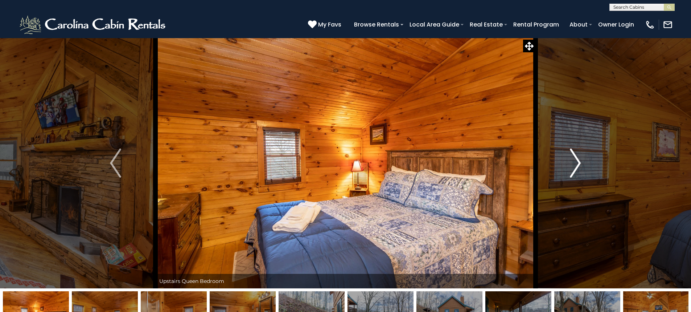
click at [577, 165] on img "Next" at bounding box center [575, 162] width 11 height 29
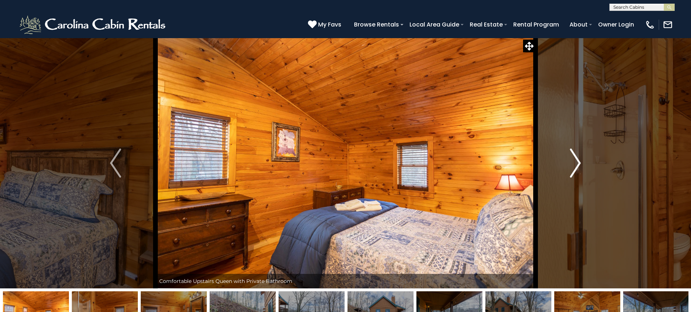
click at [574, 154] on img "Next" at bounding box center [575, 162] width 11 height 29
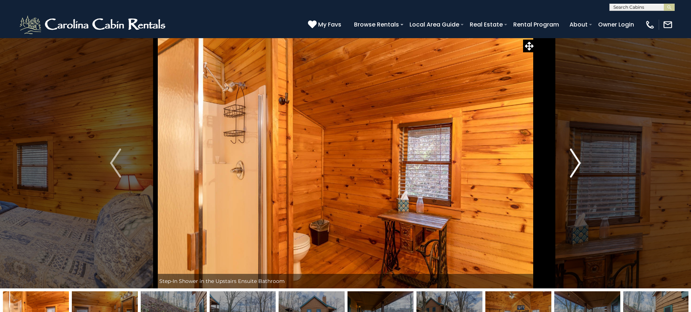
click at [575, 153] on img "Next" at bounding box center [575, 162] width 11 height 29
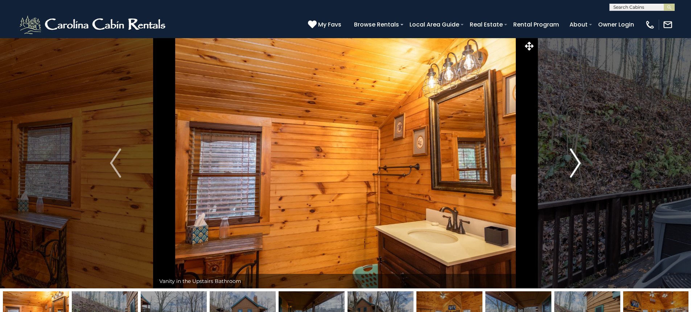
click at [575, 152] on img "Next" at bounding box center [575, 162] width 11 height 29
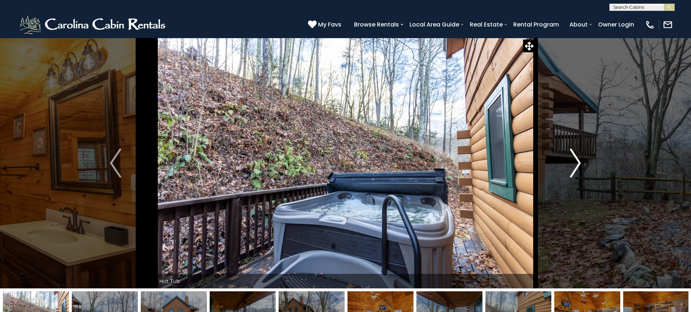
click at [577, 162] on img "Next" at bounding box center [575, 162] width 11 height 29
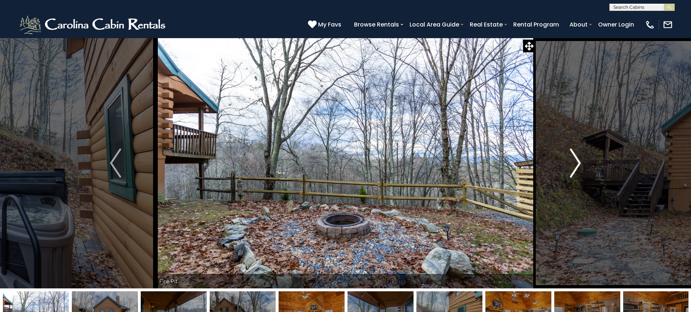
click at [577, 162] on img "Next" at bounding box center [575, 162] width 11 height 29
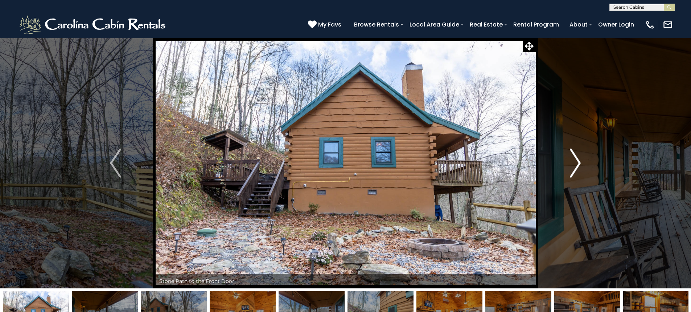
click at [577, 162] on img "Next" at bounding box center [575, 162] width 11 height 29
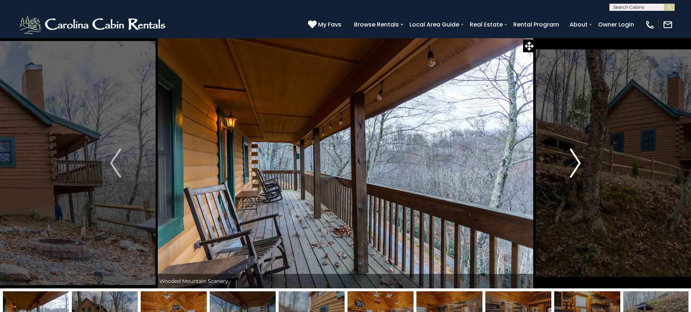
click at [577, 162] on img "Next" at bounding box center [575, 162] width 11 height 29
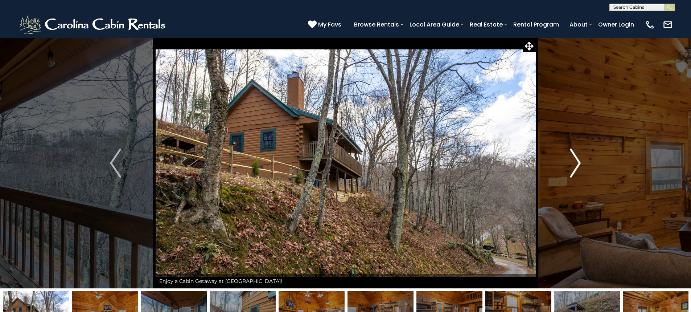
click at [577, 162] on img "Next" at bounding box center [575, 162] width 11 height 29
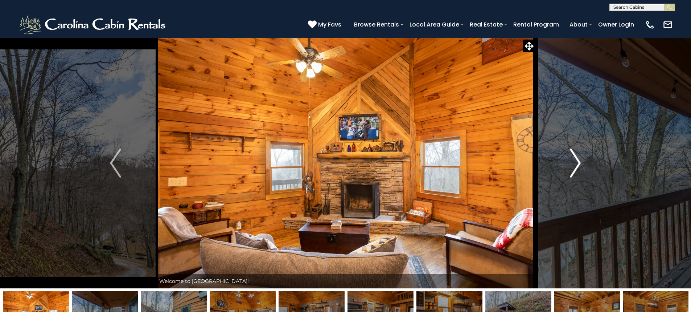
click at [577, 162] on img "Next" at bounding box center [575, 162] width 11 height 29
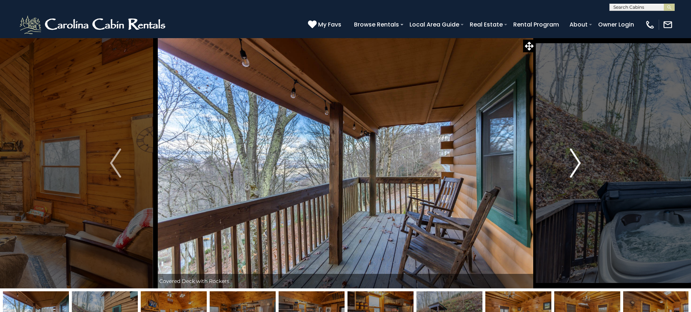
click at [577, 162] on img "Next" at bounding box center [575, 162] width 11 height 29
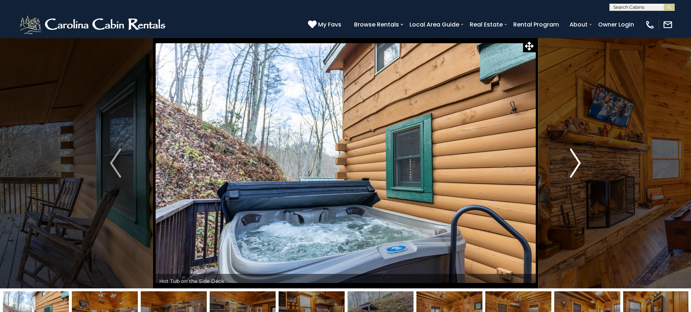
click at [577, 162] on img "Next" at bounding box center [575, 162] width 11 height 29
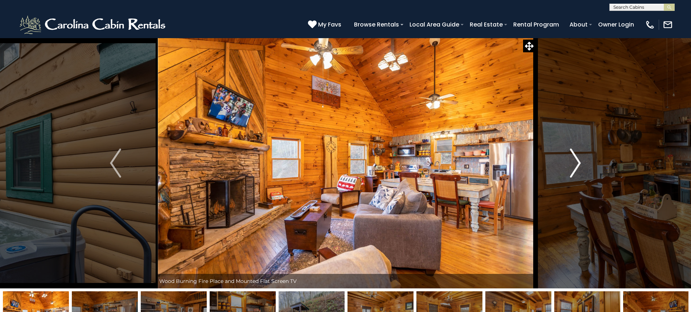
click at [577, 162] on img "Next" at bounding box center [575, 162] width 11 height 29
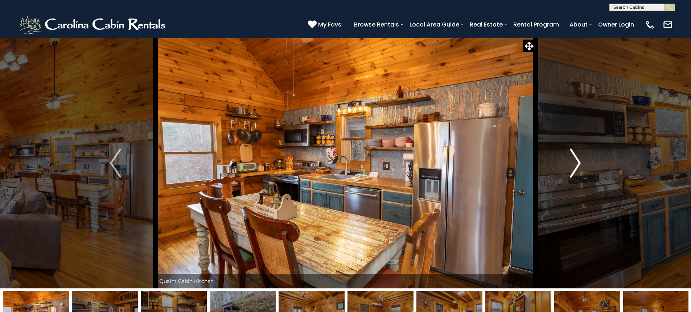
click at [577, 162] on img "Next" at bounding box center [575, 162] width 11 height 29
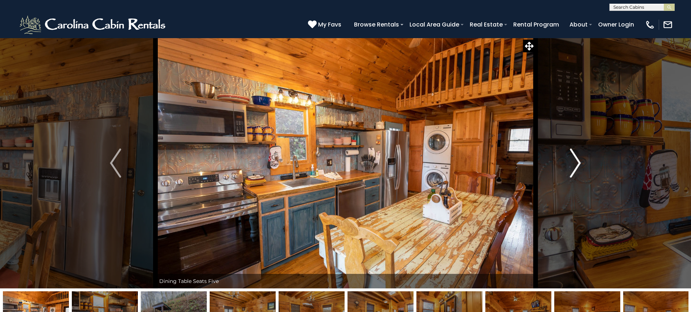
click at [577, 162] on img "Next" at bounding box center [575, 162] width 11 height 29
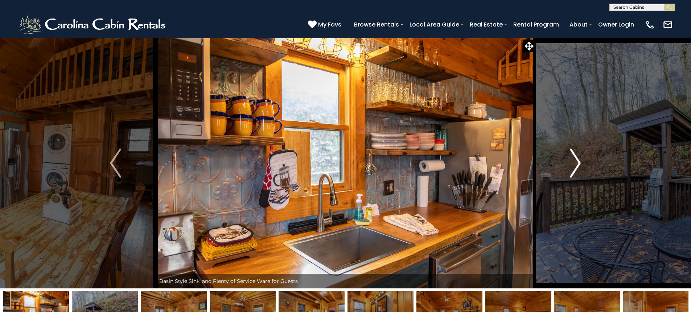
click at [577, 162] on img "Next" at bounding box center [575, 162] width 11 height 29
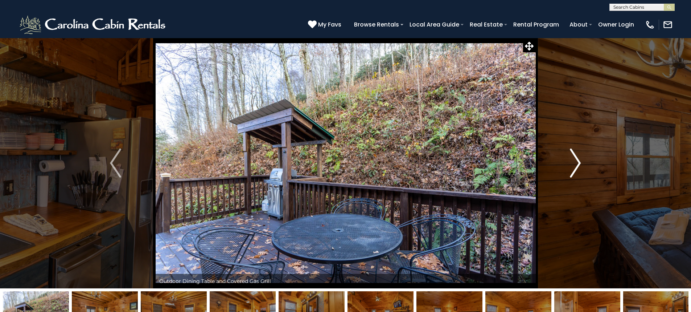
click at [577, 162] on img "Next" at bounding box center [575, 162] width 11 height 29
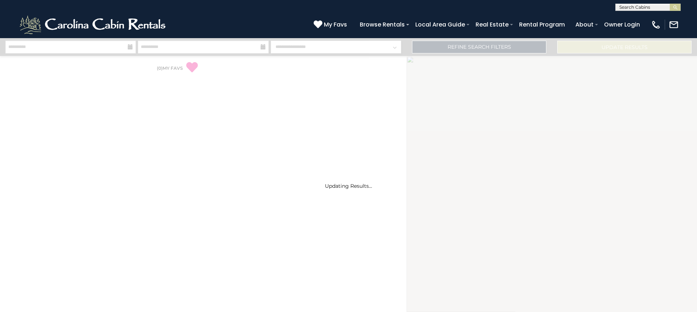
select select "*"
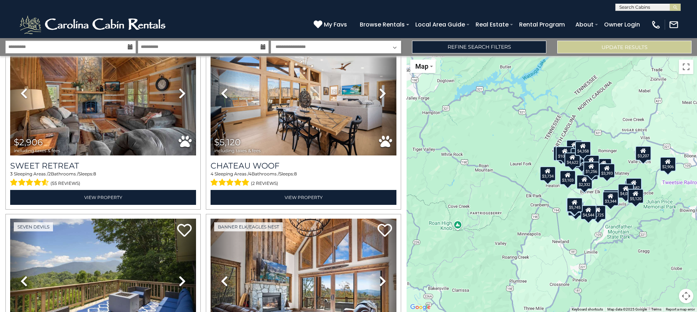
scroll to position [2606, 0]
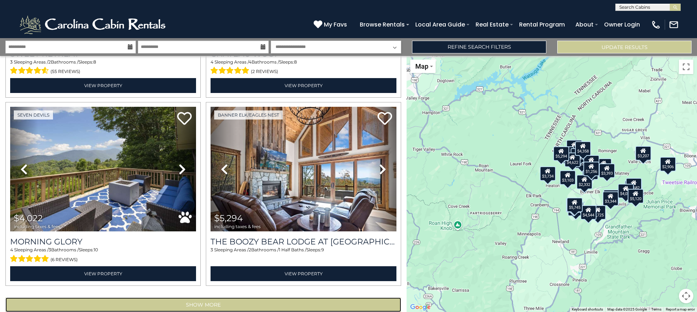
click at [249, 297] on button "Show More" at bounding box center [203, 304] width 396 height 15
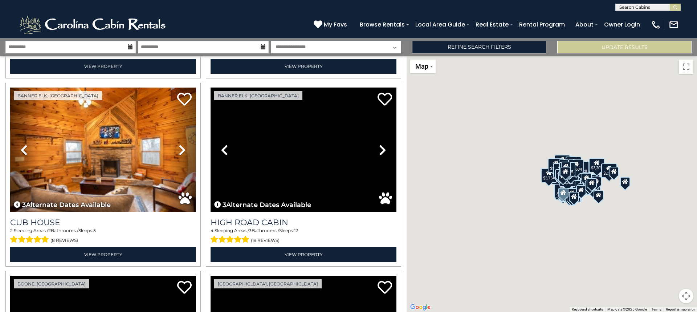
scroll to position [5111, 0]
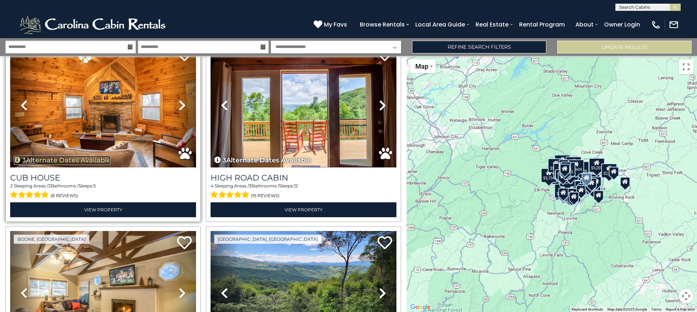
click at [87, 156] on button "3 Alternate Dates Available" at bounding box center [62, 160] width 97 height 9
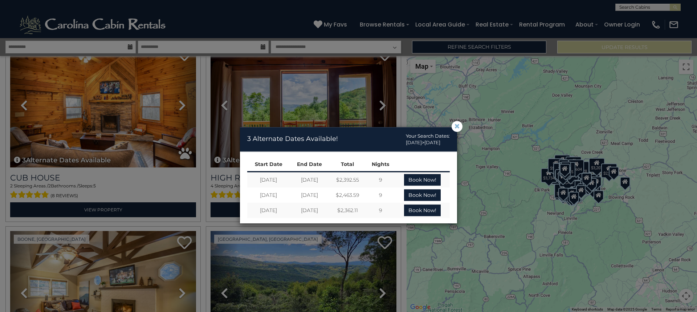
click at [459, 126] on span "×" at bounding box center [457, 126] width 7 height 0
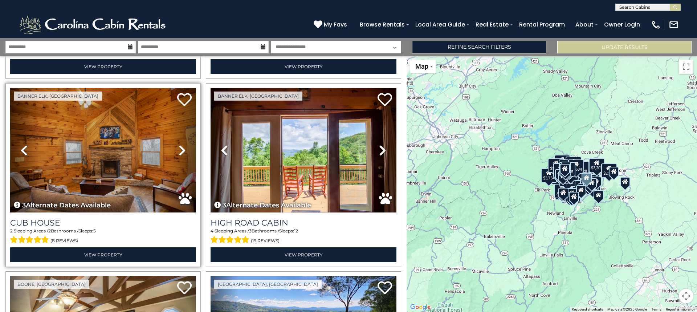
scroll to position [5002, 0]
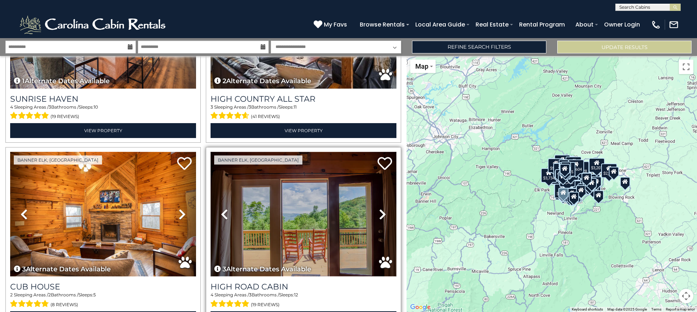
click at [275, 224] on img at bounding box center [304, 214] width 186 height 124
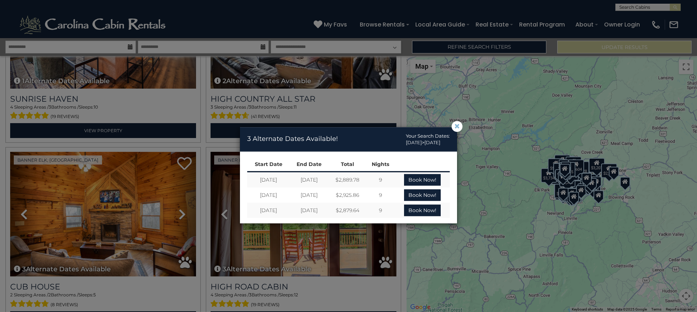
click at [454, 126] on span "×" at bounding box center [457, 126] width 7 height 0
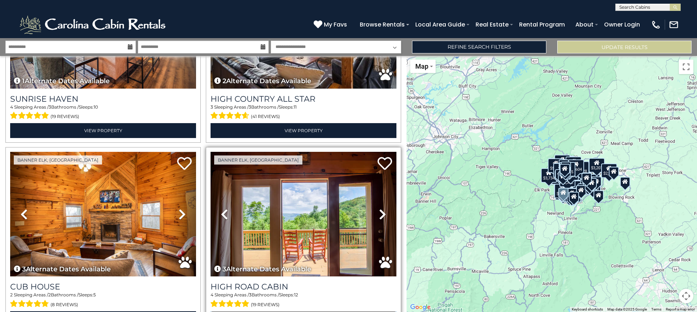
click at [306, 311] on link "View Property" at bounding box center [304, 318] width 186 height 15
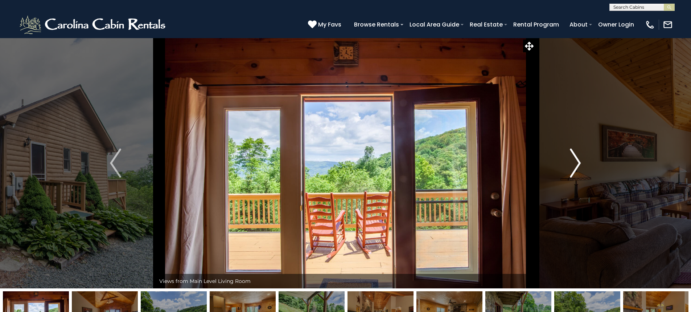
click at [574, 156] on img "Next" at bounding box center [575, 162] width 11 height 29
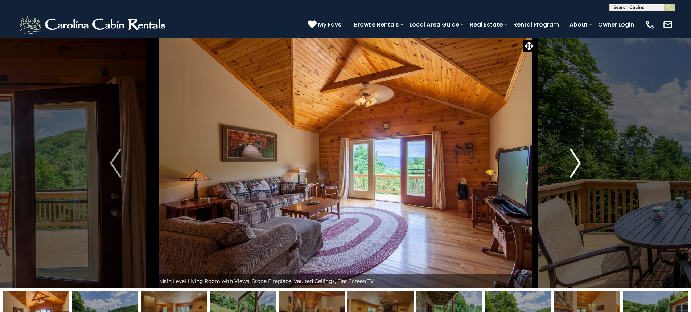
click at [574, 156] on img "Next" at bounding box center [575, 162] width 11 height 29
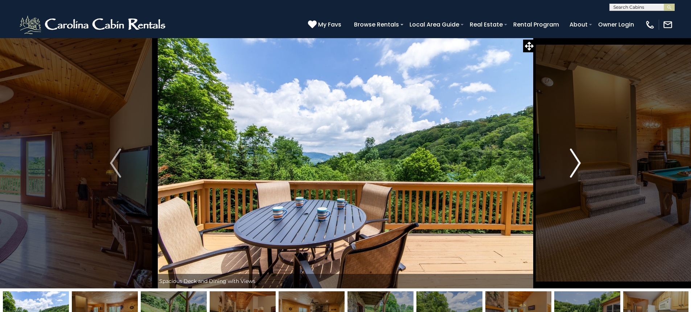
click at [574, 156] on img "Next" at bounding box center [575, 162] width 11 height 29
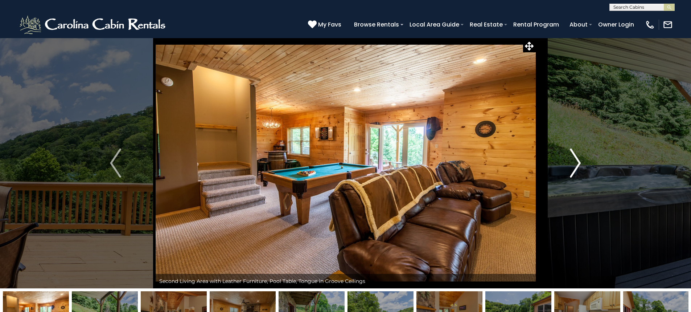
click at [574, 156] on img "Next" at bounding box center [575, 162] width 11 height 29
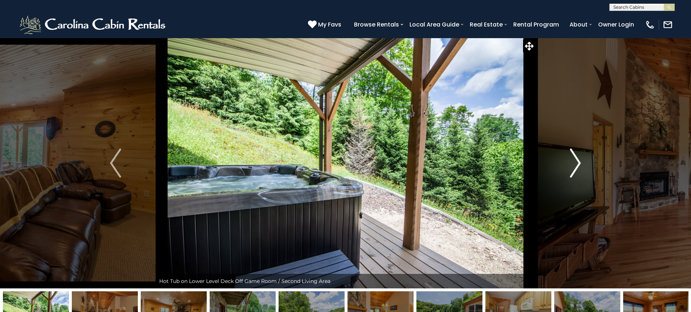
click at [574, 156] on img "Next" at bounding box center [575, 162] width 11 height 29
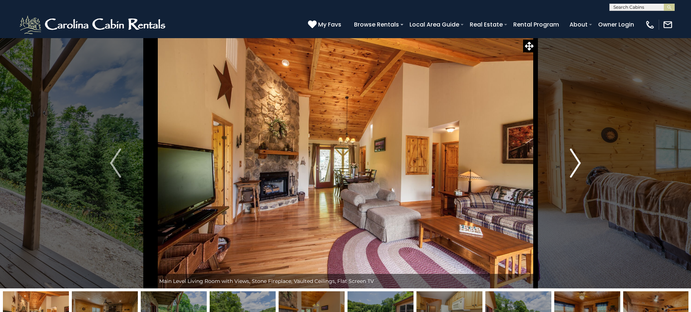
click at [574, 156] on img "Next" at bounding box center [575, 162] width 11 height 29
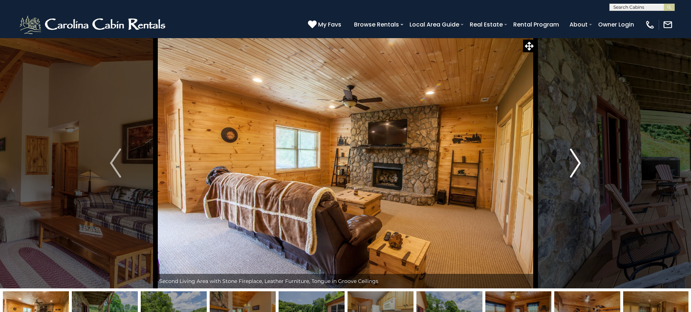
click at [574, 156] on img "Next" at bounding box center [575, 162] width 11 height 29
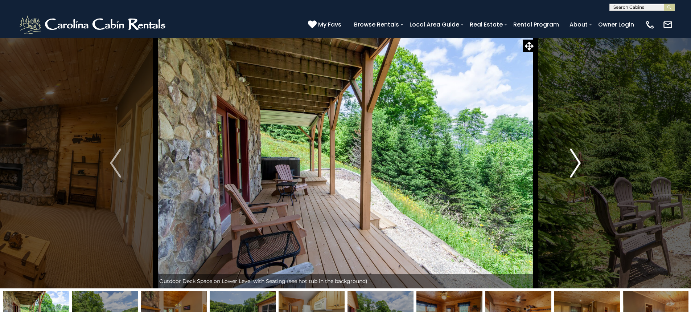
click at [574, 156] on img "Next" at bounding box center [575, 162] width 11 height 29
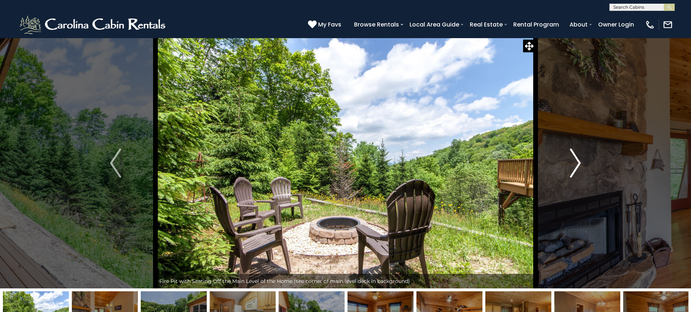
click at [574, 156] on img "Next" at bounding box center [575, 162] width 11 height 29
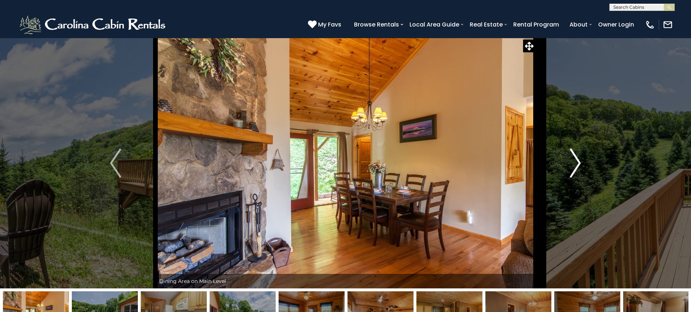
click at [574, 156] on img "Next" at bounding box center [575, 162] width 11 height 29
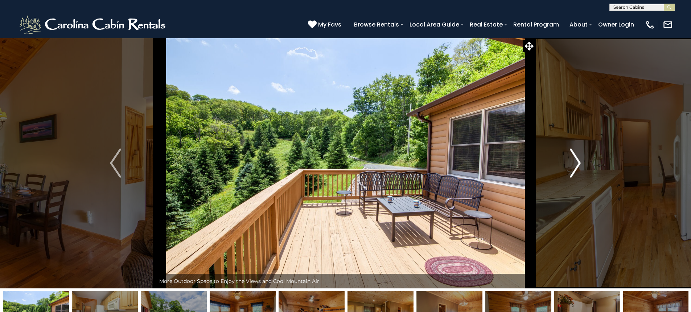
click at [574, 156] on img "Next" at bounding box center [575, 162] width 11 height 29
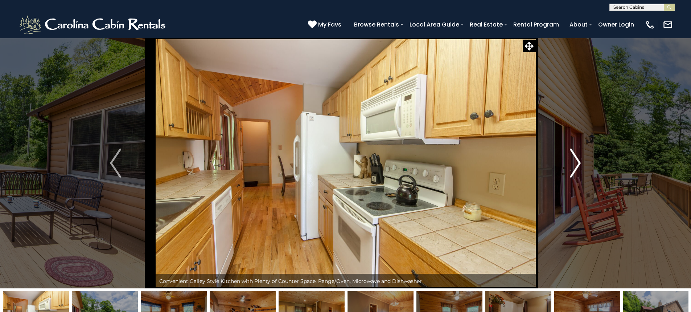
click at [574, 156] on img "Next" at bounding box center [575, 162] width 11 height 29
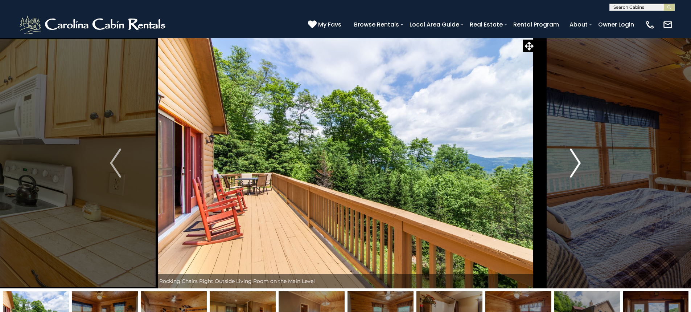
click at [574, 156] on img "Next" at bounding box center [575, 162] width 11 height 29
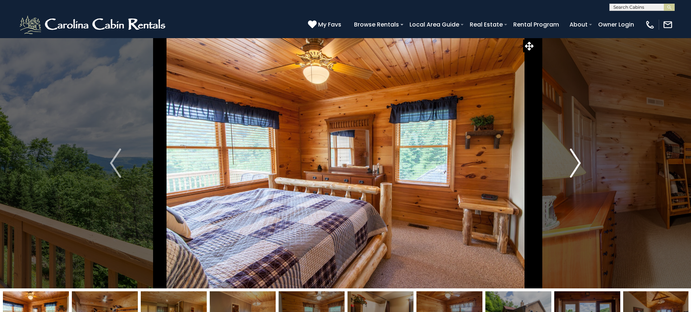
click at [574, 156] on img "Next" at bounding box center [575, 162] width 11 height 29
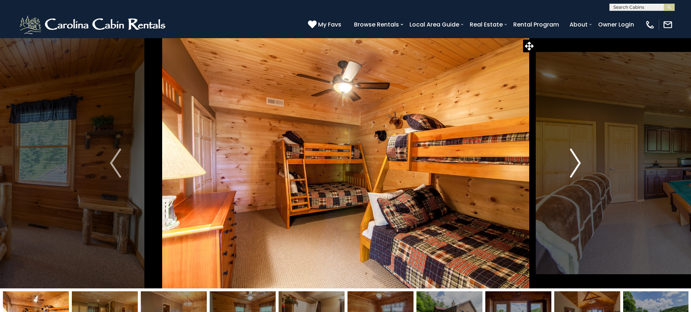
click at [574, 156] on img "Next" at bounding box center [575, 162] width 11 height 29
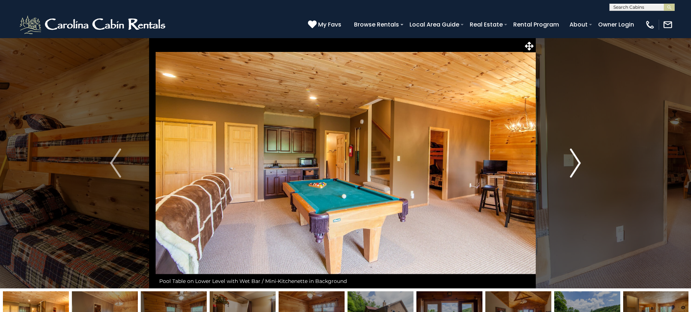
click at [574, 156] on img "Next" at bounding box center [575, 162] width 11 height 29
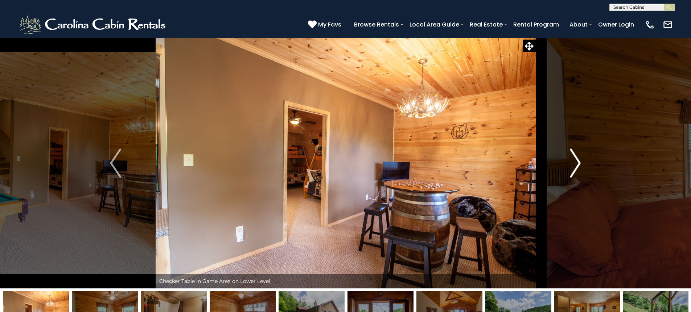
click at [574, 156] on img "Next" at bounding box center [575, 162] width 11 height 29
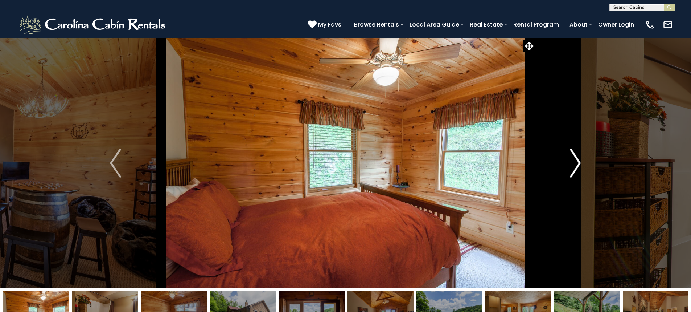
click at [574, 156] on img "Next" at bounding box center [575, 162] width 11 height 29
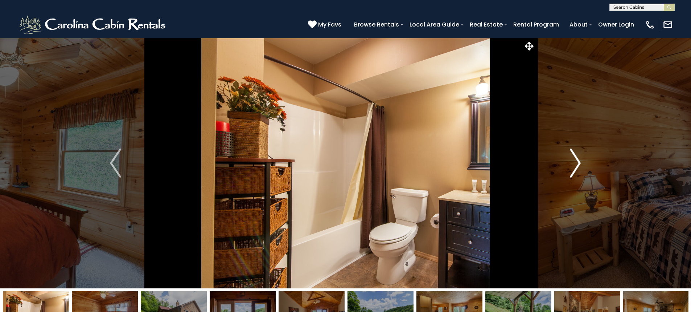
click at [574, 156] on img "Next" at bounding box center [575, 162] width 11 height 29
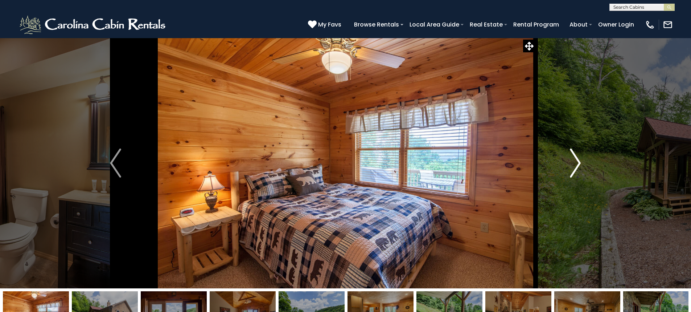
click at [574, 156] on img "Next" at bounding box center [575, 162] width 11 height 29
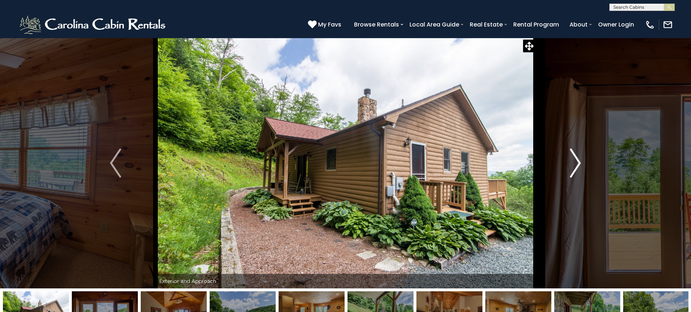
click at [574, 156] on img "Next" at bounding box center [575, 162] width 11 height 29
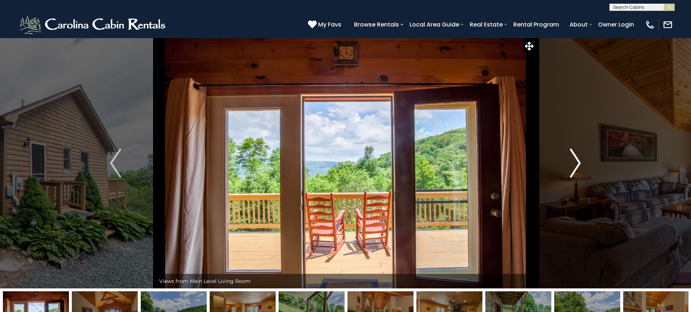
click at [574, 156] on img "Next" at bounding box center [575, 162] width 11 height 29
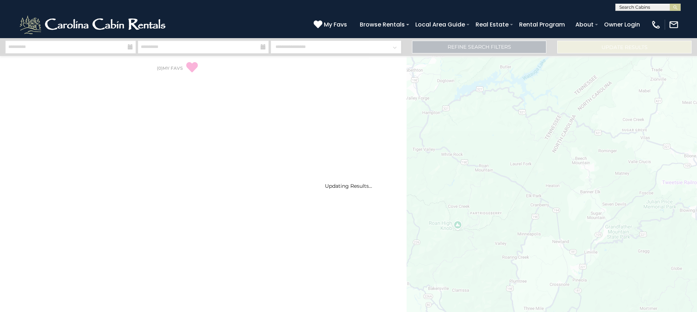
select select "*"
